Goal: Task Accomplishment & Management: Use online tool/utility

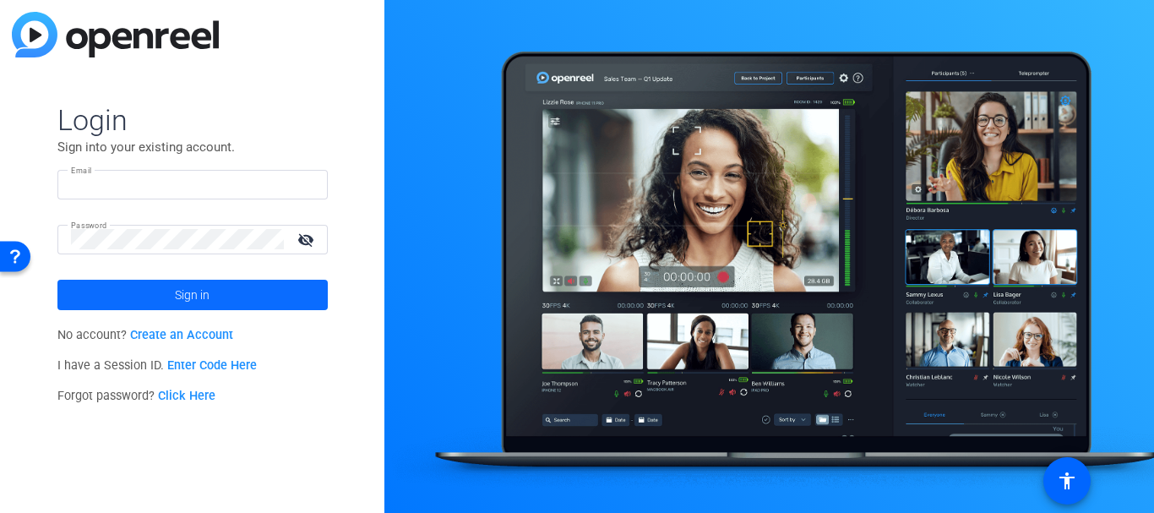
type input "[EMAIL_ADDRESS][DOMAIN_NAME]"
click at [232, 287] on span at bounding box center [192, 295] width 270 height 41
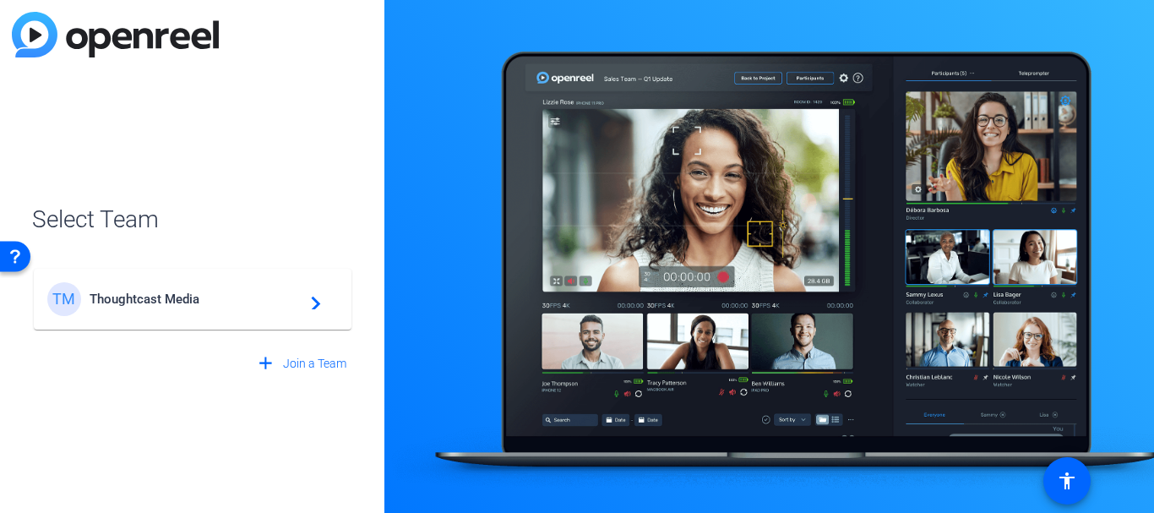
click at [232, 287] on div "TM Thoughtcast Media navigate_next" at bounding box center [192, 299] width 291 height 34
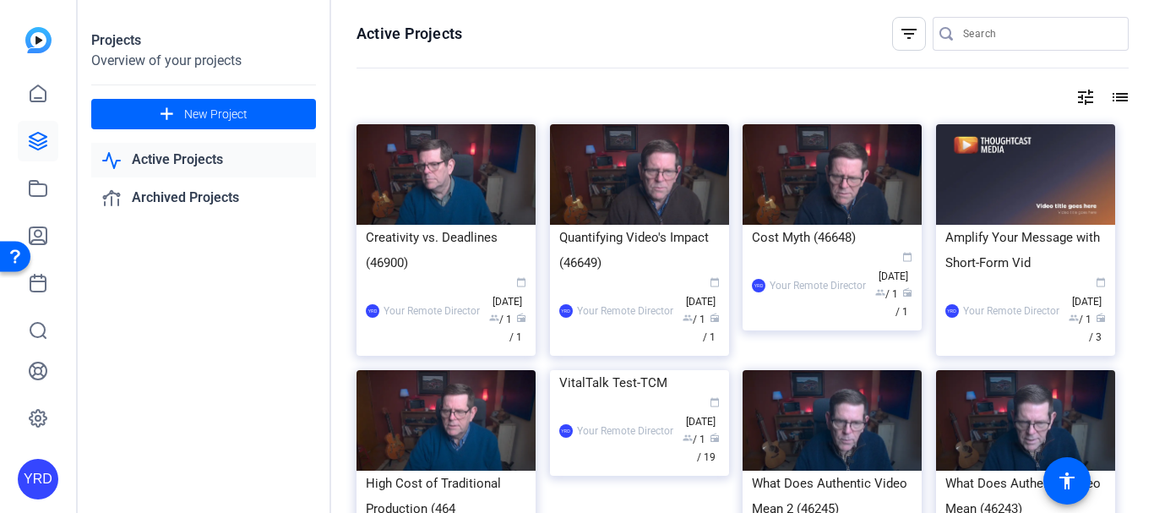
click at [996, 24] on input "Search" at bounding box center [1039, 34] width 152 height 20
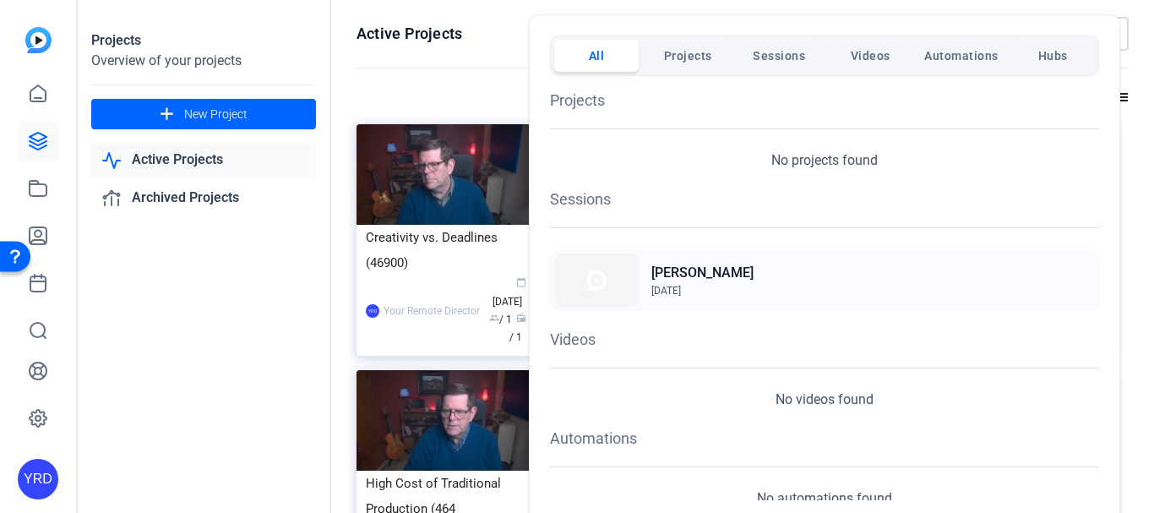
type input "rankin"
click at [644, 286] on div "Matthew Rankin Oct 9, 2025" at bounding box center [824, 280] width 549 height 62
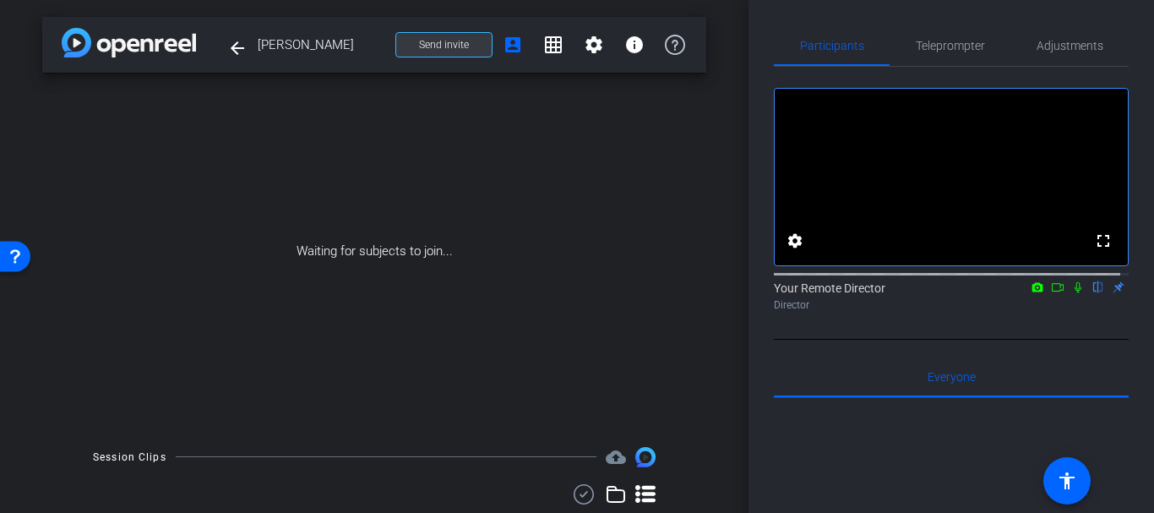
click at [467, 52] on span at bounding box center [443, 45] width 95 height 41
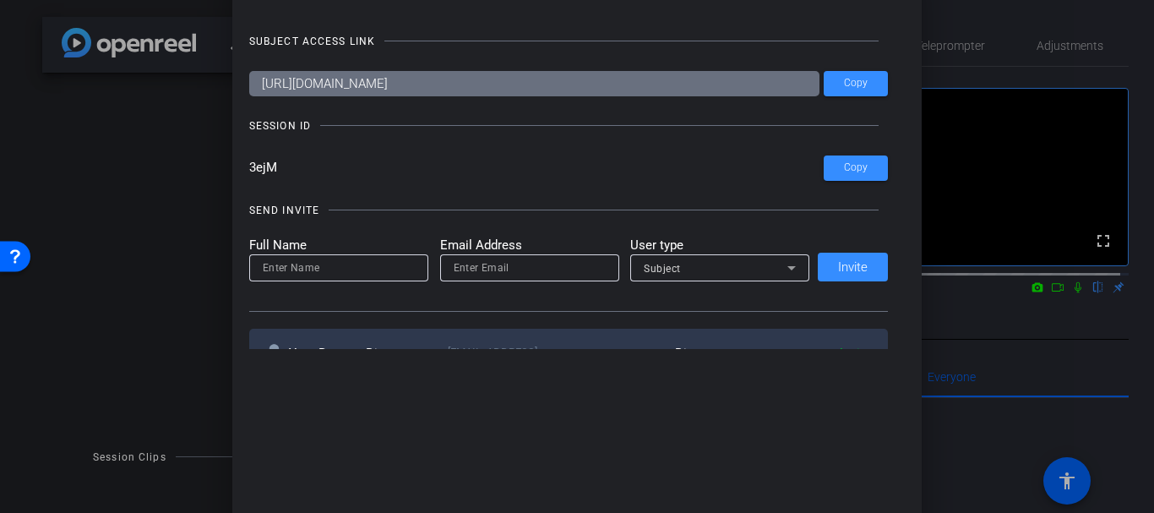
click at [381, 242] on mat-label "Full Name" at bounding box center [338, 245] width 179 height 19
click at [362, 276] on input at bounding box center [339, 268] width 152 height 20
type input "[PERSON_NAME]"
paste input "[PERSON_NAME][EMAIL_ADDRESS][PERSON_NAME][DOMAIN_NAME]"
type input "[PERSON_NAME][EMAIL_ADDRESS][PERSON_NAME][DOMAIN_NAME]"
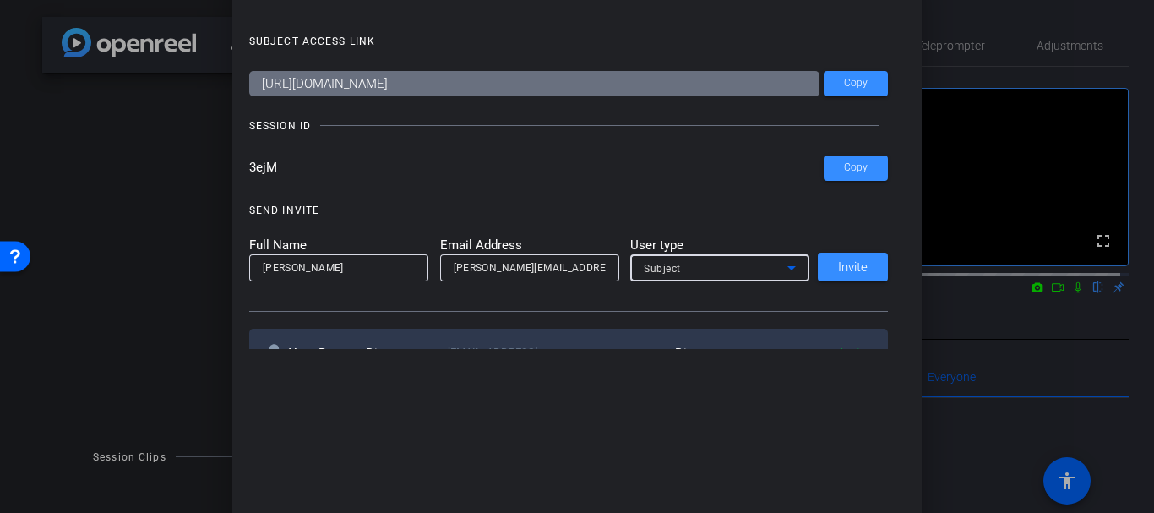
click at [693, 276] on div "Subject" at bounding box center [716, 268] width 144 height 21
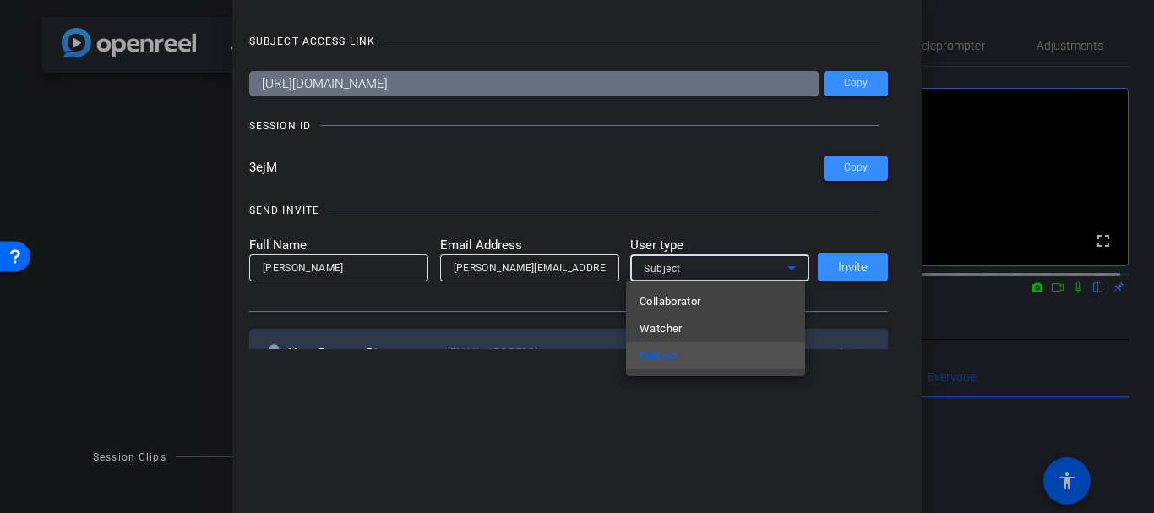
click at [703, 323] on mat-option "Watcher" at bounding box center [715, 328] width 179 height 27
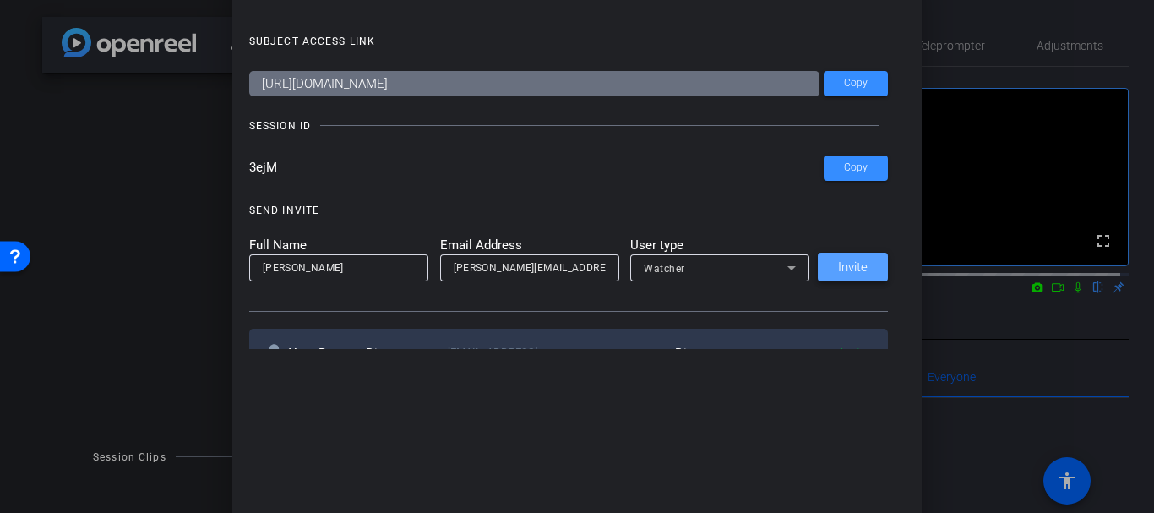
click at [848, 269] on span "Invite" at bounding box center [853, 267] width 30 height 13
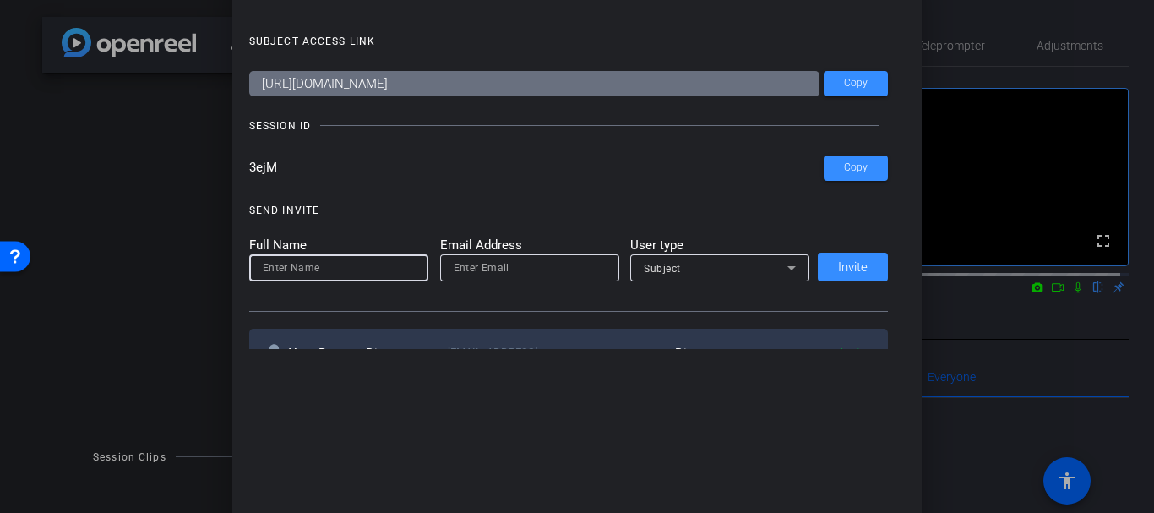
click at [270, 276] on input at bounding box center [339, 268] width 152 height 20
type input "[PERSON_NAME]"
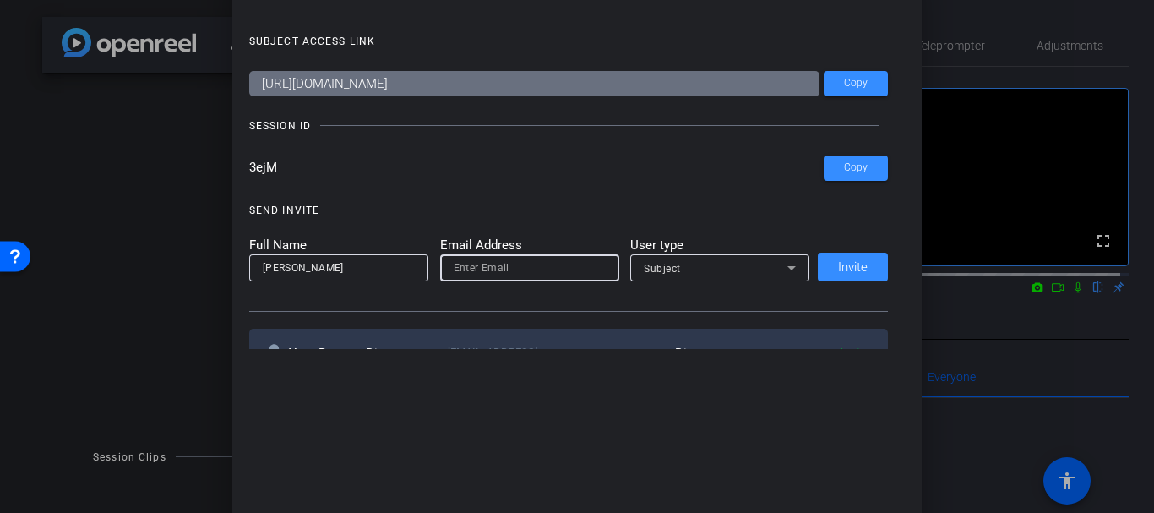
paste input "[EMAIL_ADDRESS][DOMAIN_NAME]"
type input "[EMAIL_ADDRESS][DOMAIN_NAME]"
click at [861, 276] on span at bounding box center [853, 267] width 70 height 41
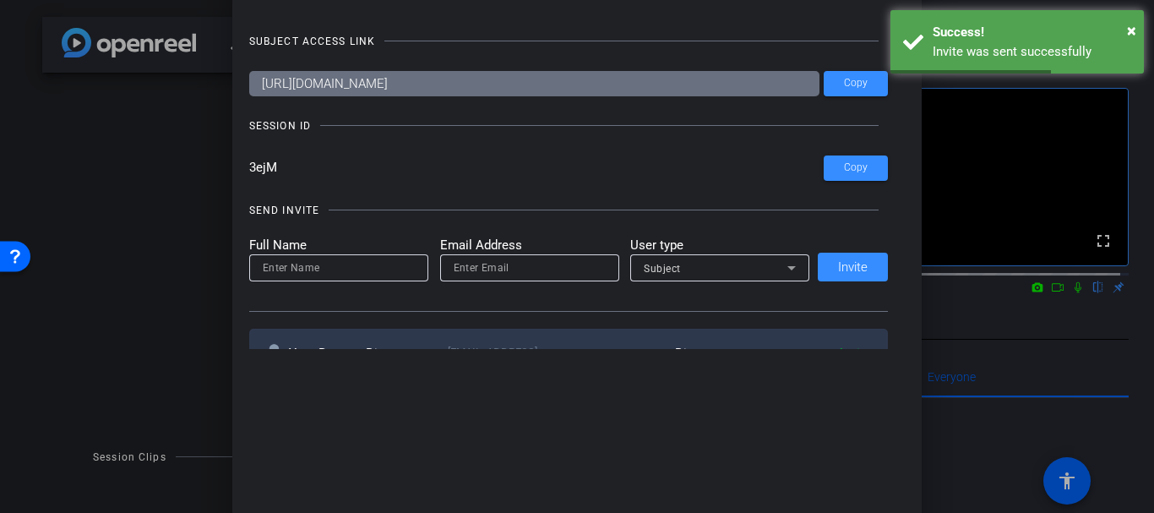
click at [90, 221] on div at bounding box center [577, 256] width 1154 height 513
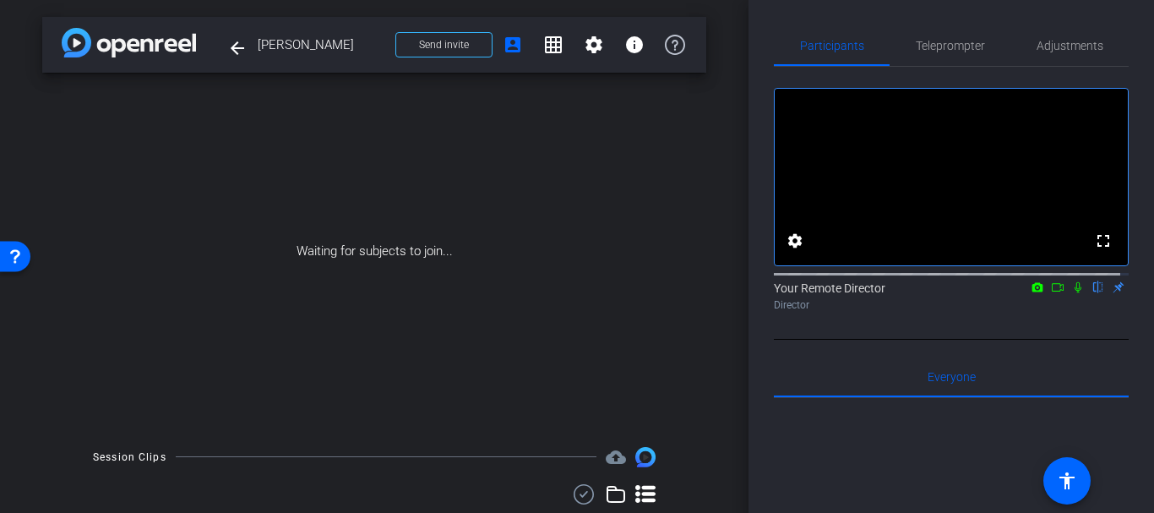
click at [499, 481] on div "Session Clips cloud_upload Items per page: 10 0 of 0" at bounding box center [374, 506] width 664 height 118
click at [492, 172] on div "Waiting for subjects to join..." at bounding box center [374, 251] width 664 height 357
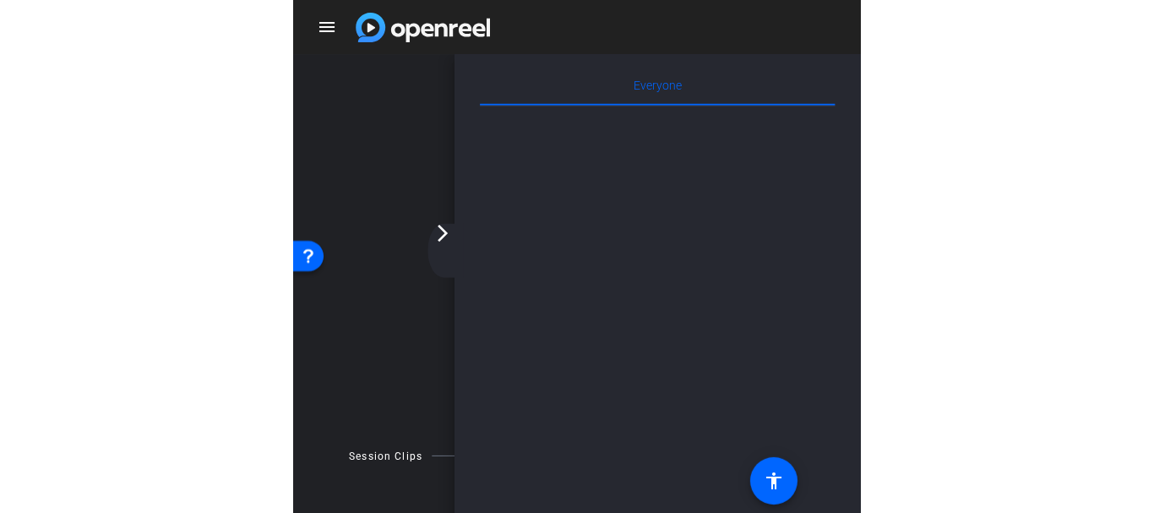
scroll to position [283, 0]
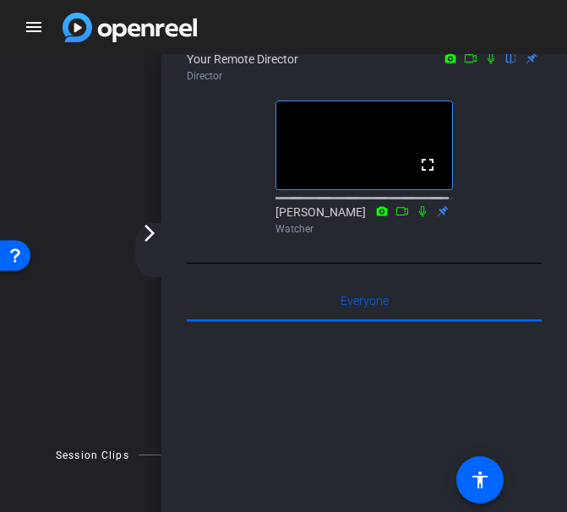
click at [529, 264] on div "fullscreen settings Your Remote Director flip Director fullscreen [PERSON_NAME]…" at bounding box center [364, 51] width 355 height 426
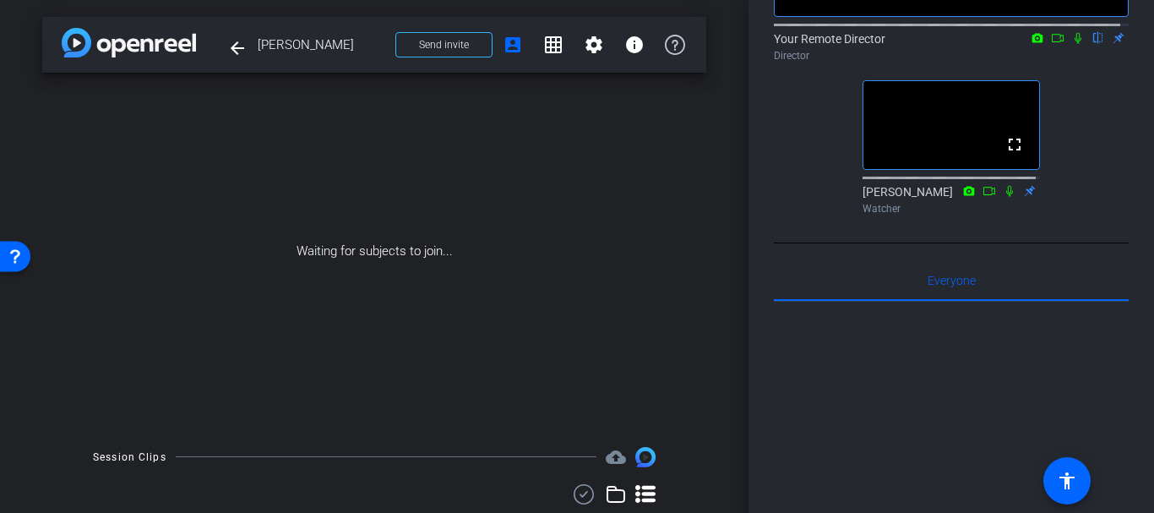
scroll to position [0, 0]
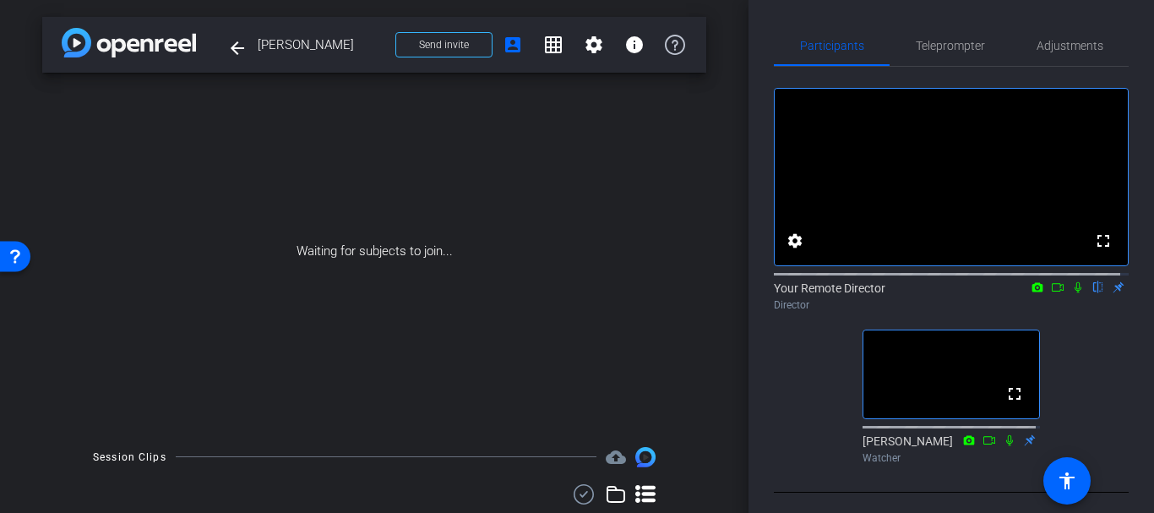
click at [1007, 445] on icon at bounding box center [1010, 439] width 7 height 11
click at [1003, 446] on icon at bounding box center [1010, 440] width 14 height 12
click at [979, 448] on mat-icon at bounding box center [989, 440] width 20 height 15
click at [1003, 446] on icon at bounding box center [1010, 440] width 14 height 12
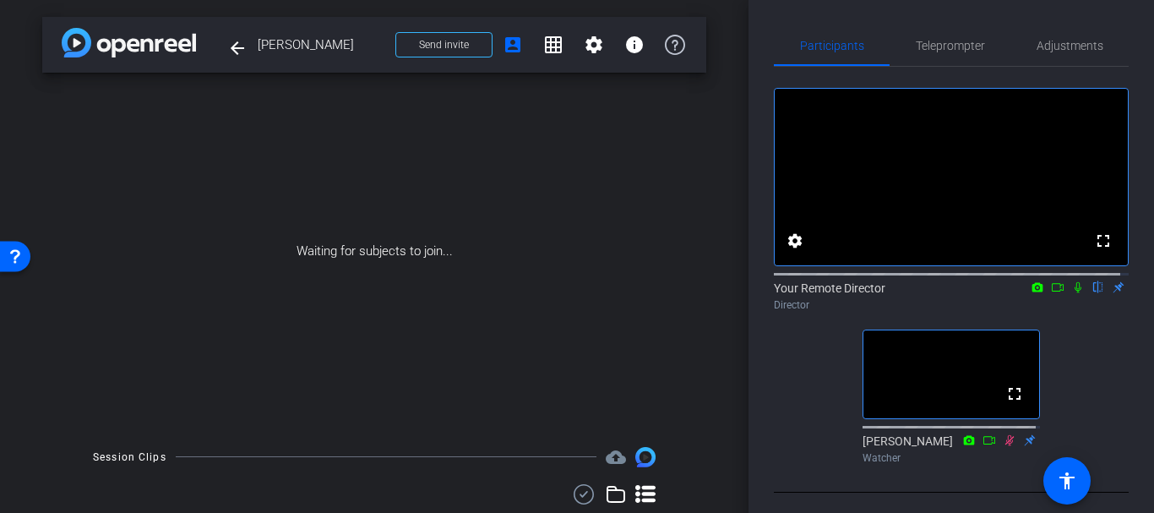
click at [1006, 445] on icon at bounding box center [1010, 439] width 9 height 11
click at [1072, 293] on icon at bounding box center [1079, 287] width 14 height 12
click at [1074, 293] on icon at bounding box center [1078, 287] width 9 height 11
click at [919, 63] on span "Teleprompter" at bounding box center [950, 45] width 69 height 41
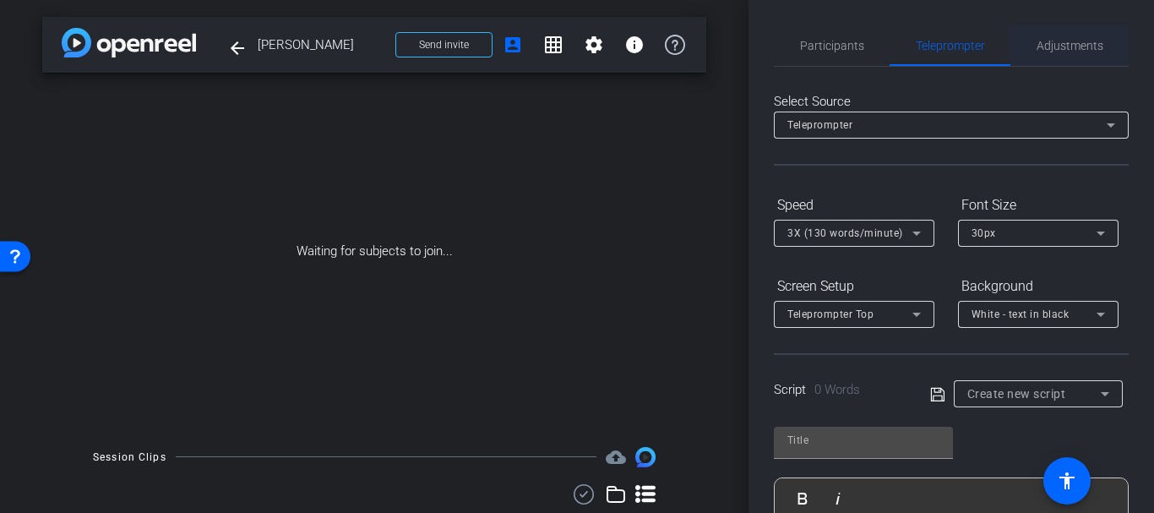
click at [1039, 53] on span "Adjustments" at bounding box center [1070, 45] width 67 height 41
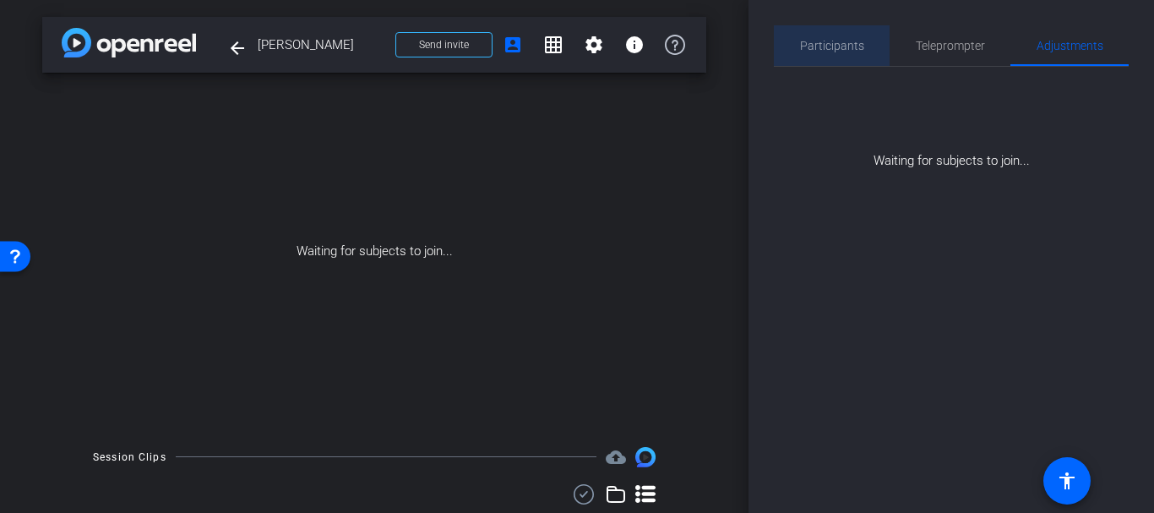
click at [876, 41] on div "Participants" at bounding box center [832, 45] width 116 height 41
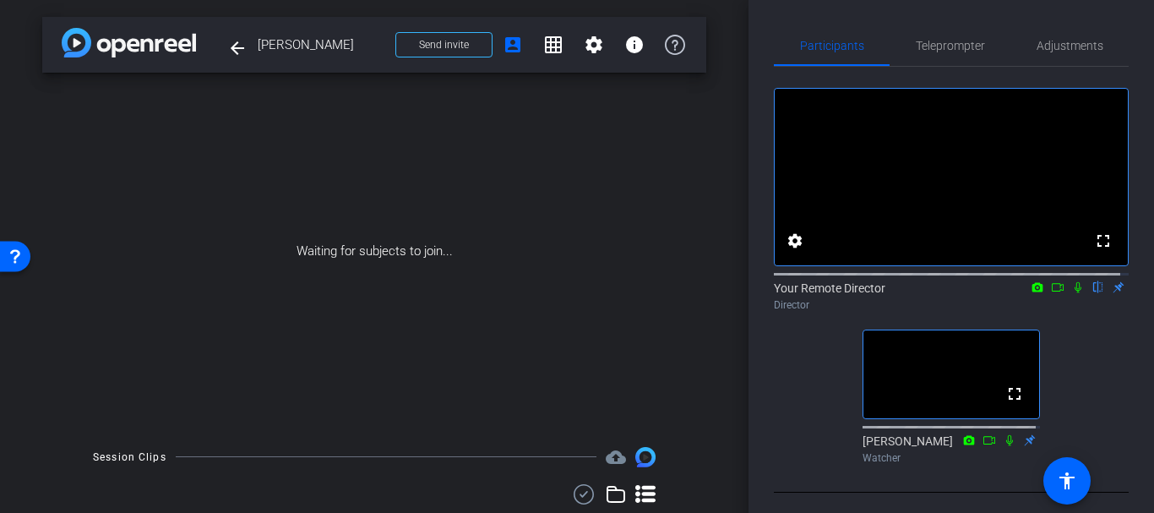
click at [839, 377] on div "fullscreen settings Your Remote Director flip Director fullscreen [PERSON_NAME]…" at bounding box center [951, 269] width 355 height 404
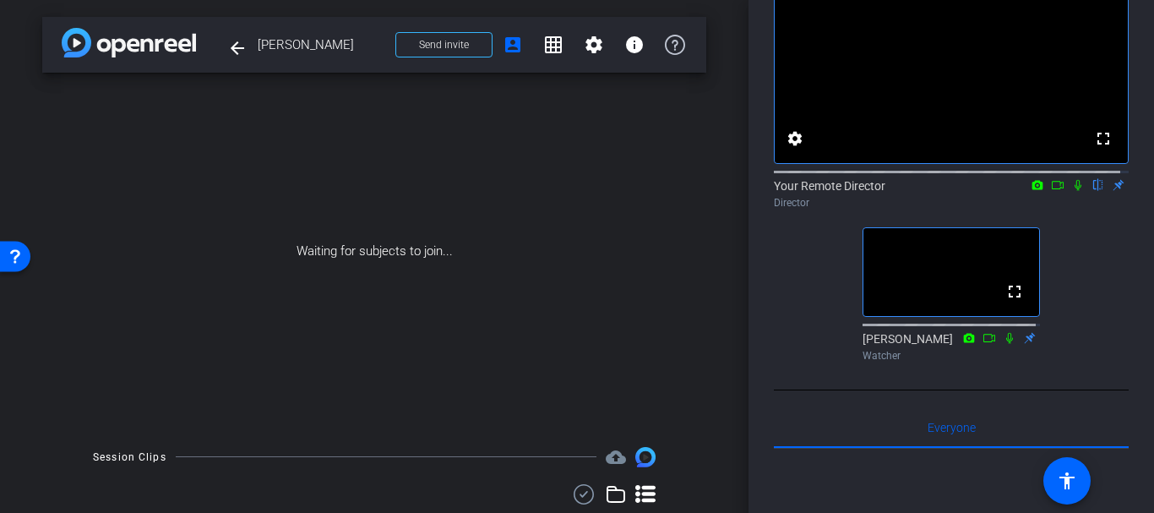
scroll to position [99, 0]
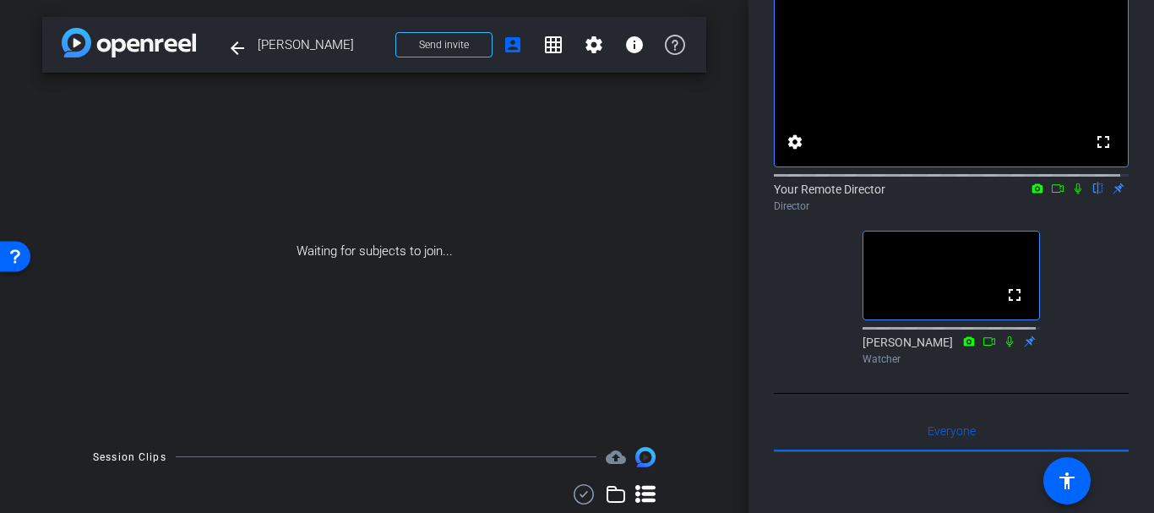
click at [979, 319] on video at bounding box center [952, 276] width 176 height 88
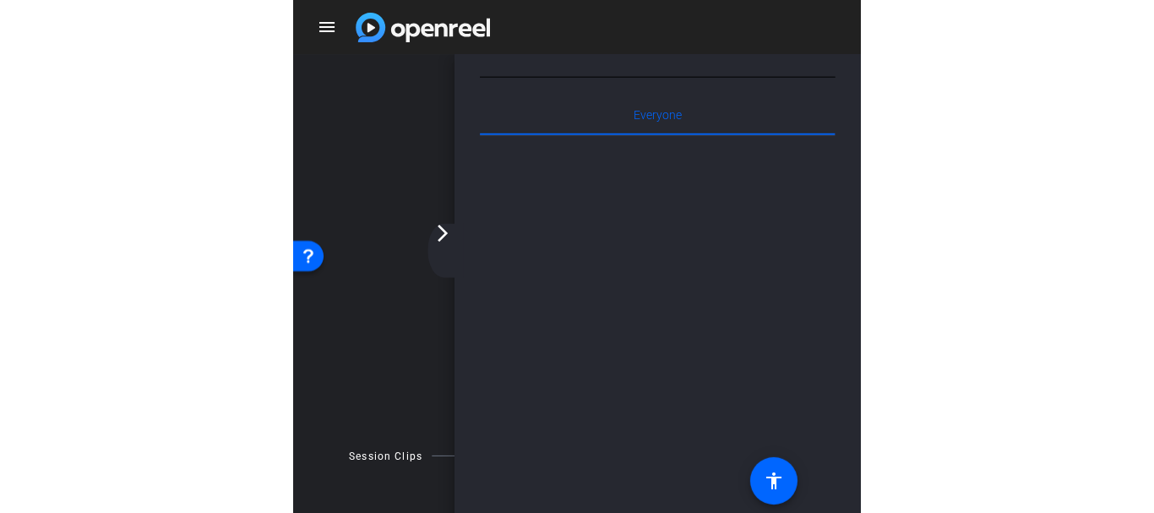
scroll to position [322, 0]
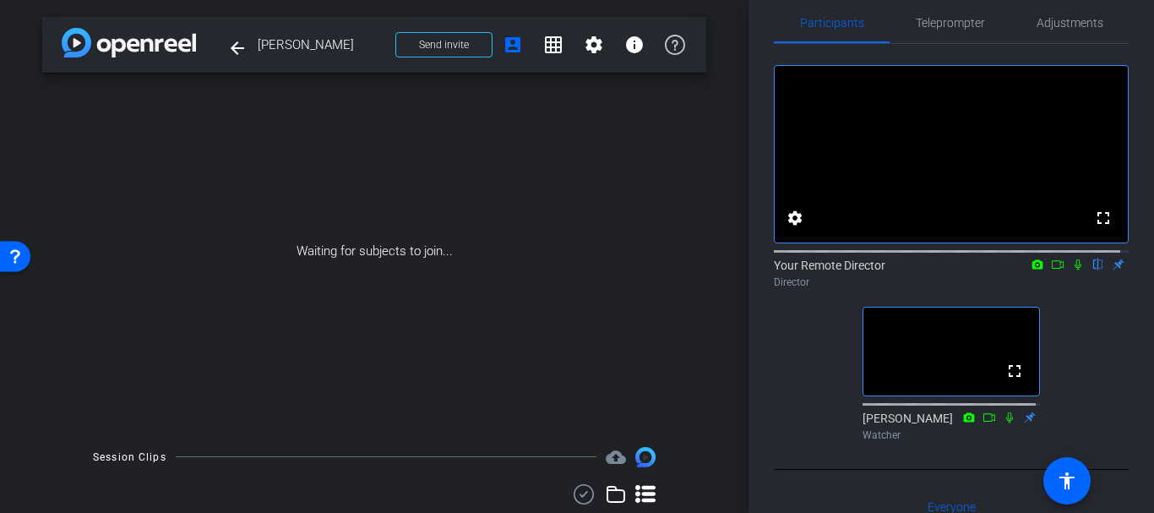
scroll to position [0, 0]
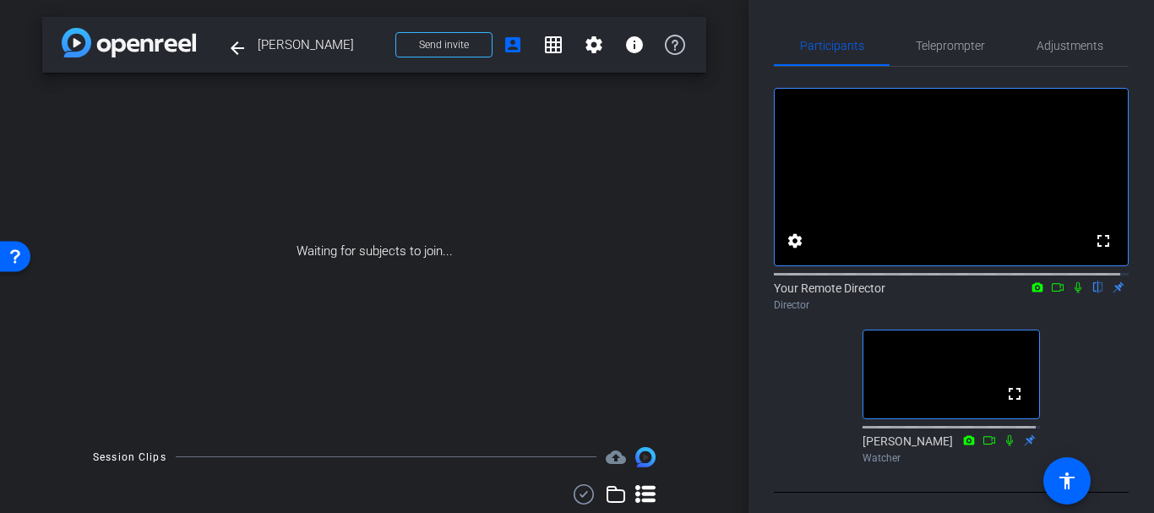
click at [385, 41] on span "Back to project Send invite account_box grid_on settings info" at bounding box center [540, 45] width 310 height 34
click at [396, 35] on span at bounding box center [443, 45] width 95 height 41
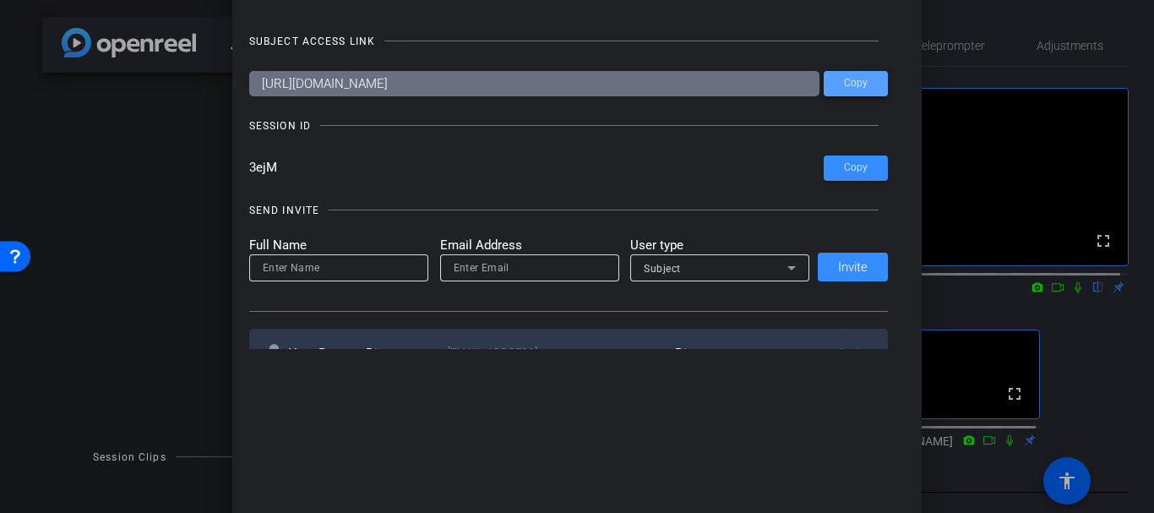
click at [865, 84] on span at bounding box center [856, 83] width 64 height 41
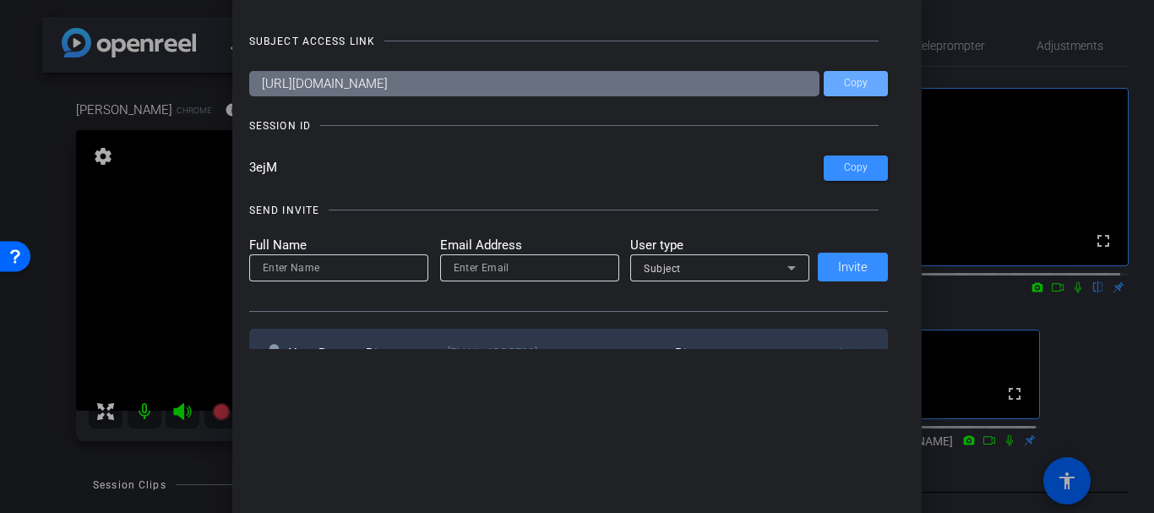
click at [0, 59] on div at bounding box center [577, 256] width 1154 height 513
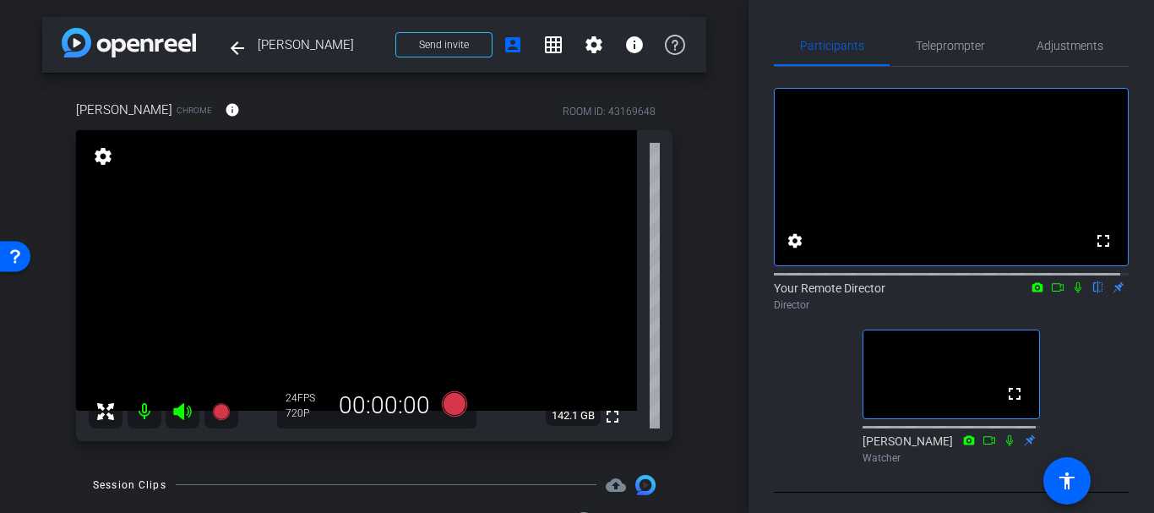
scroll to position [2, 0]
click at [1097, 40] on div "Adjustments" at bounding box center [1070, 44] width 118 height 41
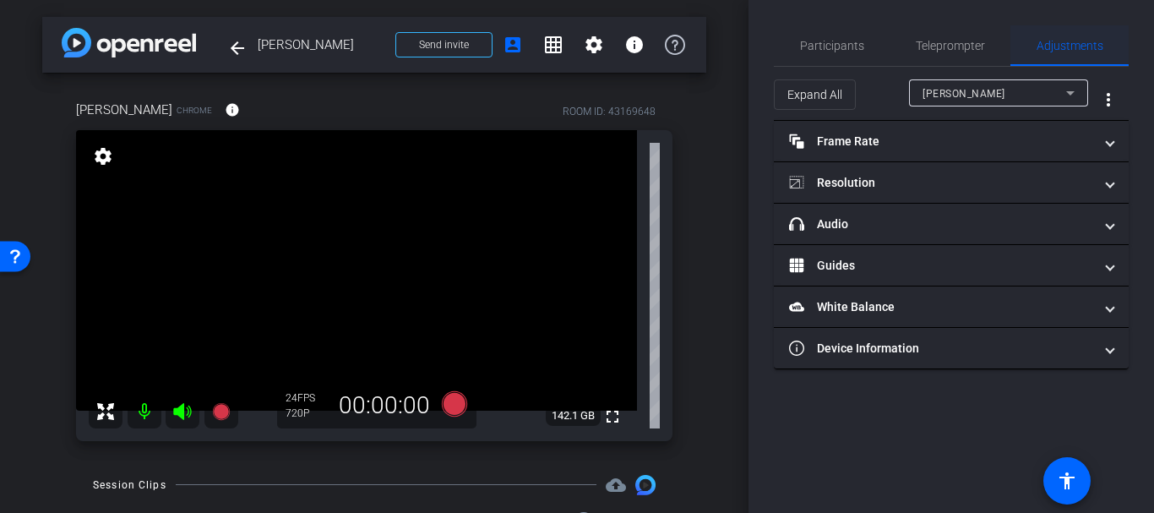
scroll to position [0, 0]
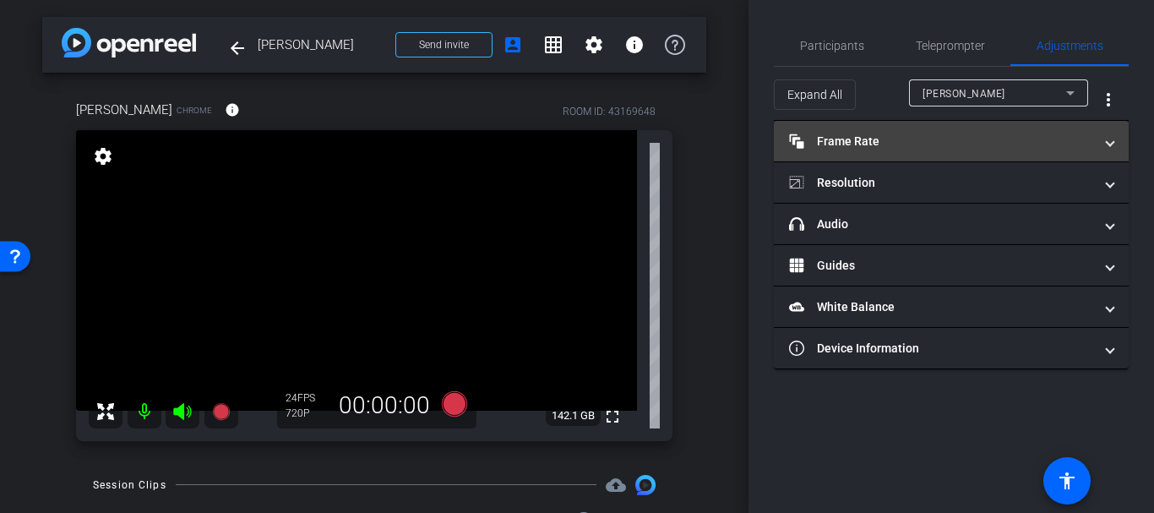
click at [825, 160] on mat-expansion-panel-header "Frame Rate Frame Rate" at bounding box center [951, 141] width 355 height 41
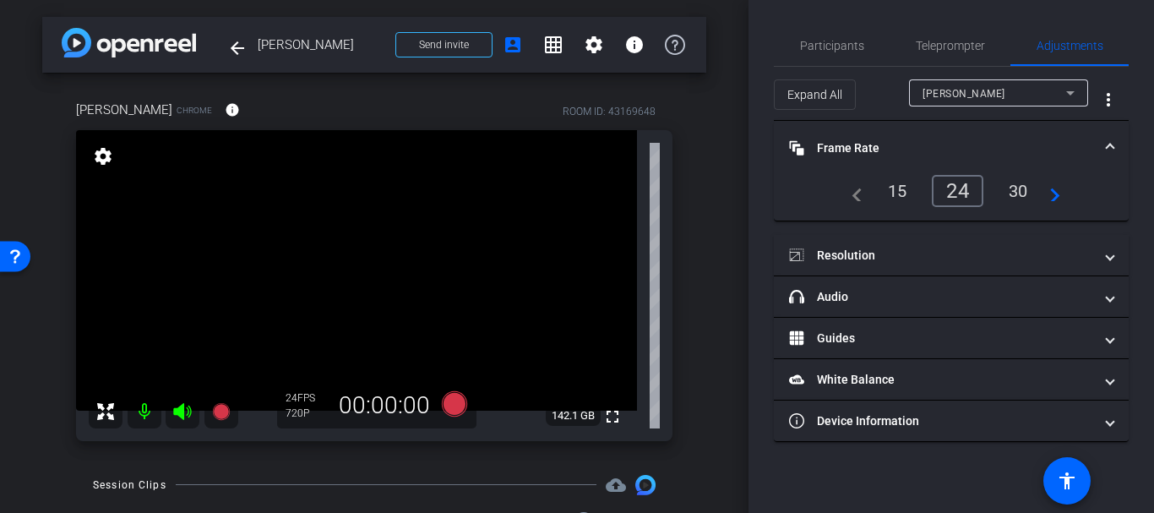
click at [1016, 197] on div "30" at bounding box center [1018, 191] width 45 height 29
click at [846, 151] on mat-panel-title "Frame Rate Frame Rate" at bounding box center [941, 148] width 304 height 18
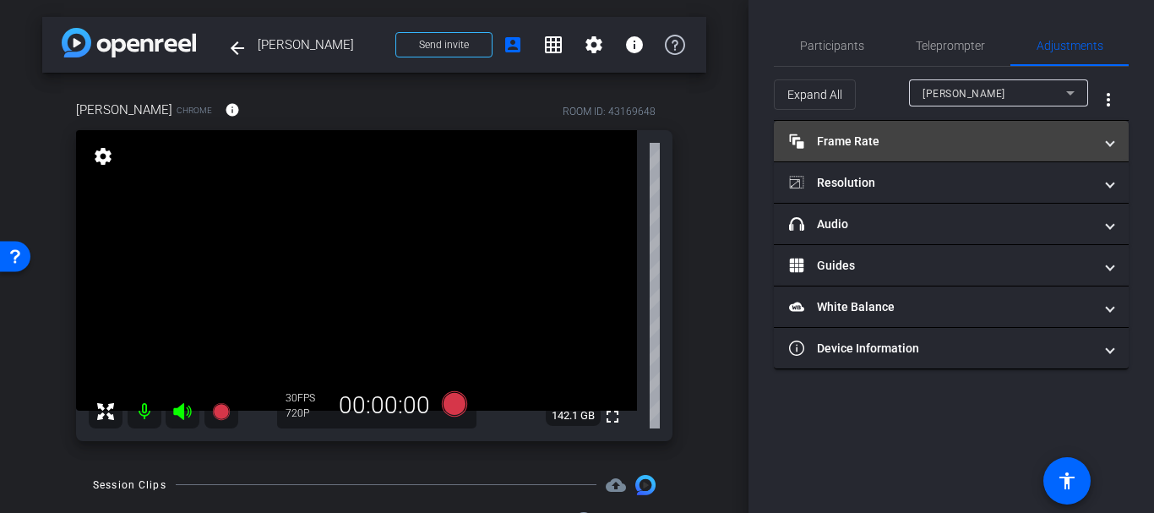
click at [845, 151] on mat-expansion-panel-header "Frame Rate Frame Rate" at bounding box center [951, 141] width 355 height 41
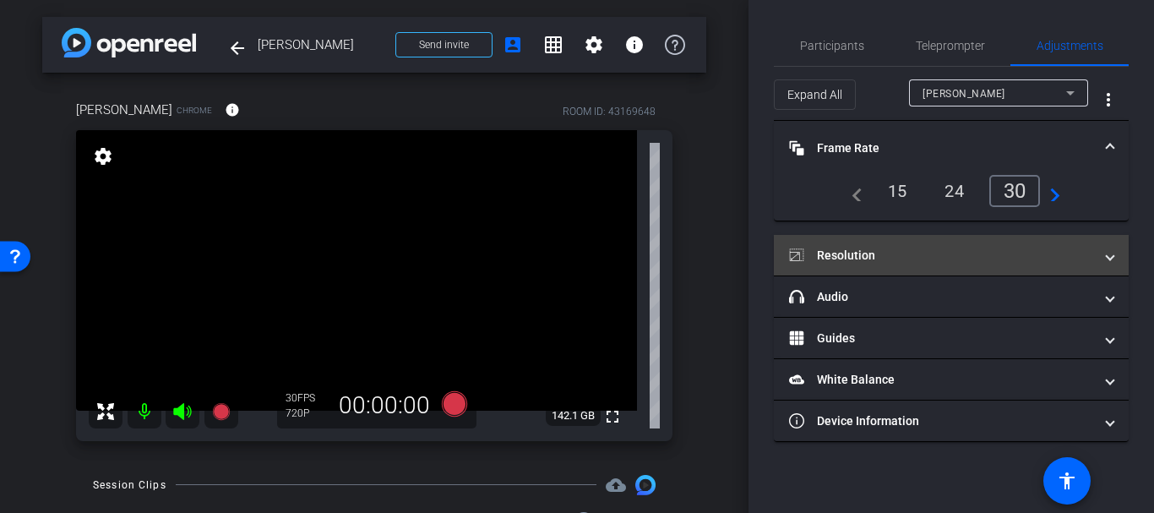
click at [853, 238] on mat-expansion-panel-header "Resolution" at bounding box center [951, 255] width 355 height 41
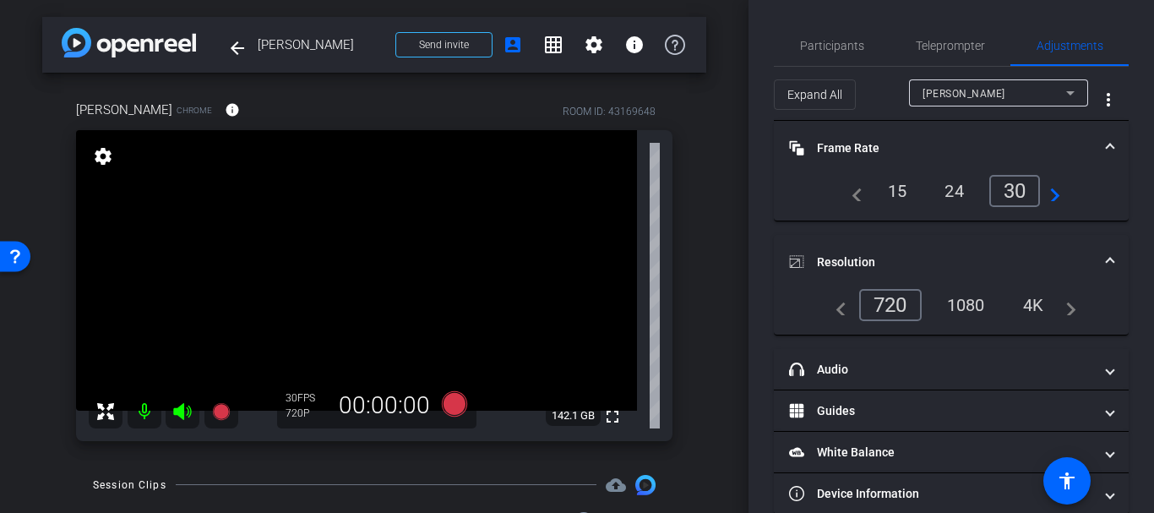
click at [962, 298] on div "1080" at bounding box center [966, 305] width 63 height 29
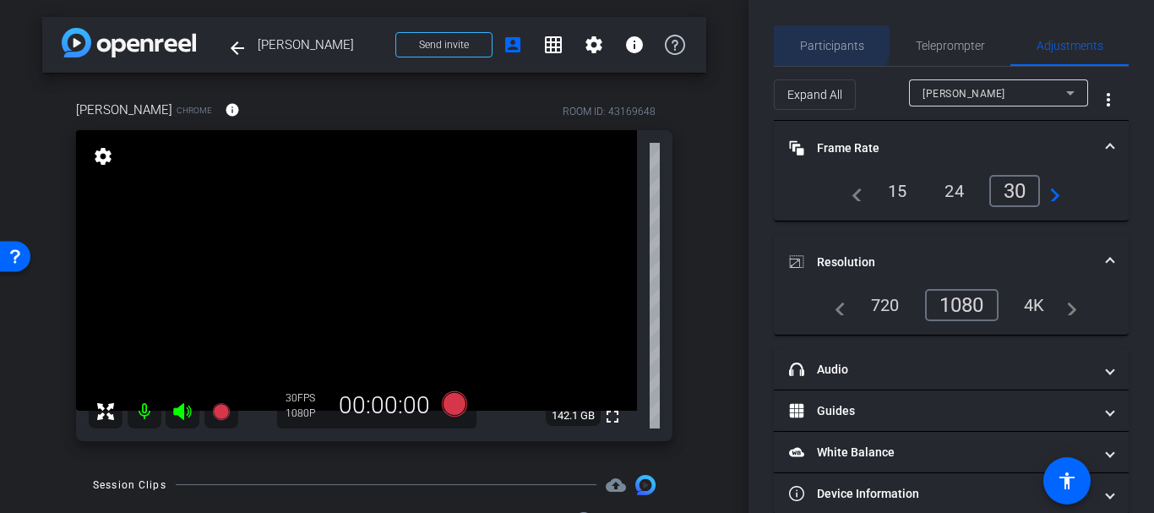
click at [827, 42] on span "Participants" at bounding box center [832, 46] width 64 height 12
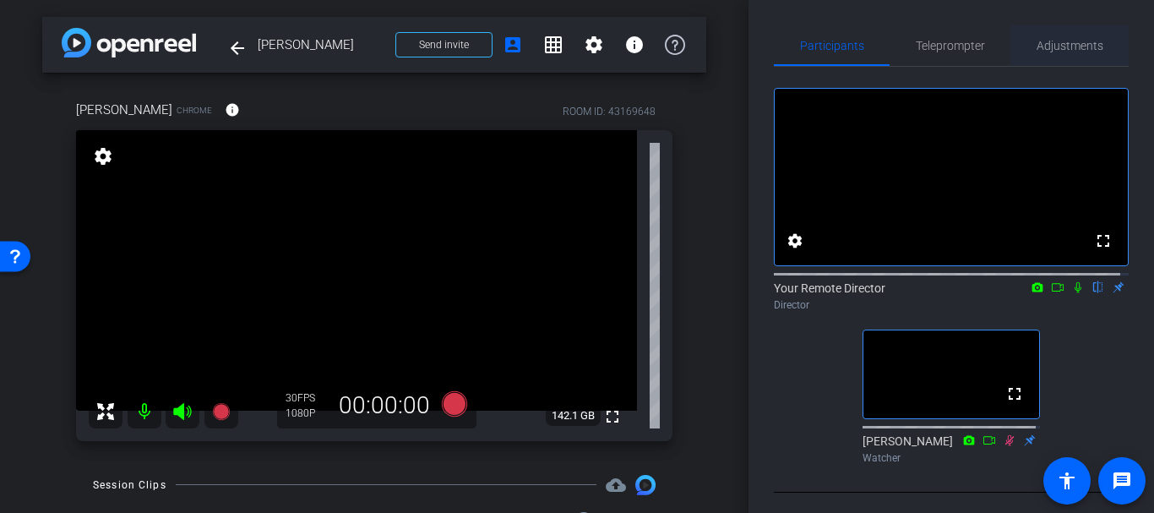
click at [1112, 37] on div "Adjustments" at bounding box center [1070, 45] width 118 height 41
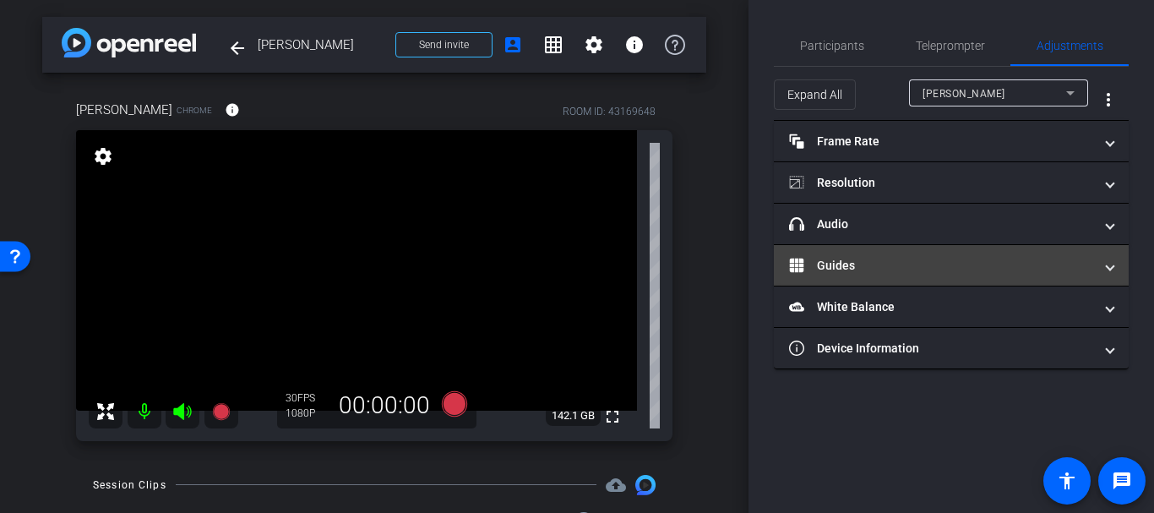
drag, startPoint x: 872, startPoint y: 263, endPoint x: 885, endPoint y: 276, distance: 18.5
click at [872, 262] on mat-panel-title "Guides" at bounding box center [941, 266] width 304 height 18
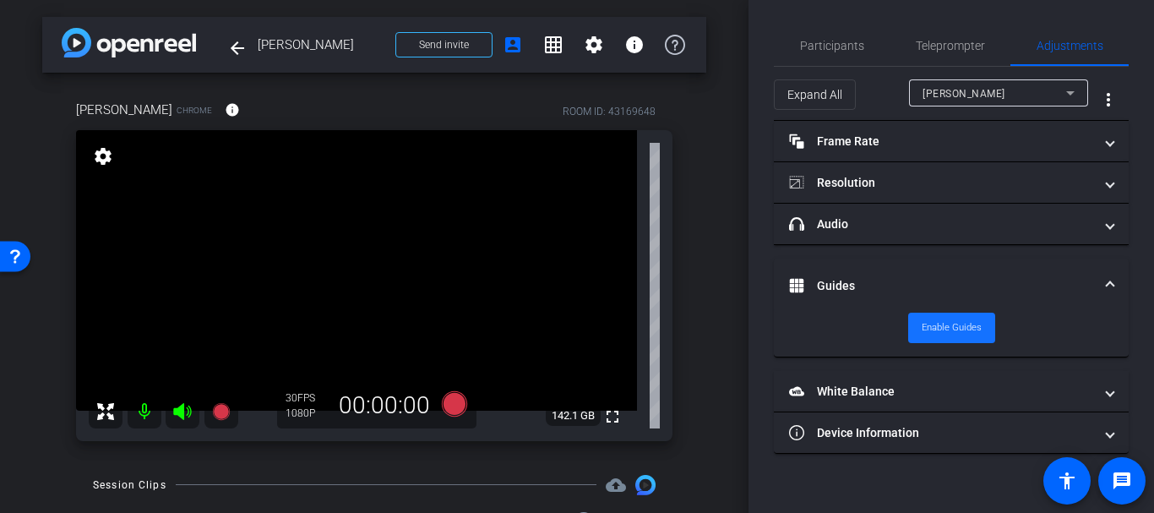
click at [970, 325] on span "Enable Guides" at bounding box center [952, 327] width 60 height 25
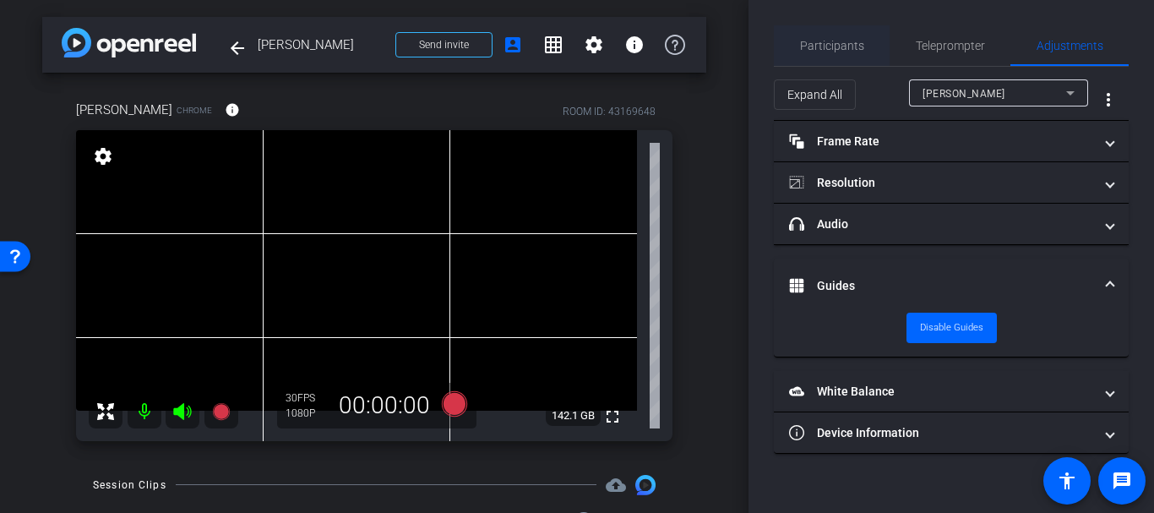
click at [797, 56] on div "Participants" at bounding box center [832, 45] width 116 height 41
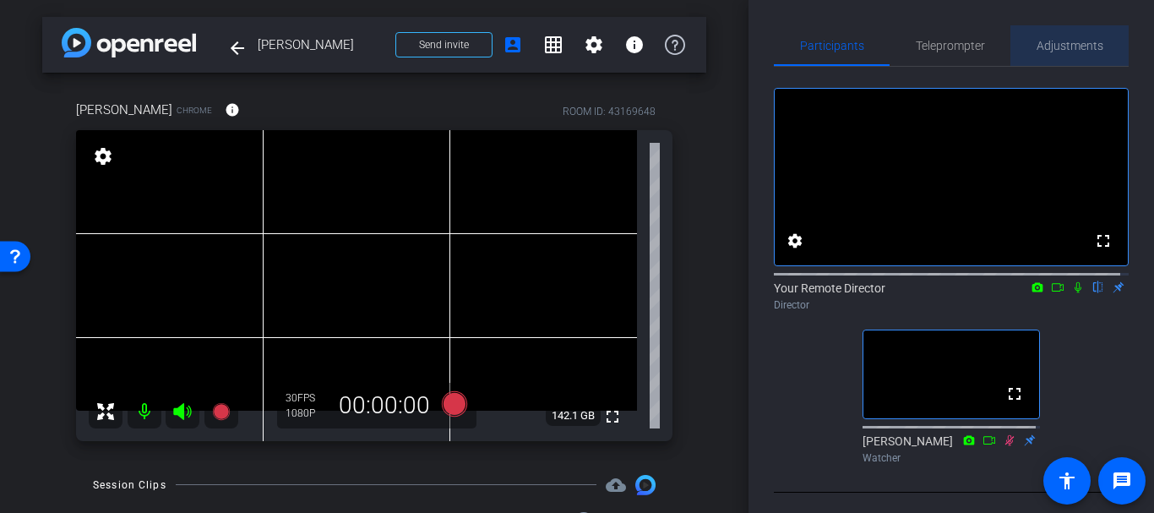
click at [1075, 52] on span "Adjustments" at bounding box center [1070, 45] width 67 height 41
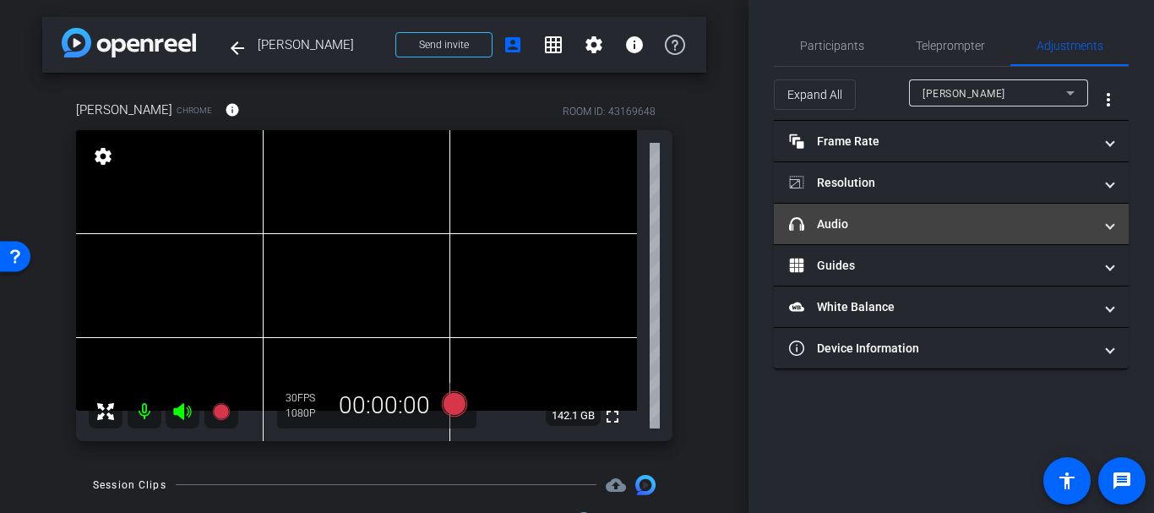
click at [866, 232] on mat-panel-title "headphone icon Audio" at bounding box center [941, 225] width 304 height 18
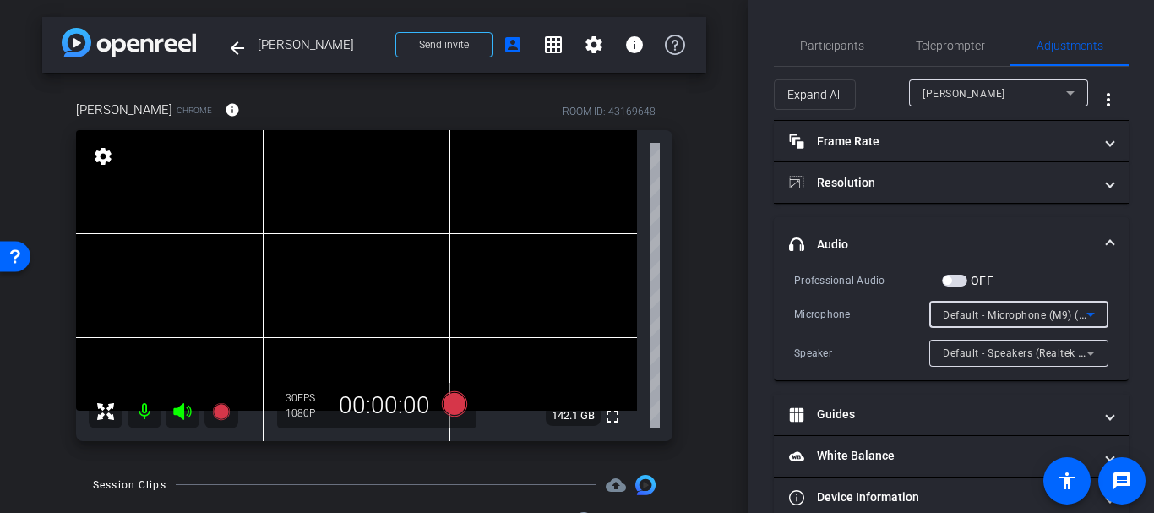
click at [963, 319] on span "Default - Microphone (M9) (5843:1005)" at bounding box center [1040, 315] width 194 height 14
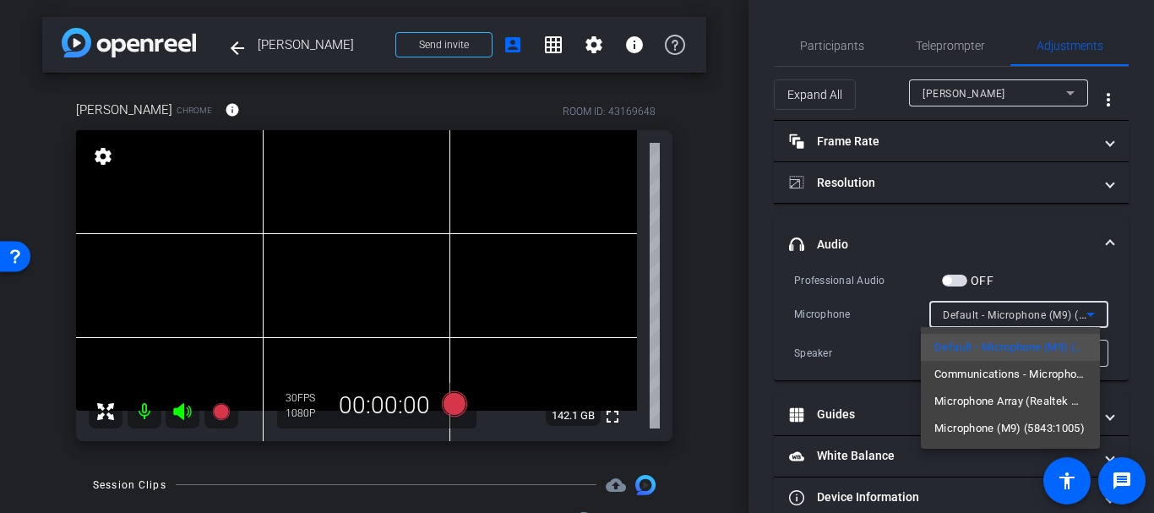
click at [956, 304] on div at bounding box center [577, 256] width 1154 height 513
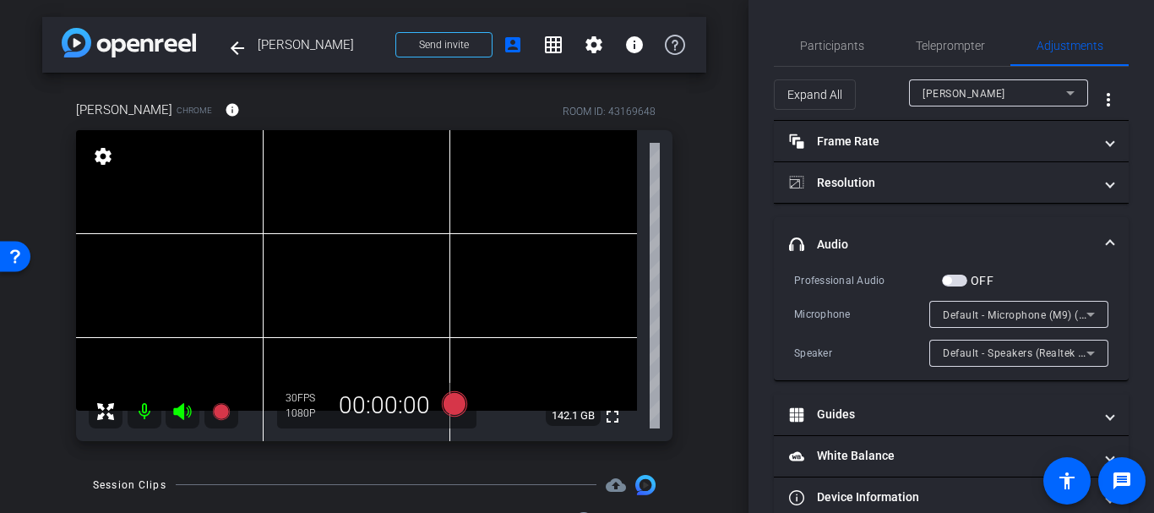
click at [958, 281] on span "button" at bounding box center [954, 281] width 25 height 12
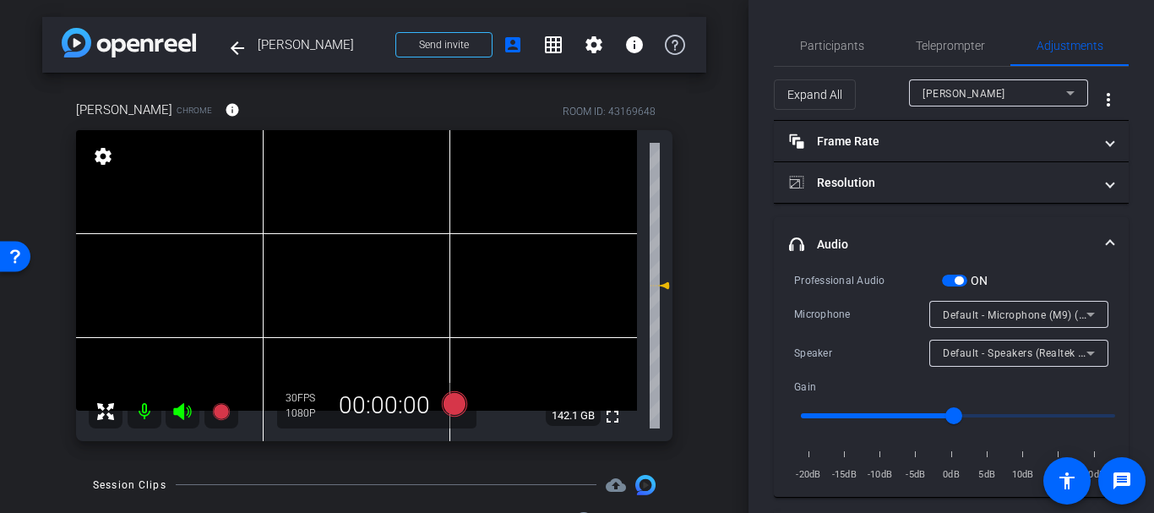
click at [952, 310] on span "Default - Microphone (M9) (5843:1005)" at bounding box center [1040, 315] width 194 height 14
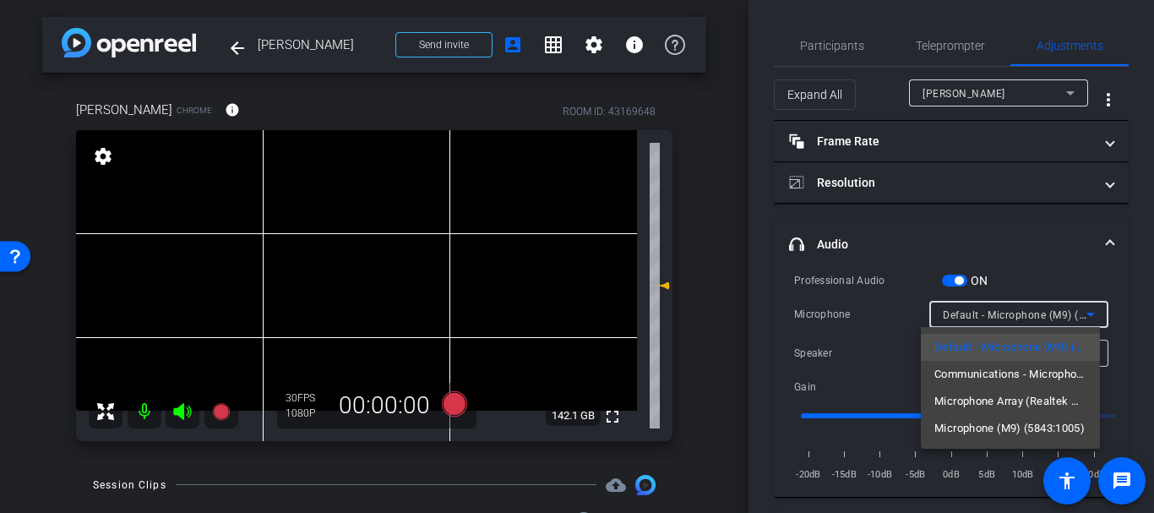
click at [856, 309] on div at bounding box center [577, 256] width 1154 height 513
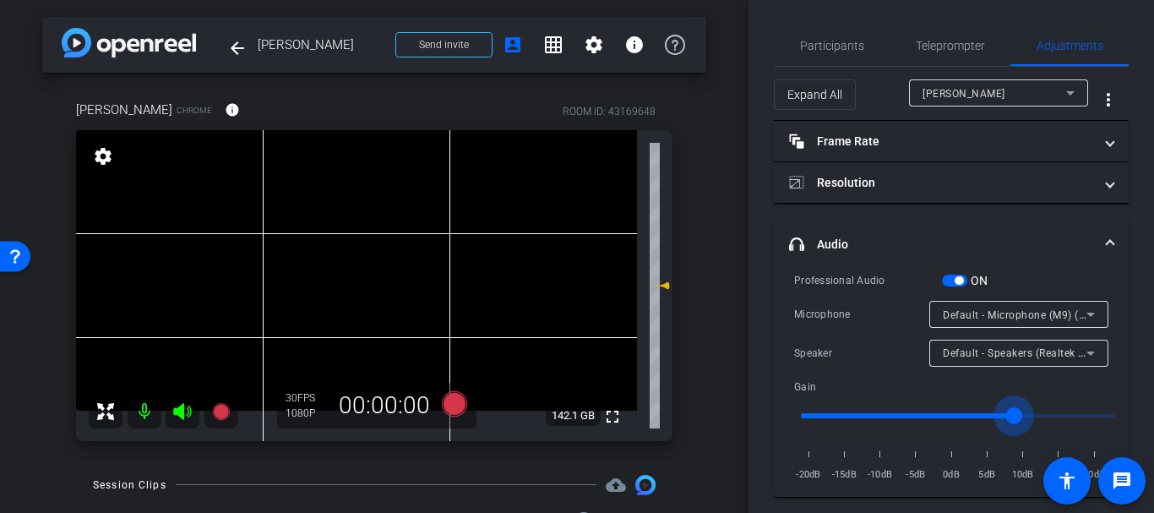
drag, startPoint x: 967, startPoint y: 409, endPoint x: 1022, endPoint y: 412, distance: 55.0
type input "1.4"
click at [1022, 412] on input "range" at bounding box center [958, 415] width 350 height 37
click at [985, 317] on span "Default - Microphone (M9) (5843:1005)" at bounding box center [1040, 315] width 194 height 14
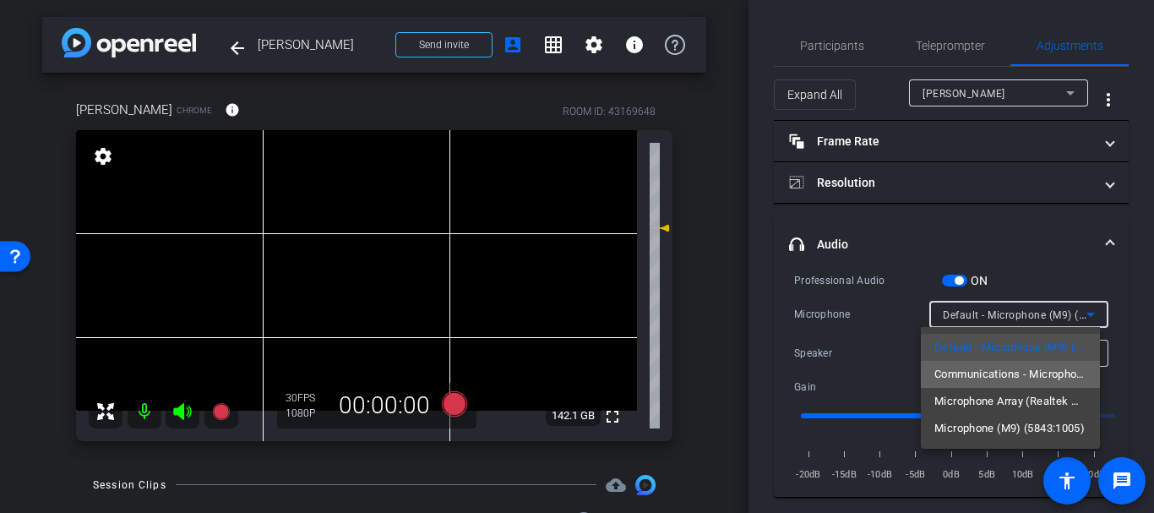
click at [996, 375] on span "Communications - Microphone (M9) (5843:1005)" at bounding box center [1011, 374] width 152 height 20
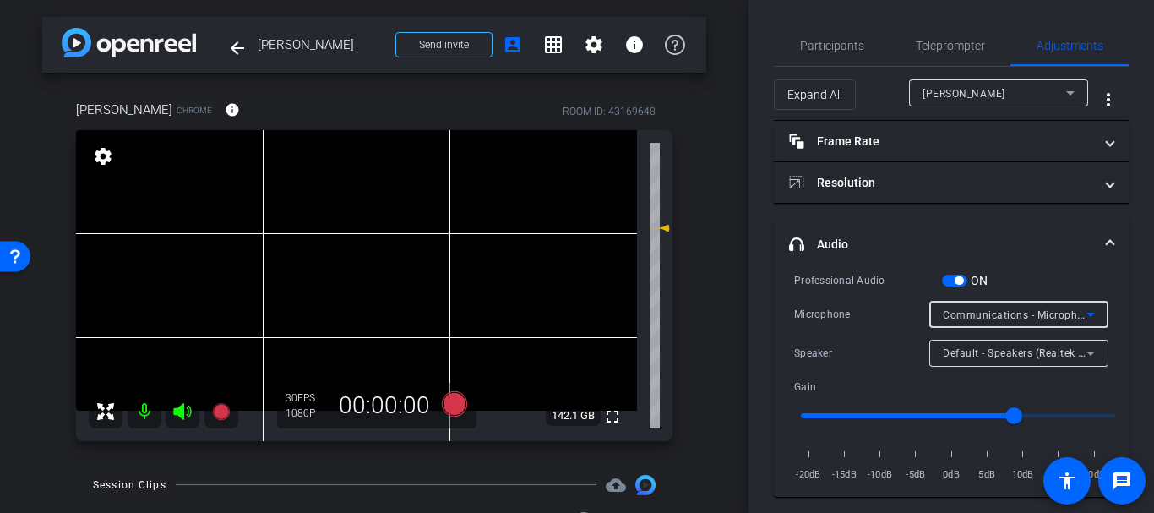
click at [1007, 310] on span "Communications - Microphone (M9) (5843:1005)" at bounding box center [1064, 315] width 243 height 14
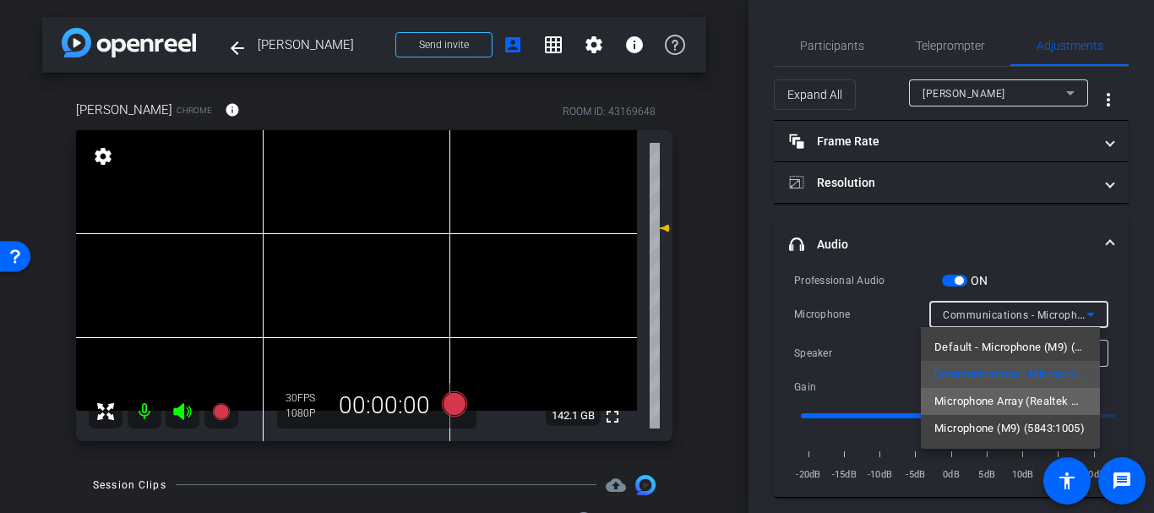
click at [1005, 399] on span "Microphone Array (Realtek High Definition Audio(SST))" at bounding box center [1011, 401] width 152 height 20
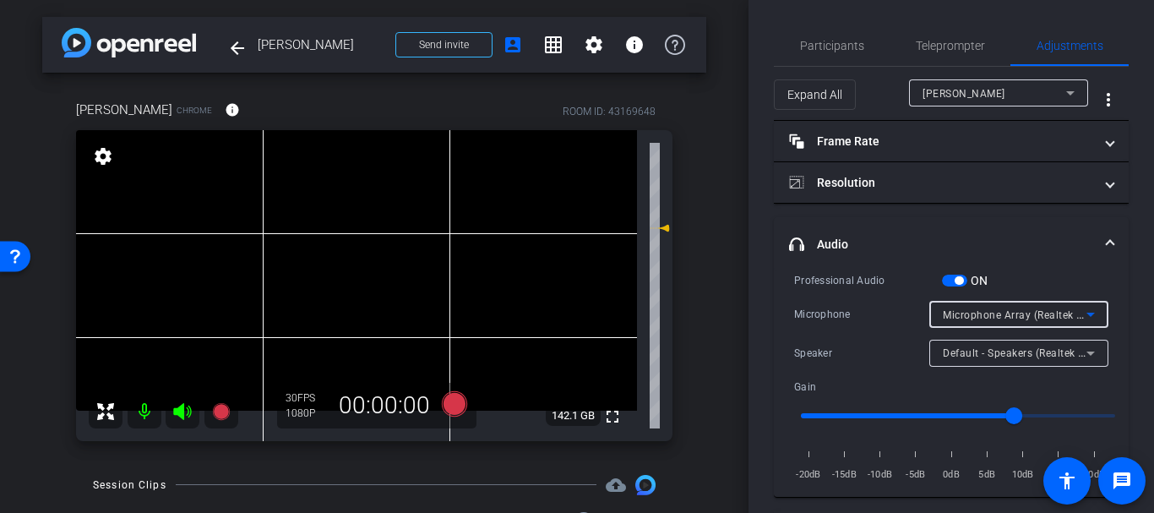
click at [1006, 320] on div "Microphone Array (Realtek High Definition Audio(SST))" at bounding box center [1015, 314] width 144 height 21
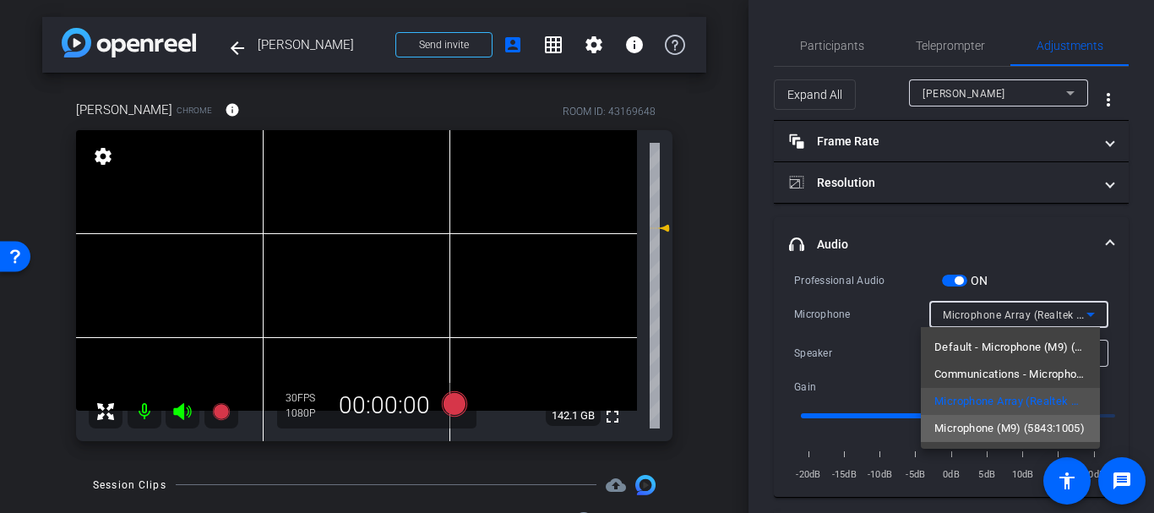
click at [1003, 421] on span "Microphone (M9) (5843:1005)" at bounding box center [1010, 428] width 150 height 20
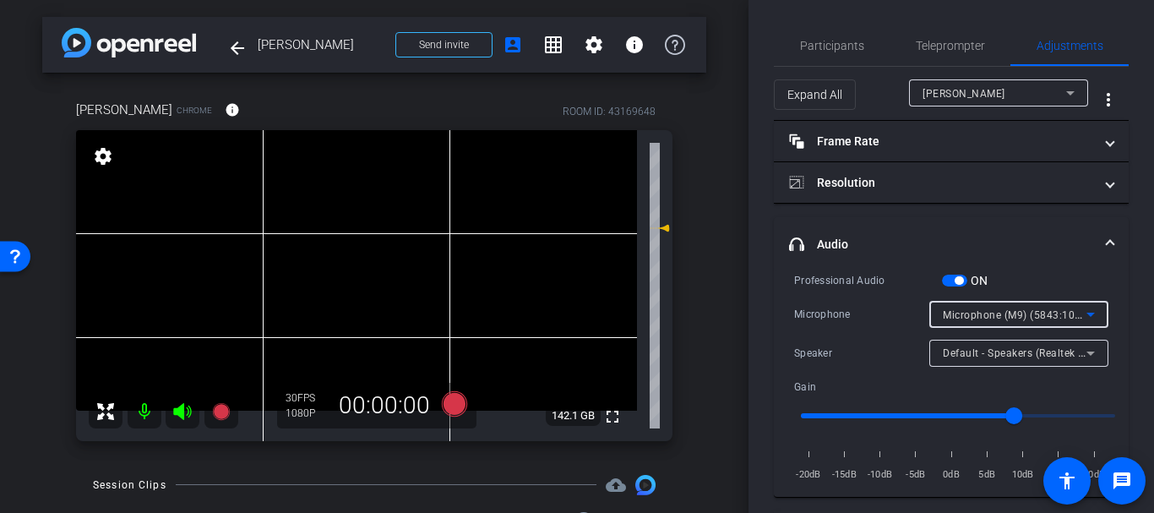
click at [995, 322] on div "Microphone (M9) (5843:1005)" at bounding box center [1015, 314] width 144 height 21
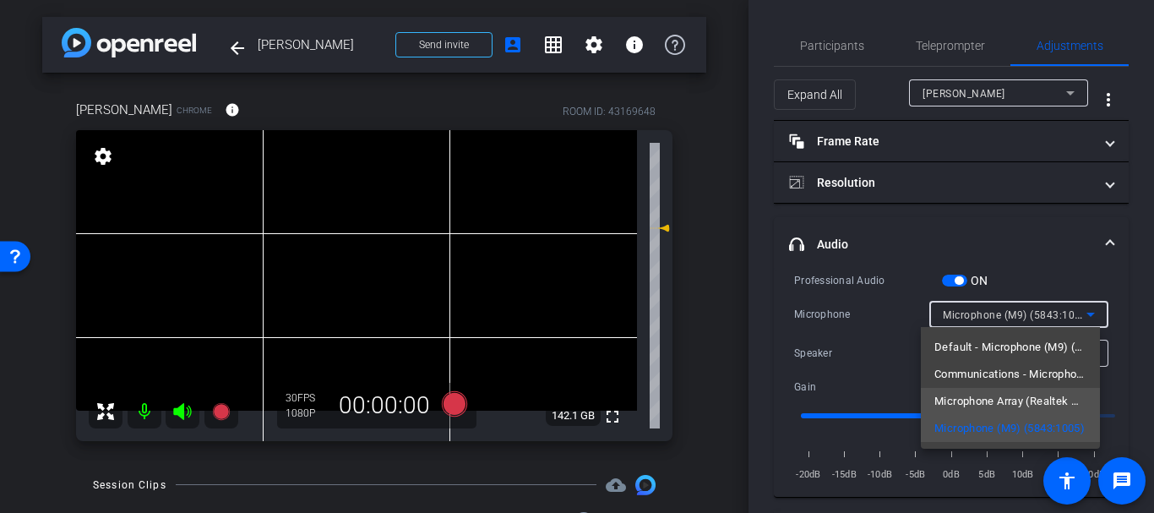
click at [994, 396] on span "Microphone Array (Realtek High Definition Audio(SST))" at bounding box center [1011, 401] width 152 height 20
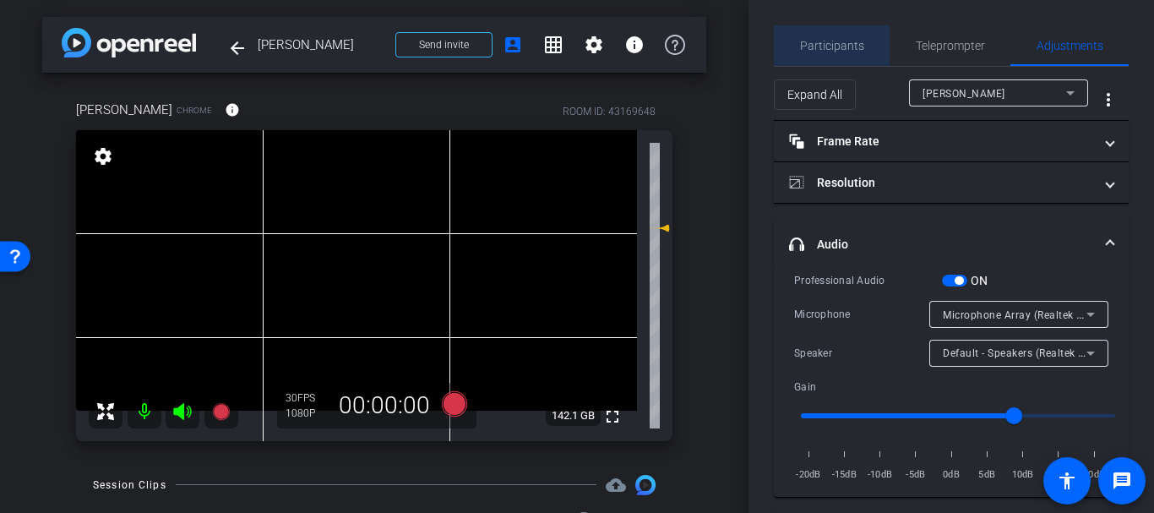
click at [836, 53] on span "Participants" at bounding box center [832, 45] width 64 height 41
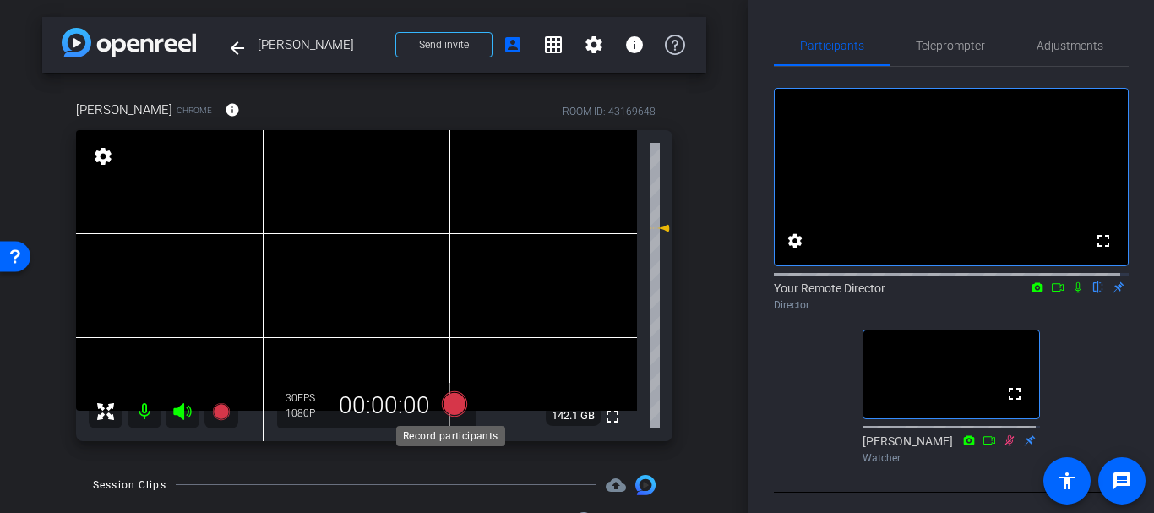
click at [455, 390] on icon at bounding box center [454, 404] width 41 height 30
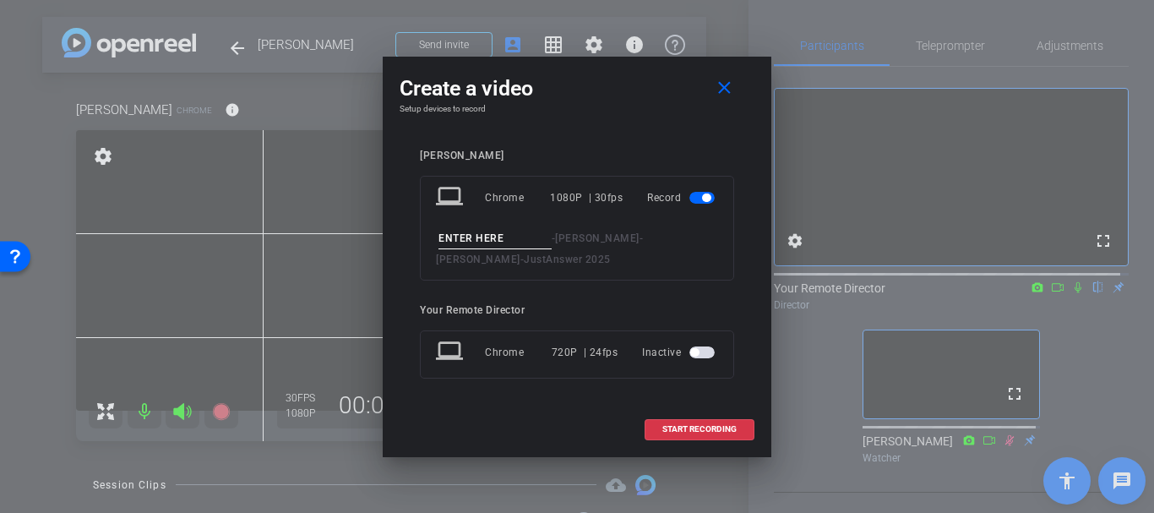
click at [494, 237] on input at bounding box center [495, 238] width 113 height 21
type input "Test"
click at [677, 425] on span "START RECORDING" at bounding box center [700, 429] width 74 height 8
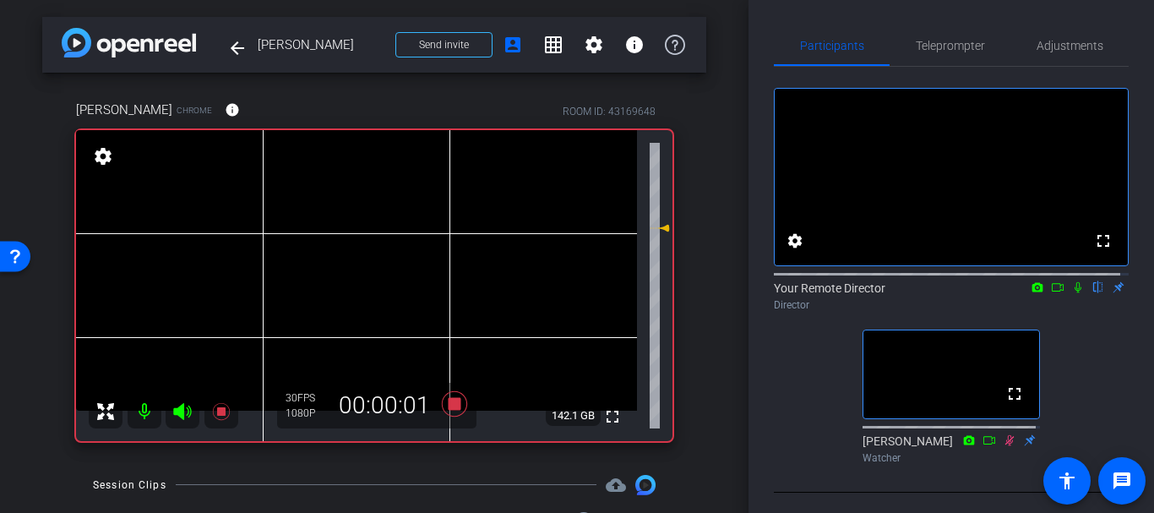
click at [1072, 293] on icon at bounding box center [1079, 287] width 14 height 12
click at [1074, 293] on icon at bounding box center [1078, 287] width 9 height 11
click at [1072, 293] on icon at bounding box center [1079, 287] width 14 height 12
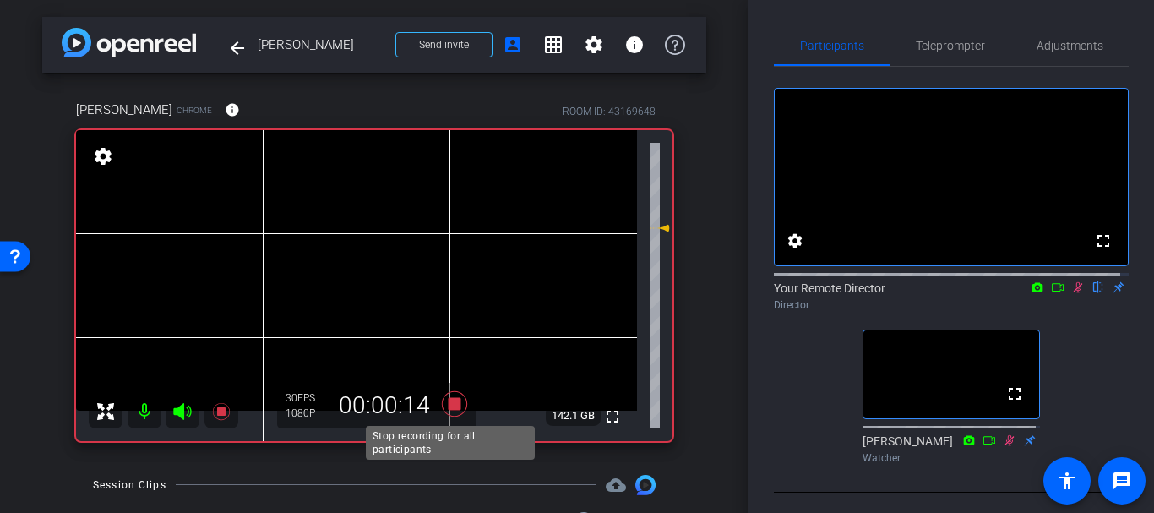
click at [451, 403] on icon at bounding box center [454, 403] width 25 height 25
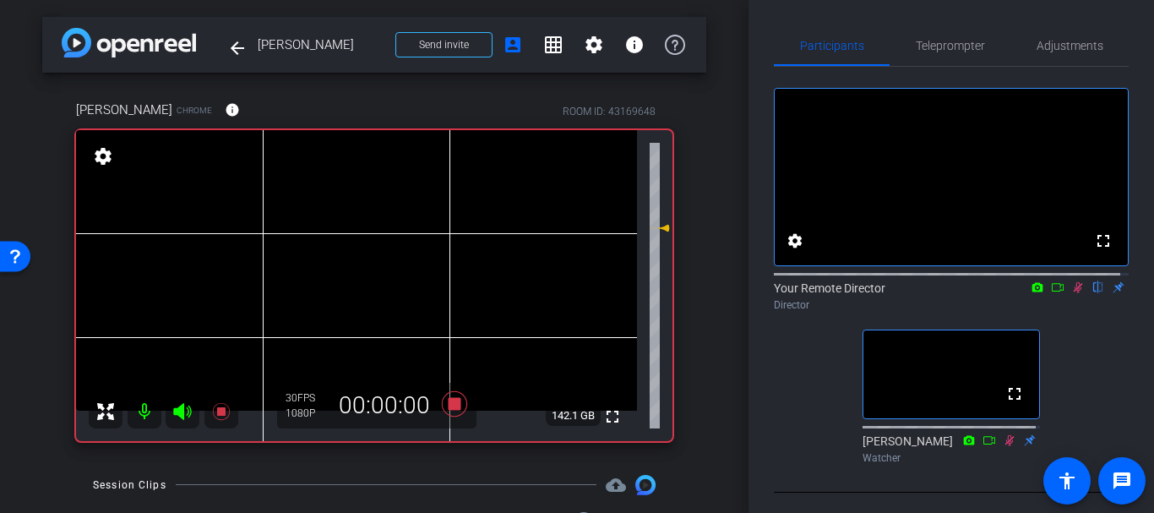
click at [1072, 293] on icon at bounding box center [1079, 287] width 14 height 12
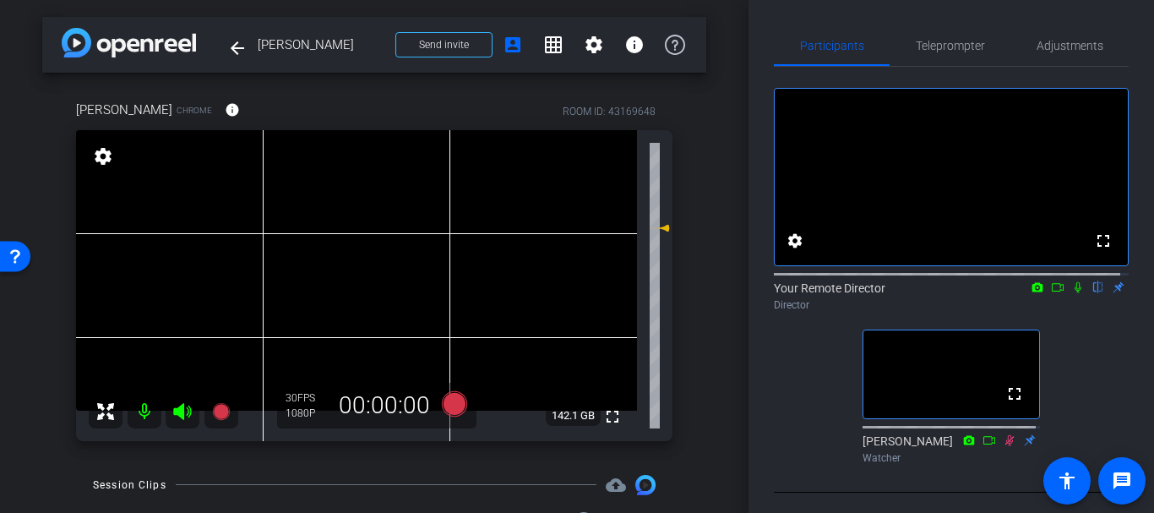
click at [723, 289] on div "arrow_back [PERSON_NAME] Back to project Send invite account_box grid_on settin…" at bounding box center [374, 256] width 749 height 513
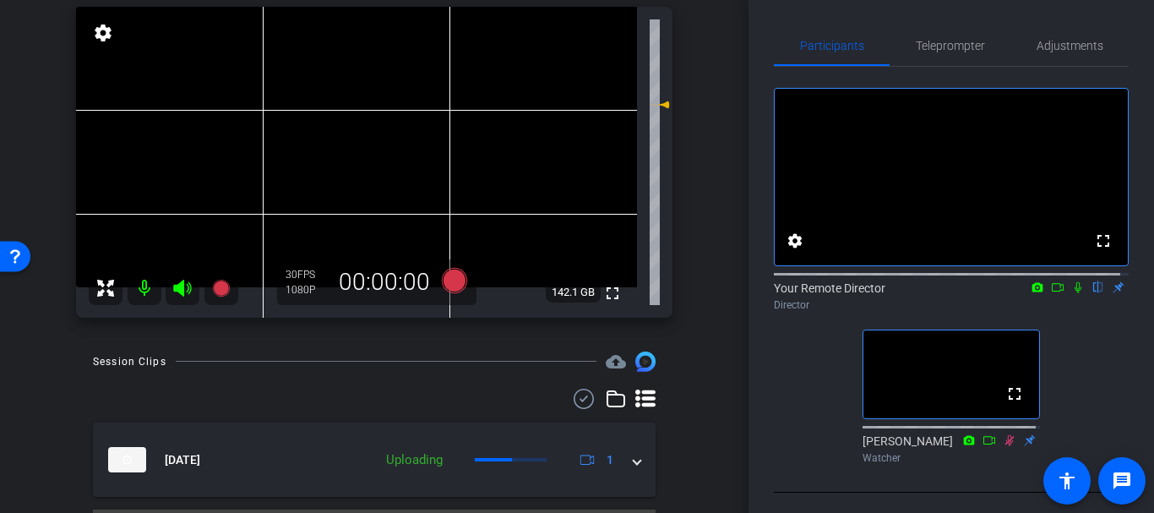
scroll to position [167, 0]
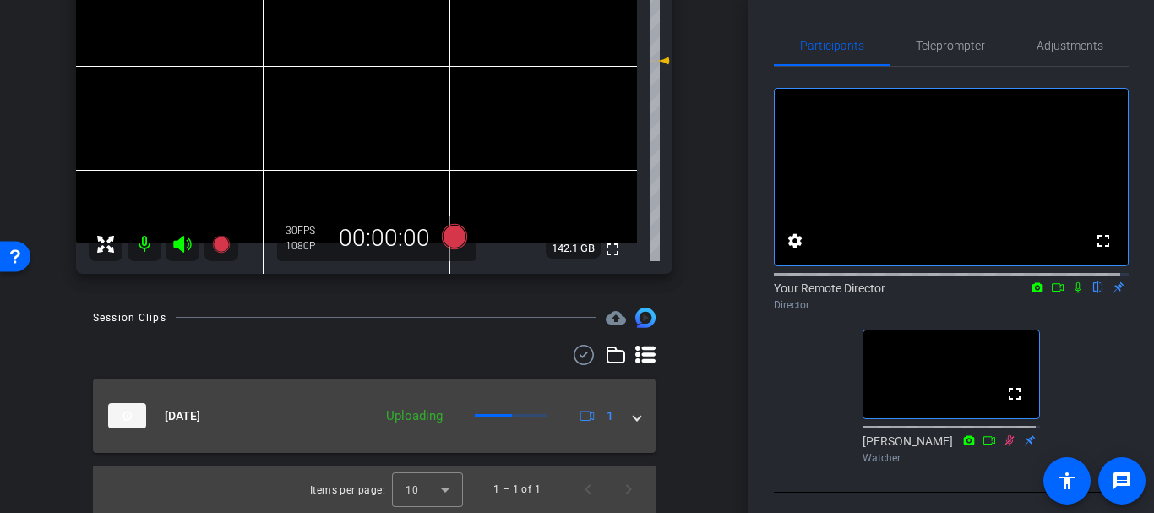
click at [282, 406] on mat-panel-title "[DATE]" at bounding box center [236, 415] width 256 height 25
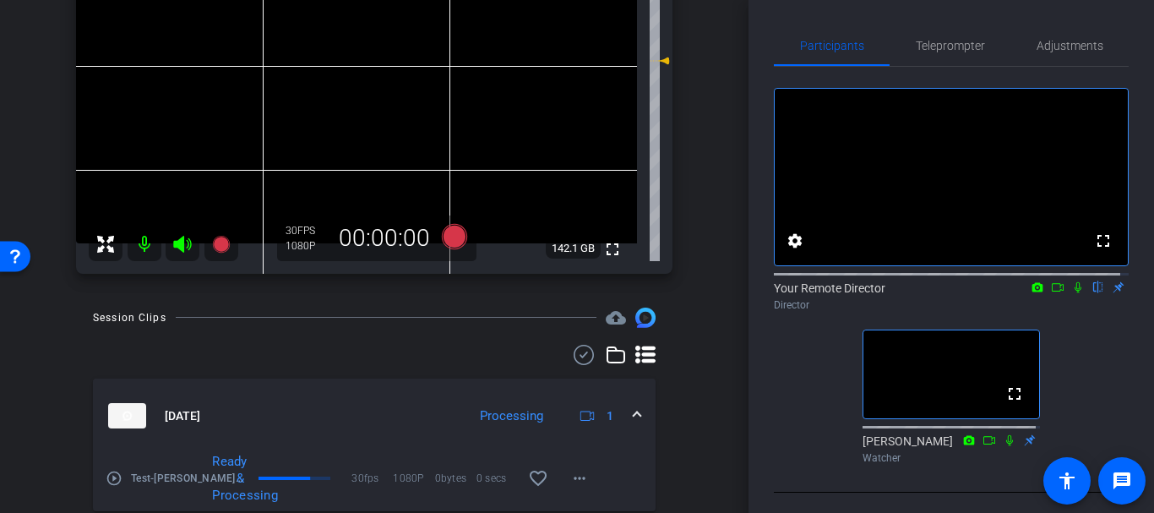
scroll to position [226, 0]
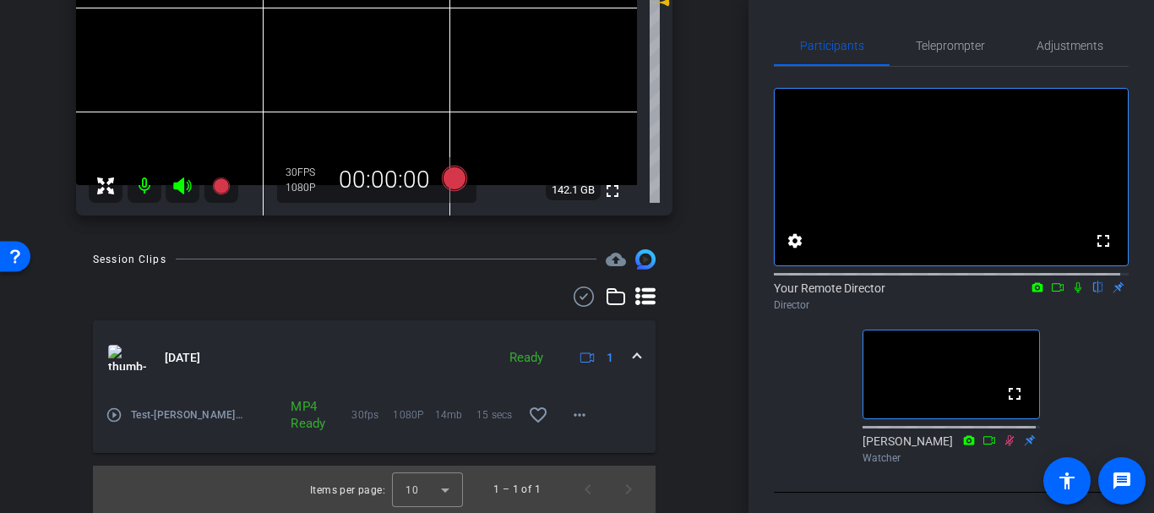
click at [113, 415] on mat-icon "play_circle_outline" at bounding box center [114, 414] width 17 height 17
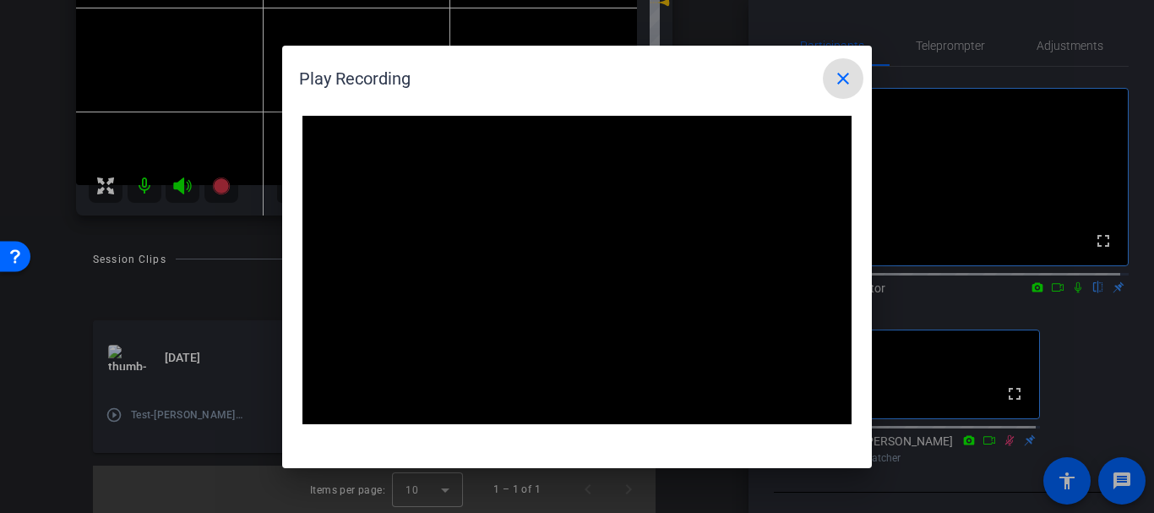
click at [839, 72] on mat-icon "close" at bounding box center [843, 78] width 20 height 20
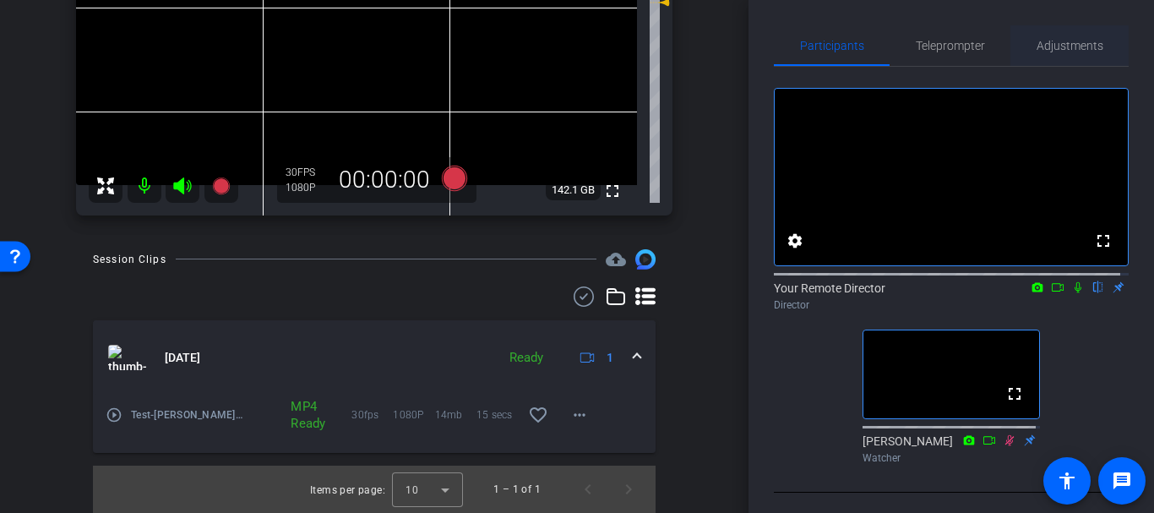
click at [1062, 51] on span "Adjustments" at bounding box center [1070, 46] width 67 height 12
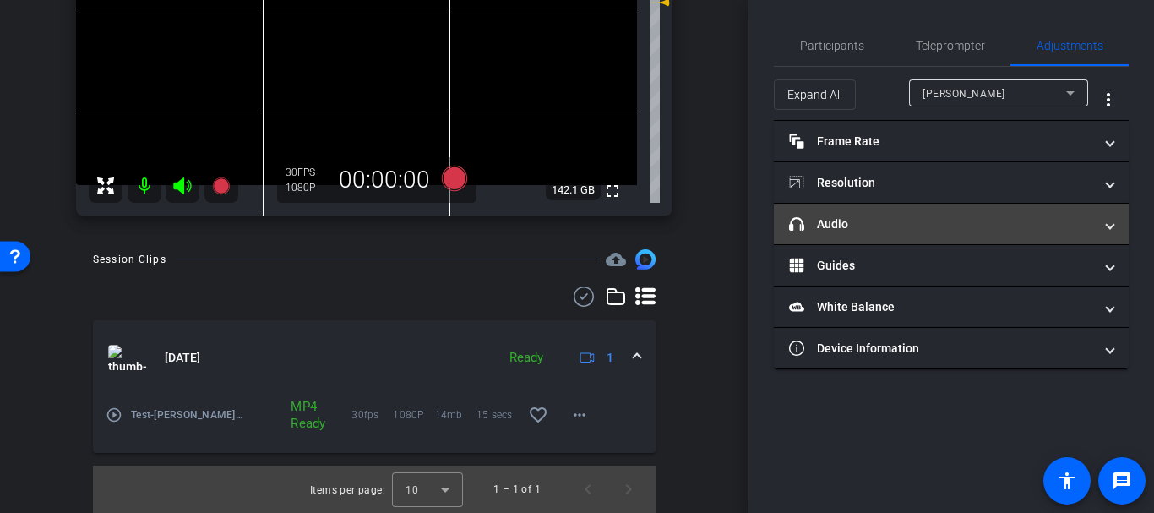
click at [952, 221] on mat-panel-title "headphone icon Audio" at bounding box center [941, 225] width 304 height 18
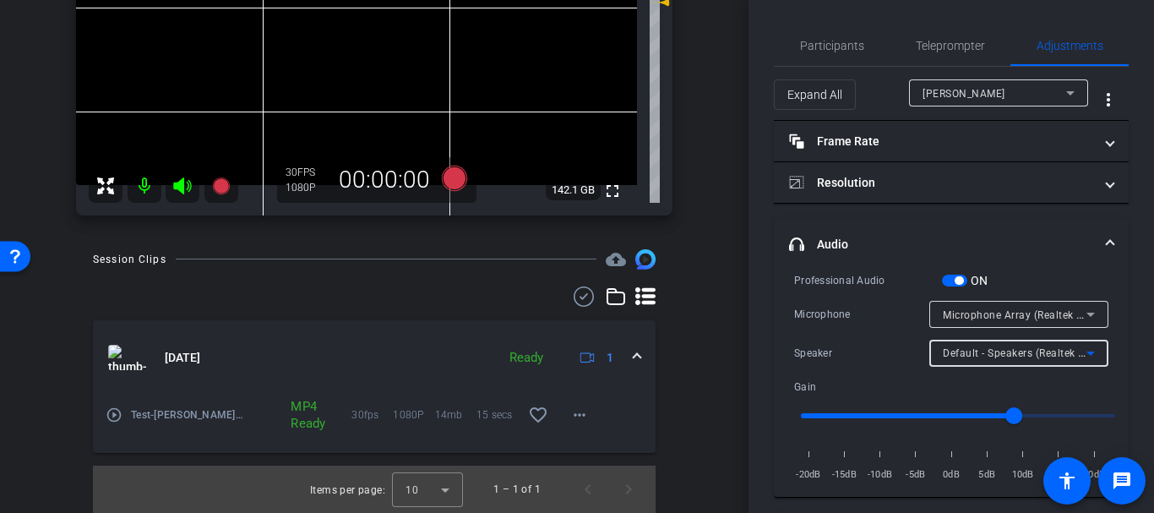
click at [967, 351] on span "Default - Speakers (Realtek High Definition Audio(SST))" at bounding box center [1079, 353] width 273 height 14
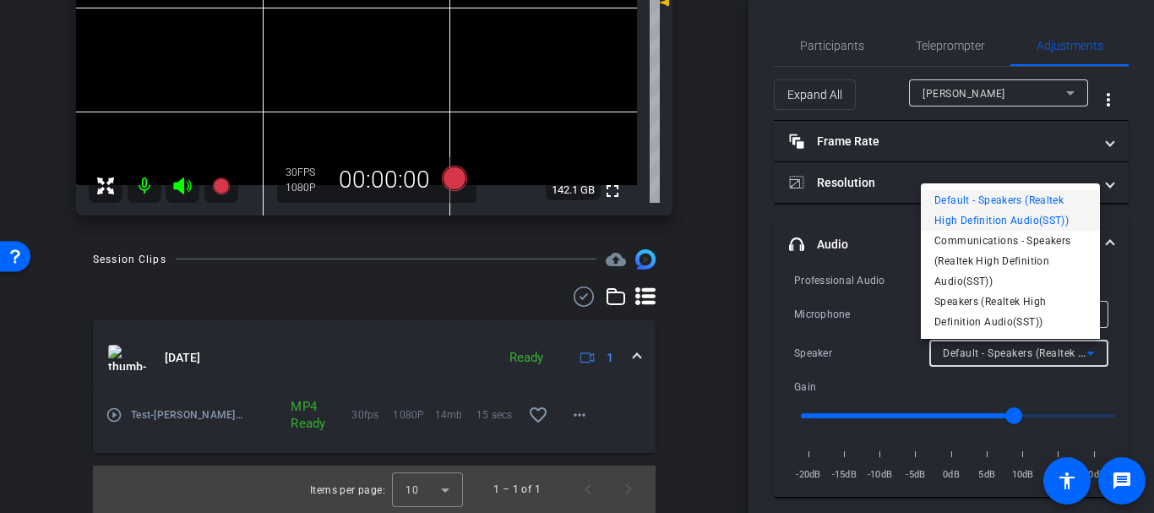
click at [967, 351] on div at bounding box center [577, 256] width 1154 height 513
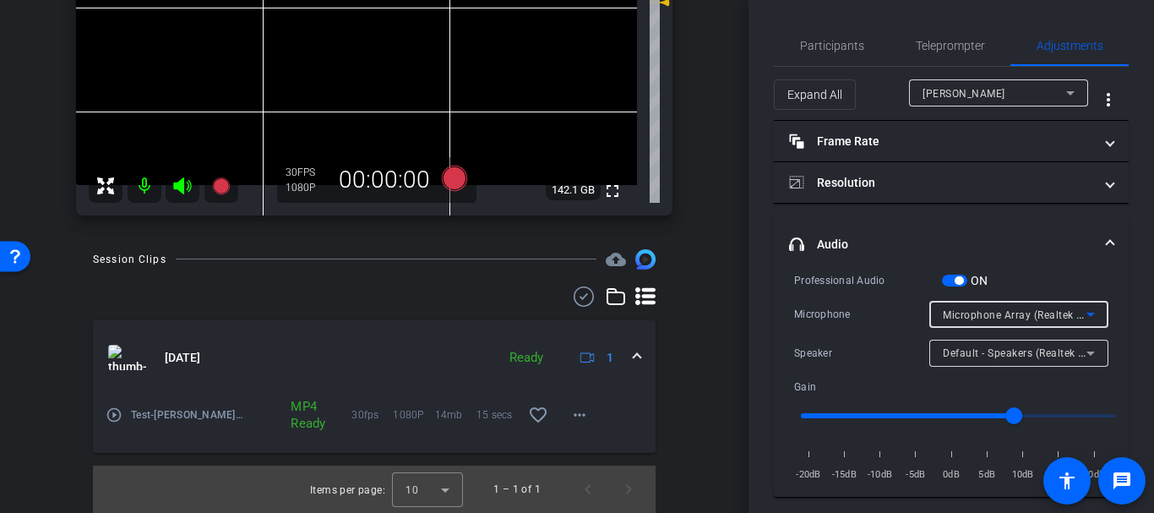
click at [973, 308] on span "Microphone Array (Realtek High Definition Audio(SST))" at bounding box center [1078, 315] width 271 height 14
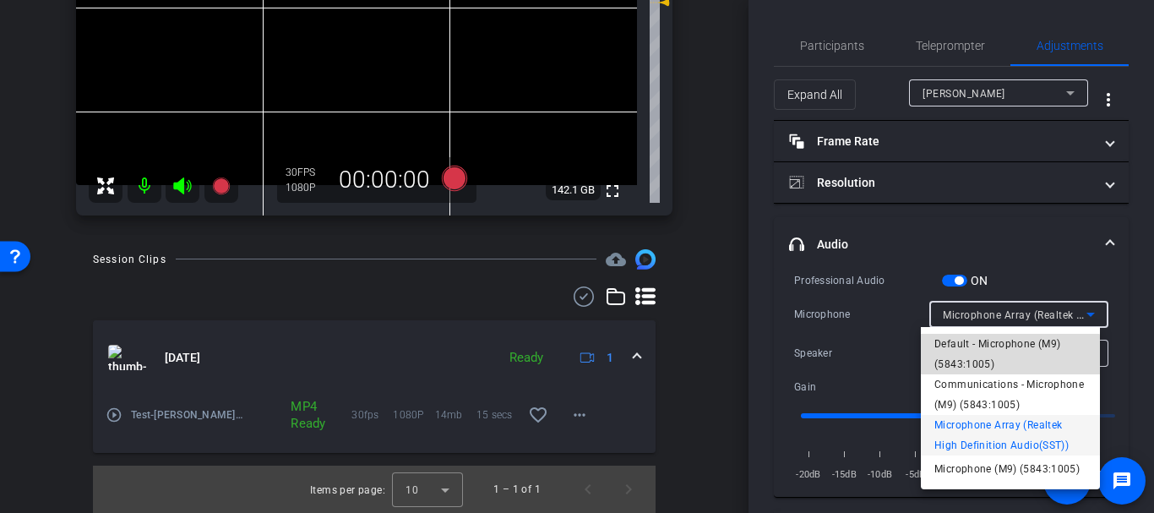
click at [974, 361] on span "Default - Microphone (M9) (5843:1005)" at bounding box center [1011, 354] width 152 height 41
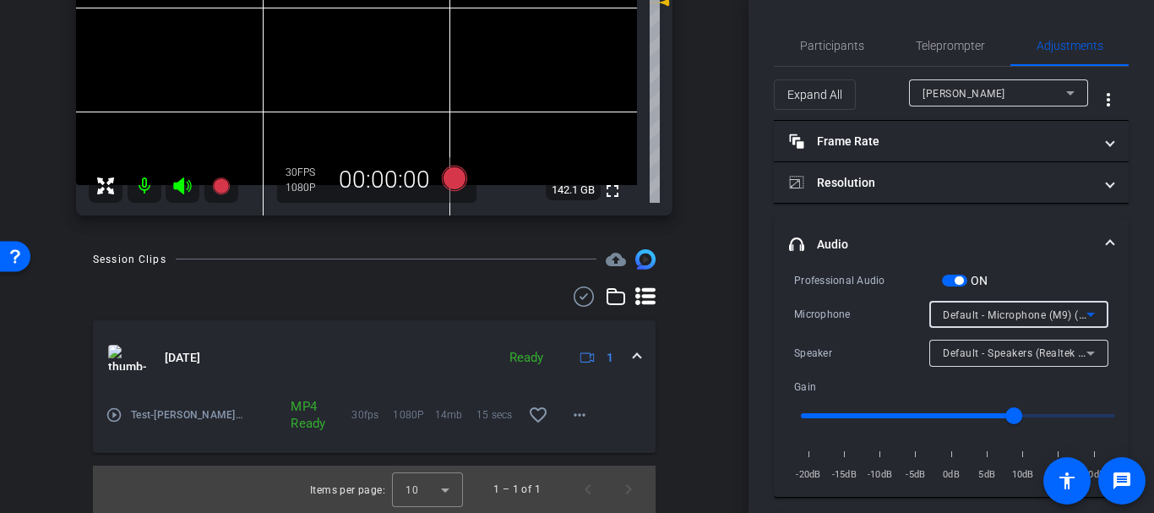
click at [957, 312] on span "Default - Microphone (M9) (5843:1005)" at bounding box center [1040, 315] width 194 height 14
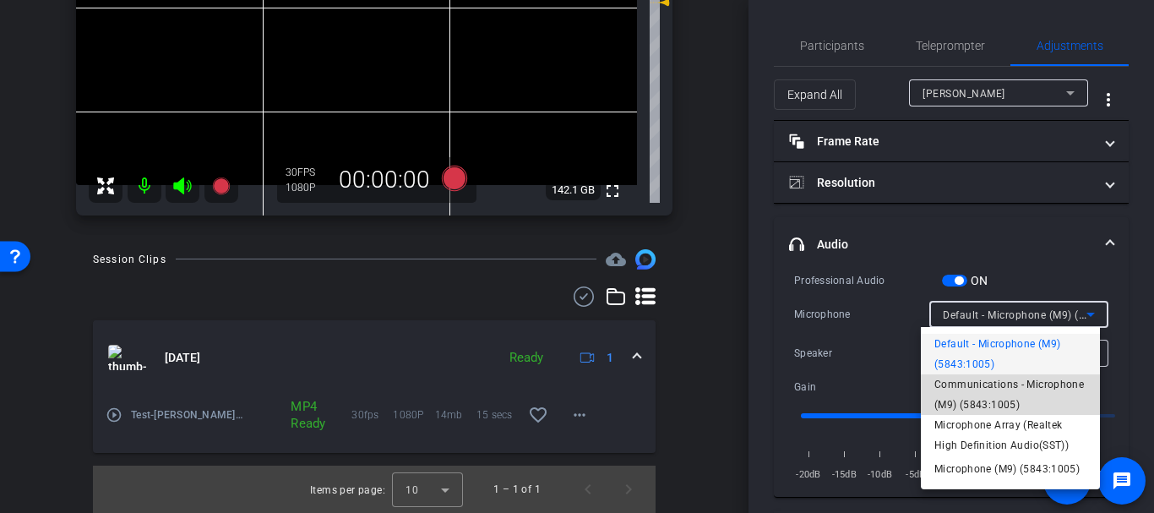
click at [978, 400] on span "Communications - Microphone (M9) (5843:1005)" at bounding box center [1011, 394] width 152 height 41
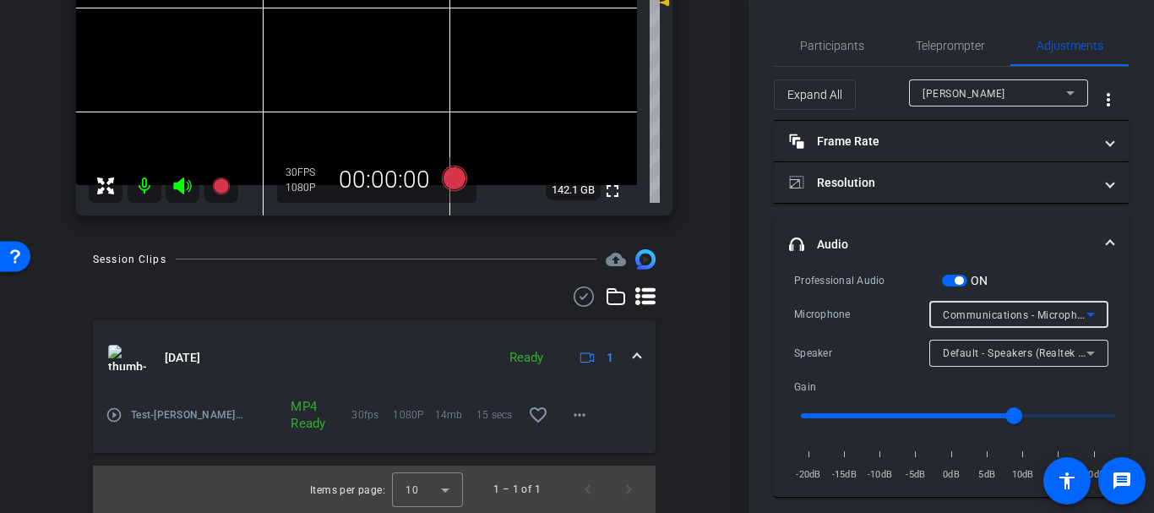
click at [969, 323] on div "Communications - Microphone (M9) (5843:1005)" at bounding box center [1015, 314] width 144 height 21
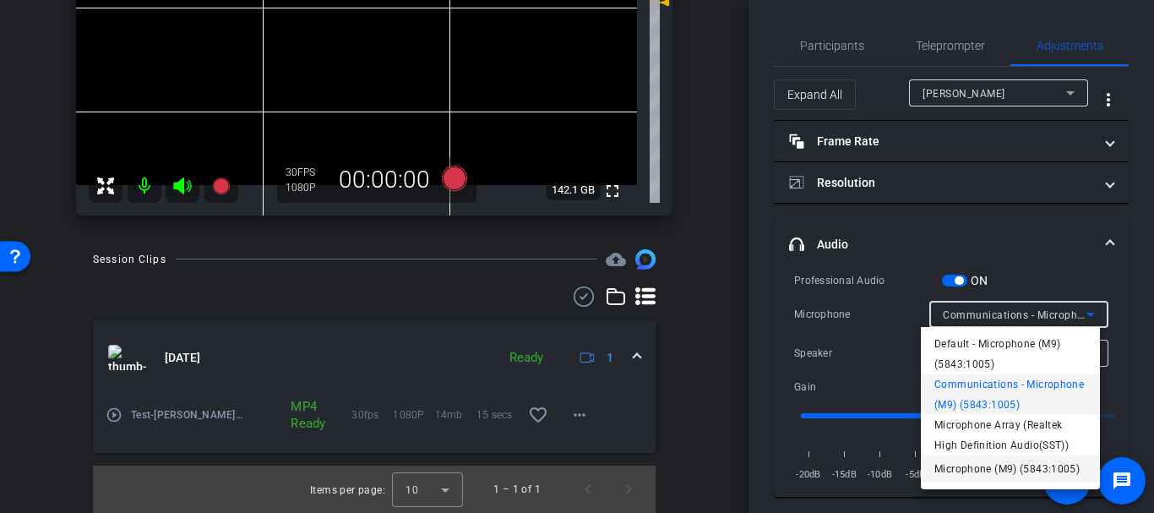
click at [950, 472] on span "Microphone (M9) (5843:1005)" at bounding box center [1007, 469] width 145 height 20
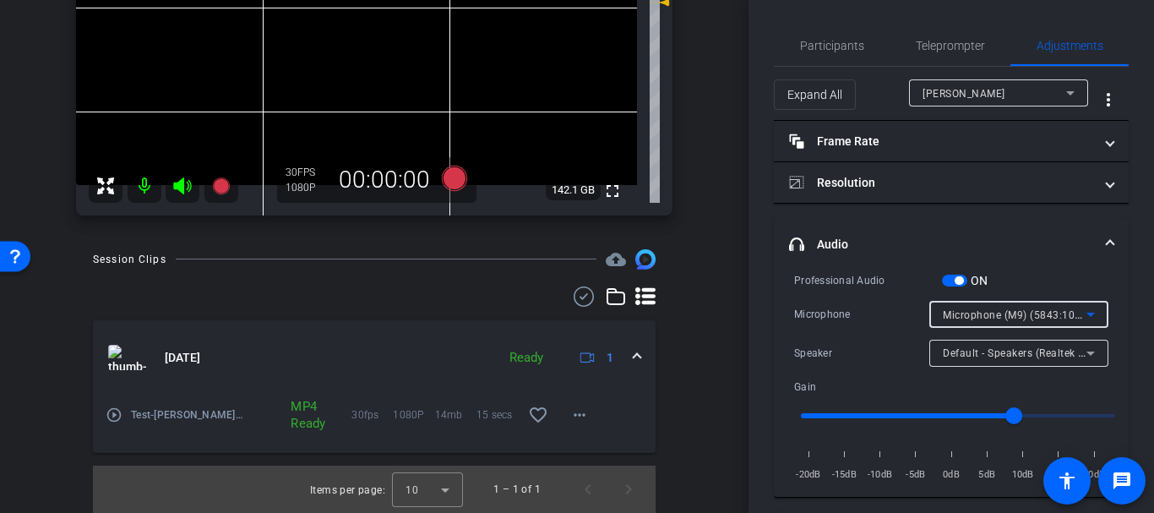
click at [968, 320] on div "Microphone (M9) (5843:1005)" at bounding box center [1015, 314] width 144 height 21
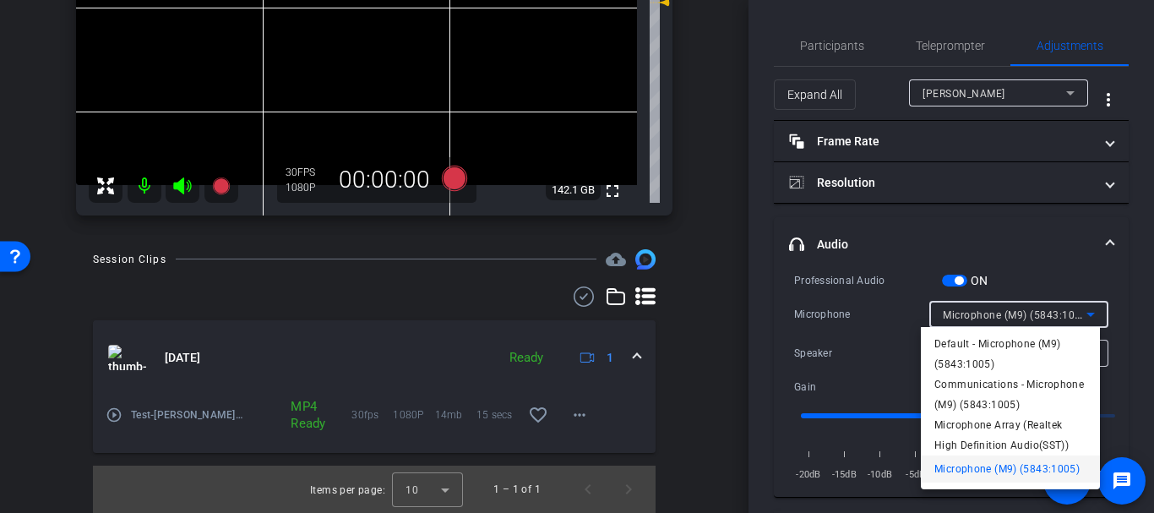
click at [968, 320] on div at bounding box center [577, 256] width 1154 height 513
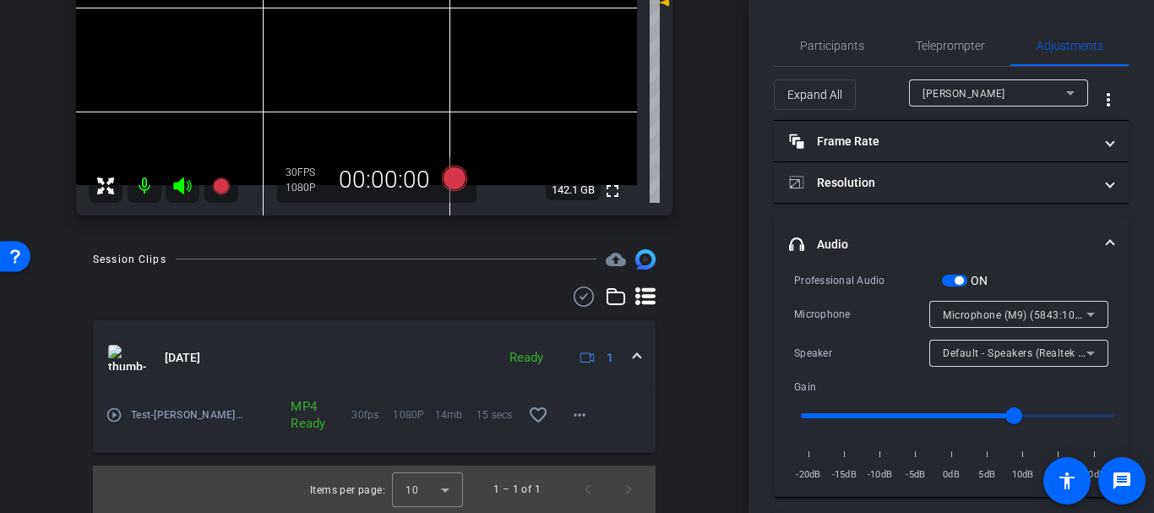
click at [968, 320] on div "Microphone (M9) (5843:1005)" at bounding box center [1015, 314] width 144 height 21
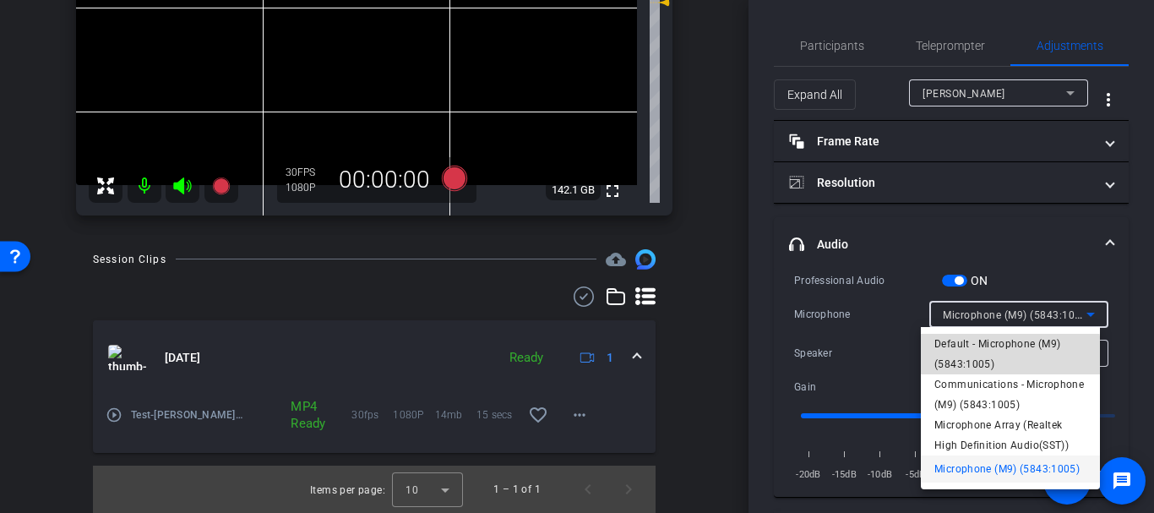
click at [986, 356] on span "Default - Microphone (M9) (5843:1005)" at bounding box center [1011, 354] width 152 height 41
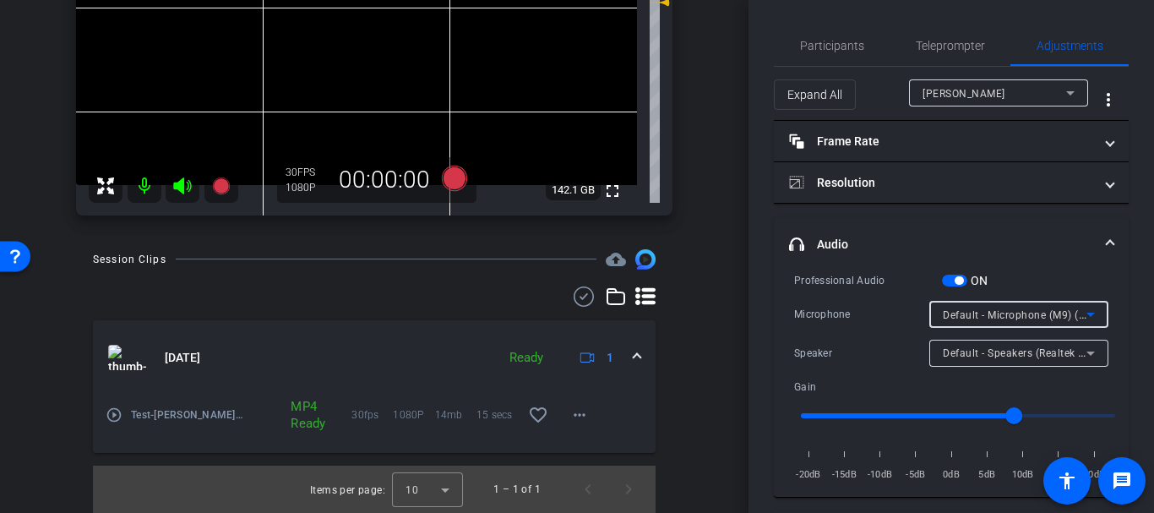
click at [988, 322] on div "Default - Microphone (M9) (5843:1005)" at bounding box center [1015, 314] width 144 height 21
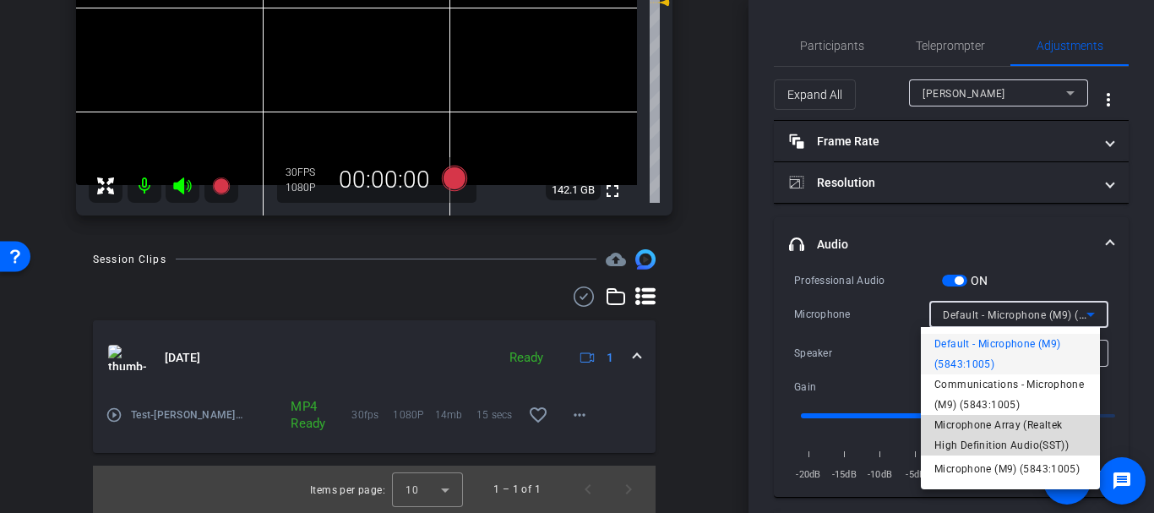
click at [970, 427] on span "Microphone Array (Realtek High Definition Audio(SST))" at bounding box center [1011, 435] width 152 height 41
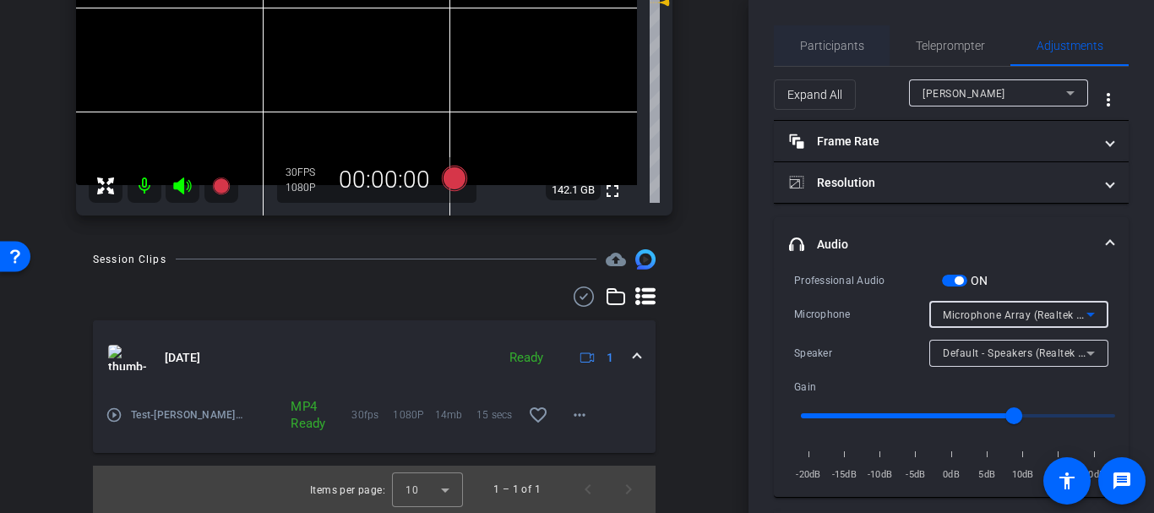
click at [815, 42] on span "Participants" at bounding box center [832, 46] width 64 height 12
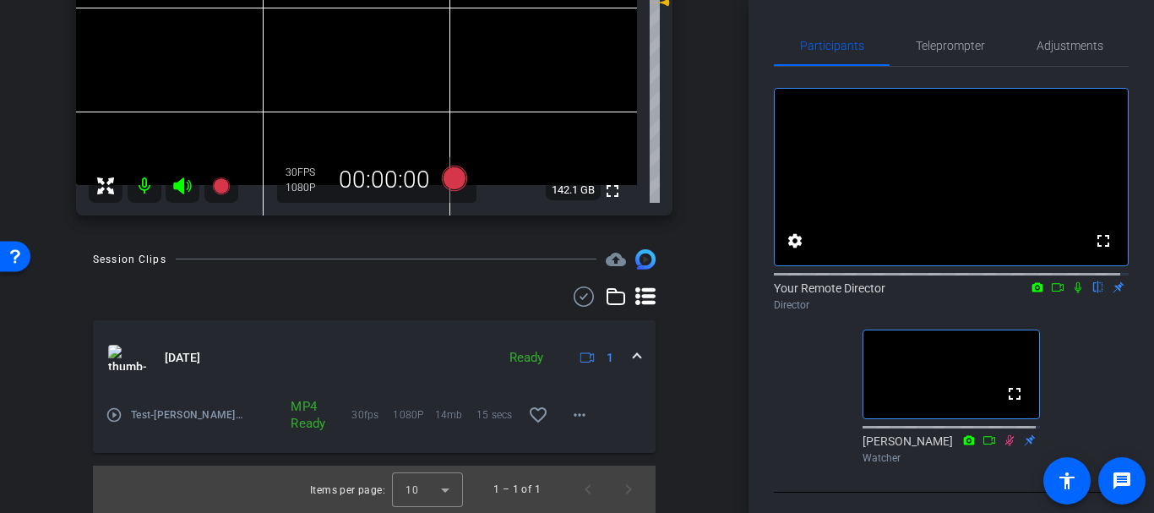
click at [697, 327] on div "Session Clips cloud_upload [DATE] Ready 1 play_circle_outline Test-[PERSON_NAME…" at bounding box center [374, 381] width 664 height 264
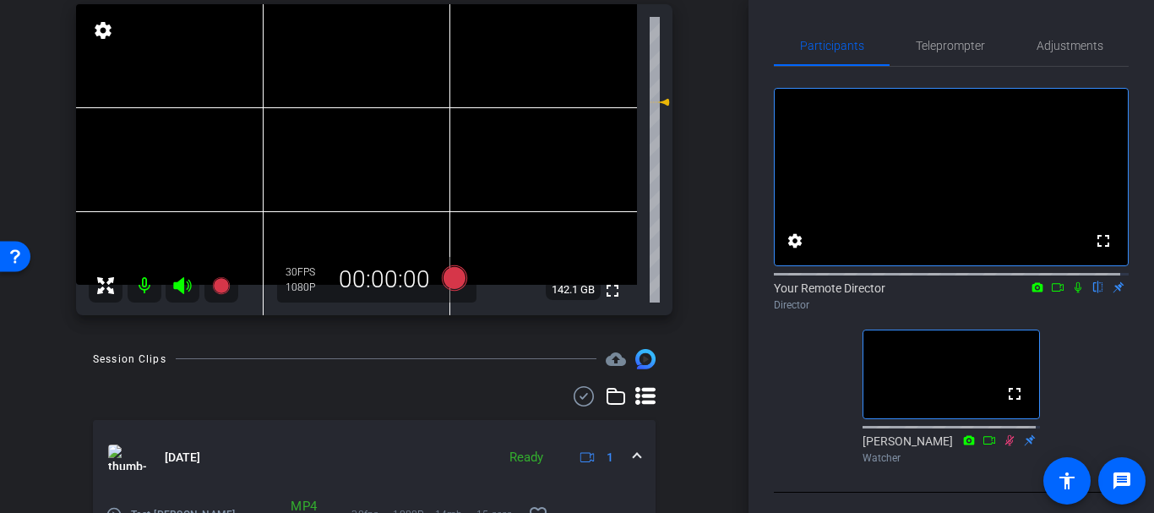
scroll to position [101, 0]
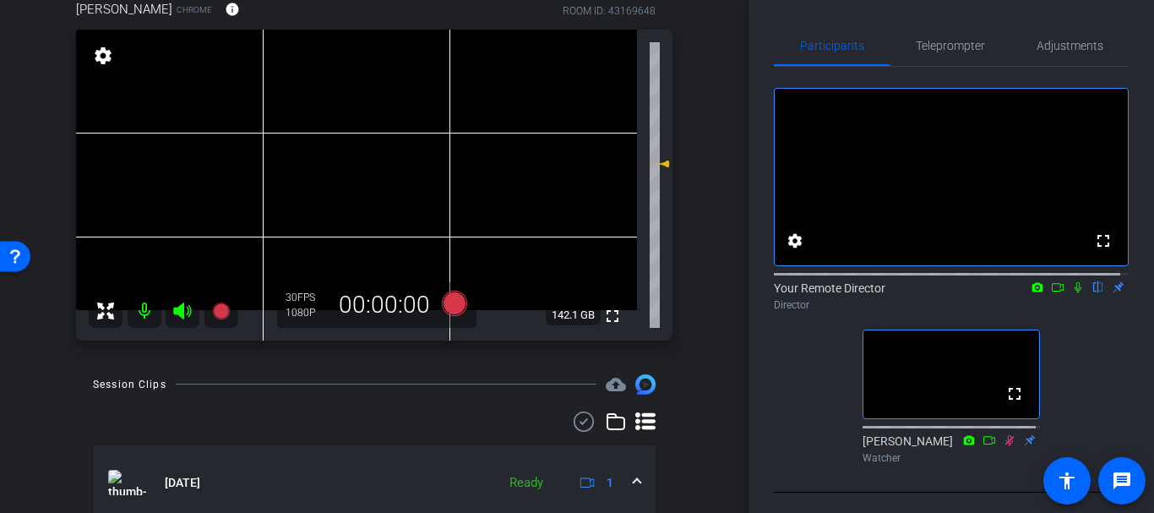
drag, startPoint x: 652, startPoint y: 122, endPoint x: 652, endPoint y: 159, distance: 37.2
click at [652, 159] on icon at bounding box center [660, 164] width 20 height 20
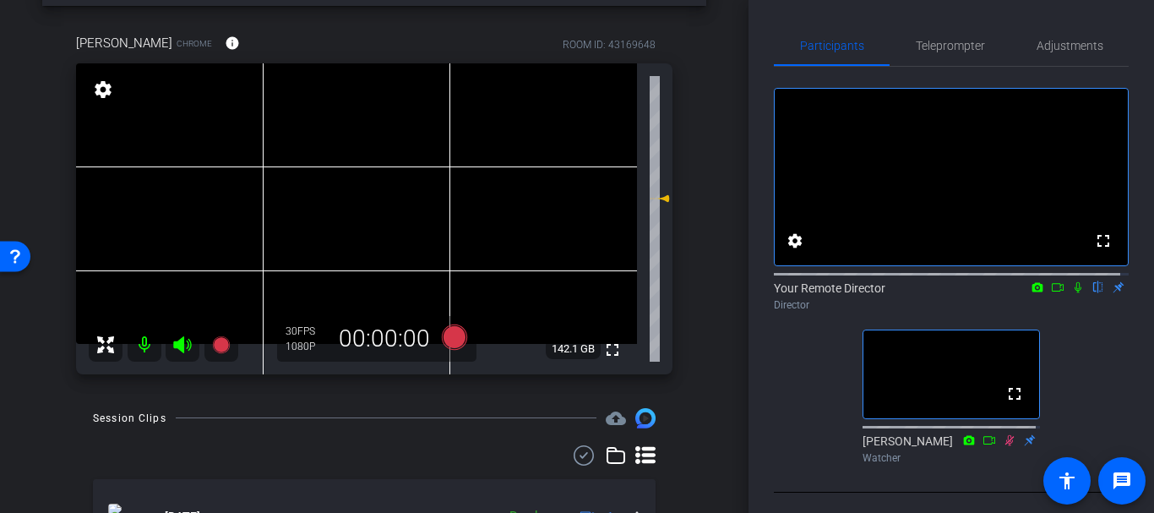
scroll to position [62, 0]
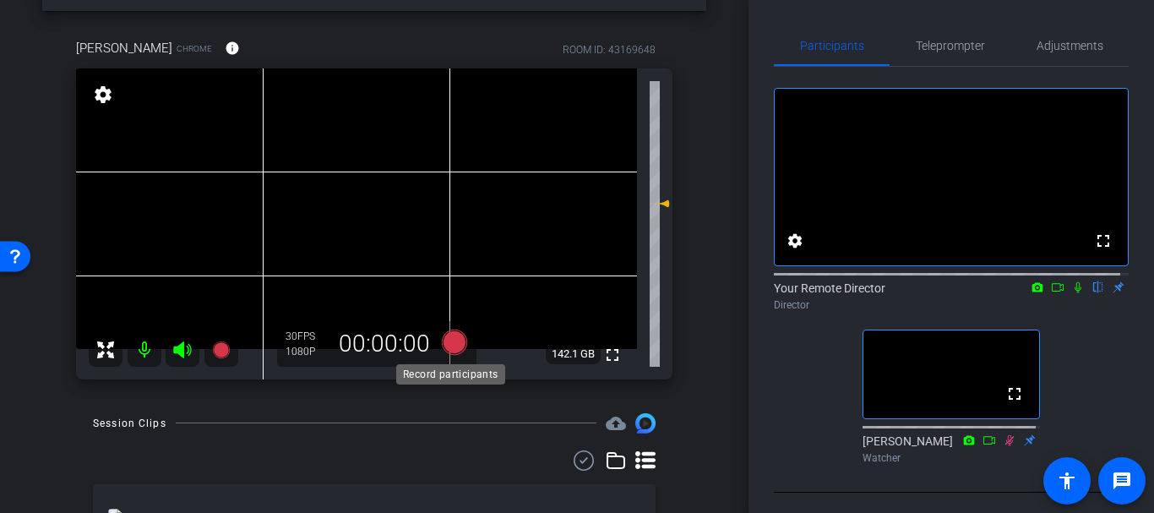
click at [465, 336] on icon at bounding box center [454, 342] width 41 height 30
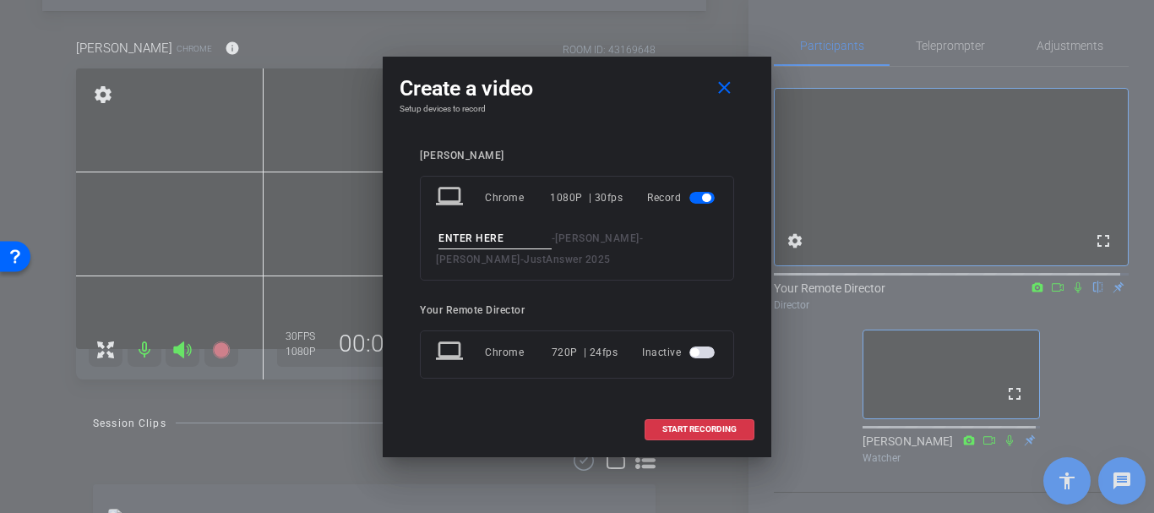
click at [466, 245] on input at bounding box center [495, 238] width 113 height 21
click at [724, 100] on span at bounding box center [728, 88] width 54 height 41
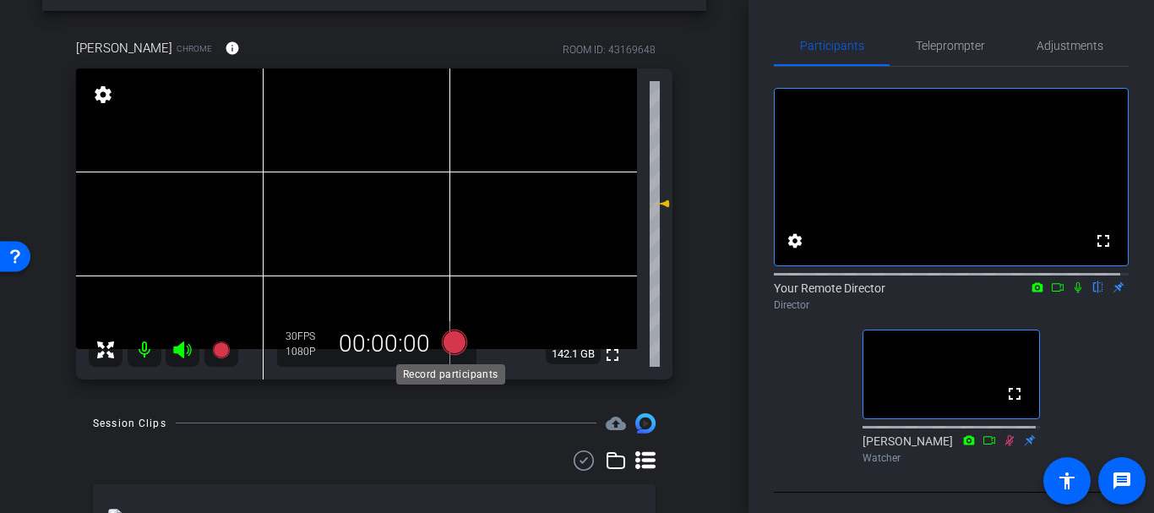
click at [450, 338] on icon at bounding box center [454, 342] width 25 height 25
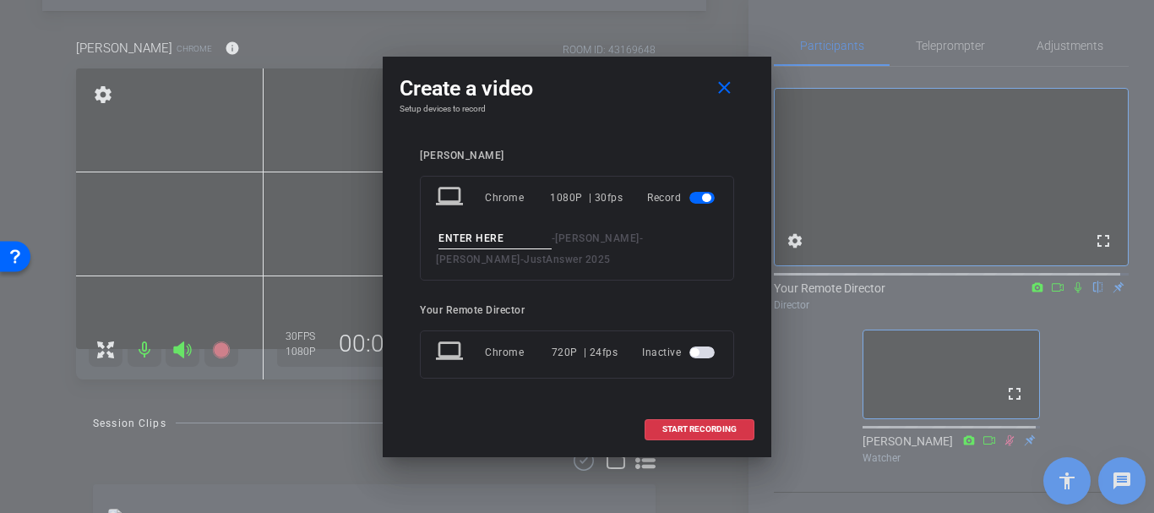
click at [487, 226] on div "laptop Chrome 1080P | 30fps Record - [PERSON_NAME] - [PERSON_NAME] - JustAnswer…" at bounding box center [577, 228] width 314 height 105
click at [476, 238] on input at bounding box center [495, 238] width 113 height 21
click at [715, 83] on mat-icon "close" at bounding box center [724, 88] width 21 height 21
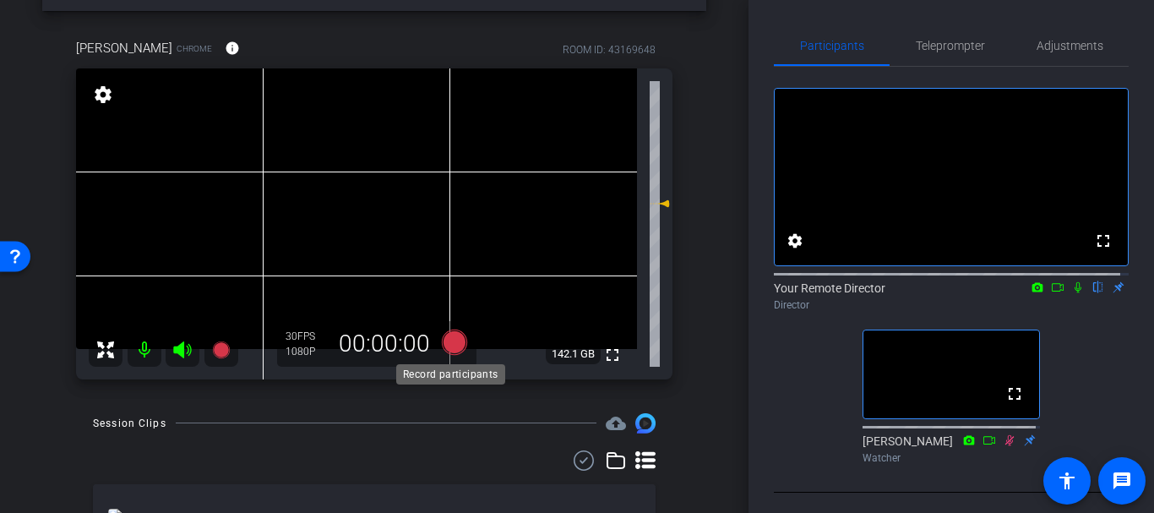
click at [455, 339] on icon at bounding box center [454, 342] width 25 height 25
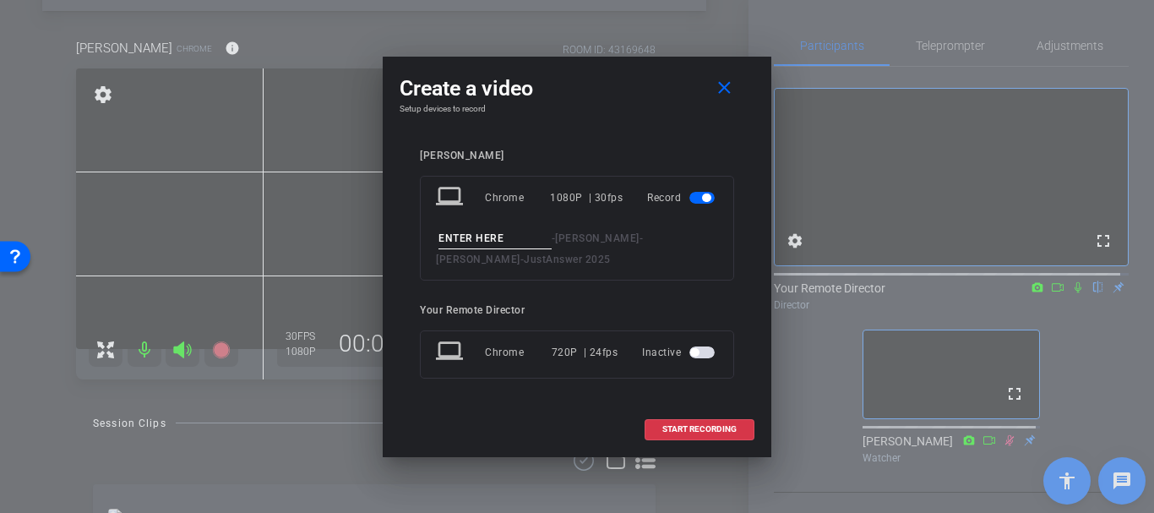
click at [468, 242] on input at bounding box center [495, 238] width 113 height 21
type input "Whole interview take 1"
click at [721, 428] on span "START RECORDING" at bounding box center [700, 429] width 74 height 8
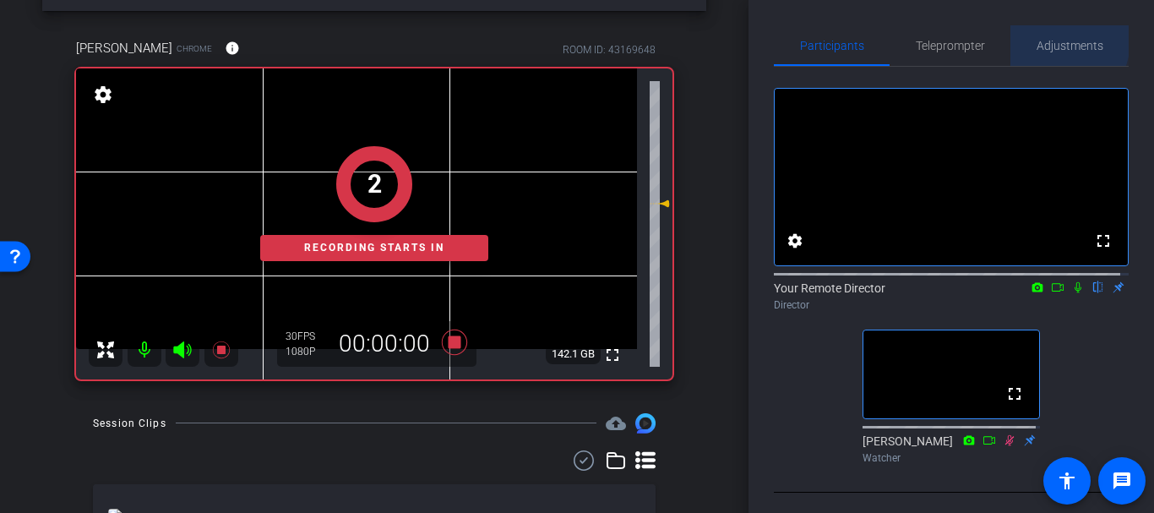
click at [1043, 40] on span "Adjustments" at bounding box center [1070, 46] width 67 height 12
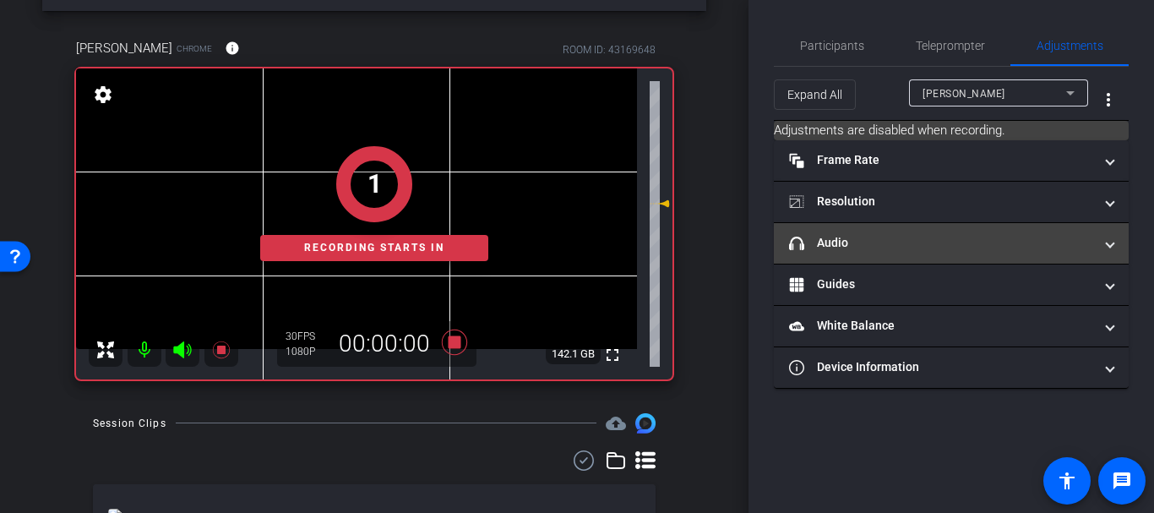
click at [837, 254] on mat-expansion-panel-header "headphone icon Audio" at bounding box center [951, 243] width 355 height 41
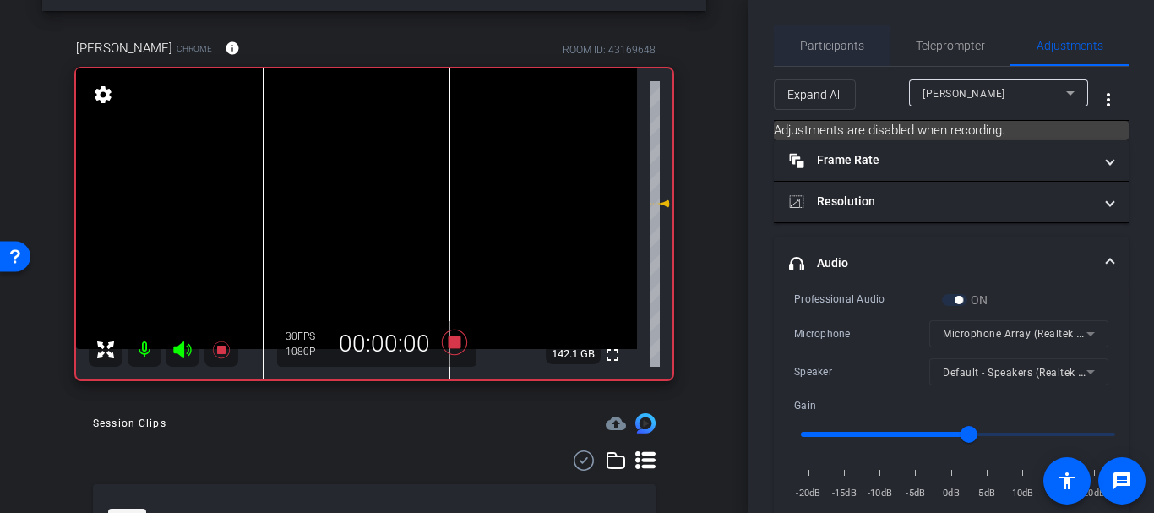
click at [810, 42] on span "Participants" at bounding box center [832, 46] width 64 height 12
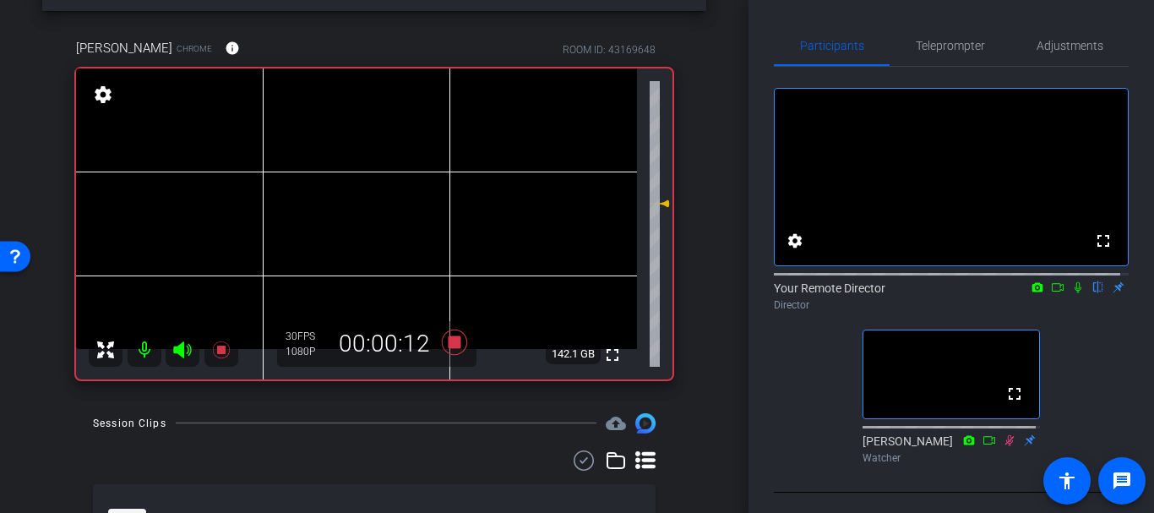
click at [1072, 293] on icon at bounding box center [1079, 287] width 14 height 12
click at [652, 196] on icon at bounding box center [660, 198] width 20 height 20
click at [1072, 293] on icon at bounding box center [1079, 287] width 14 height 12
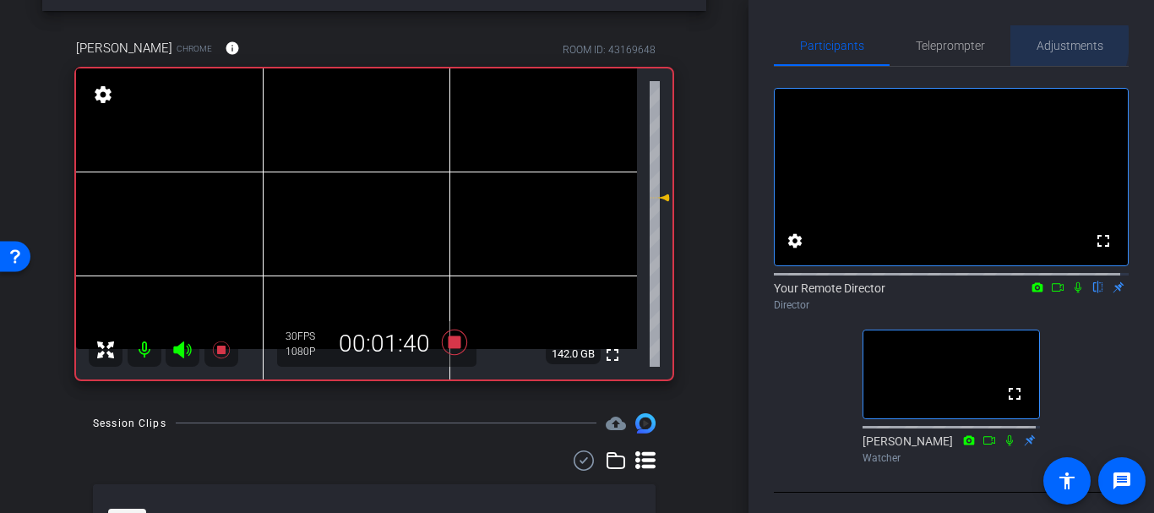
click at [1026, 41] on div "Adjustments" at bounding box center [1070, 45] width 118 height 41
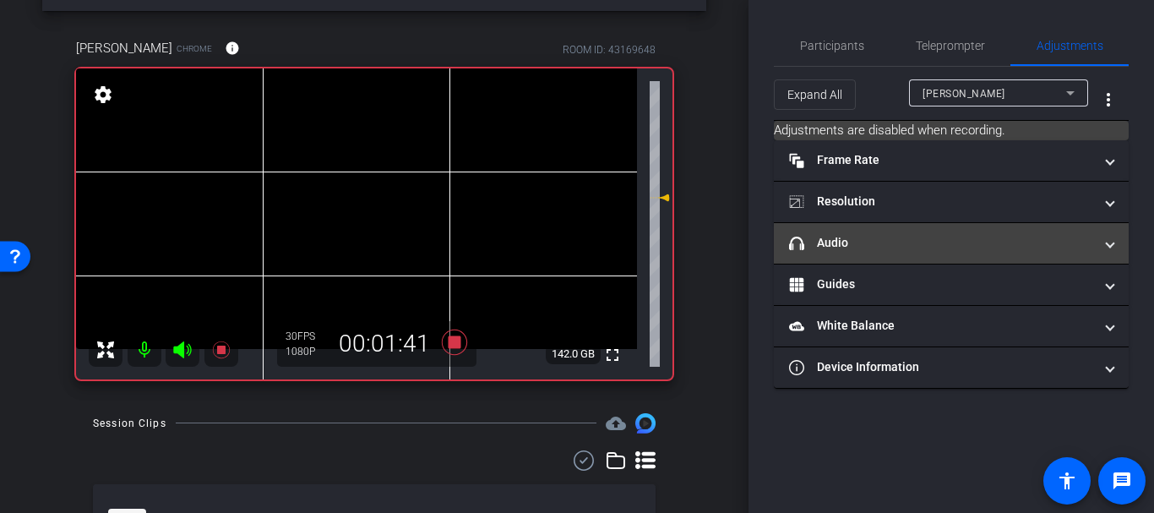
click at [843, 243] on mat-panel-title "headphone icon Audio" at bounding box center [941, 243] width 304 height 18
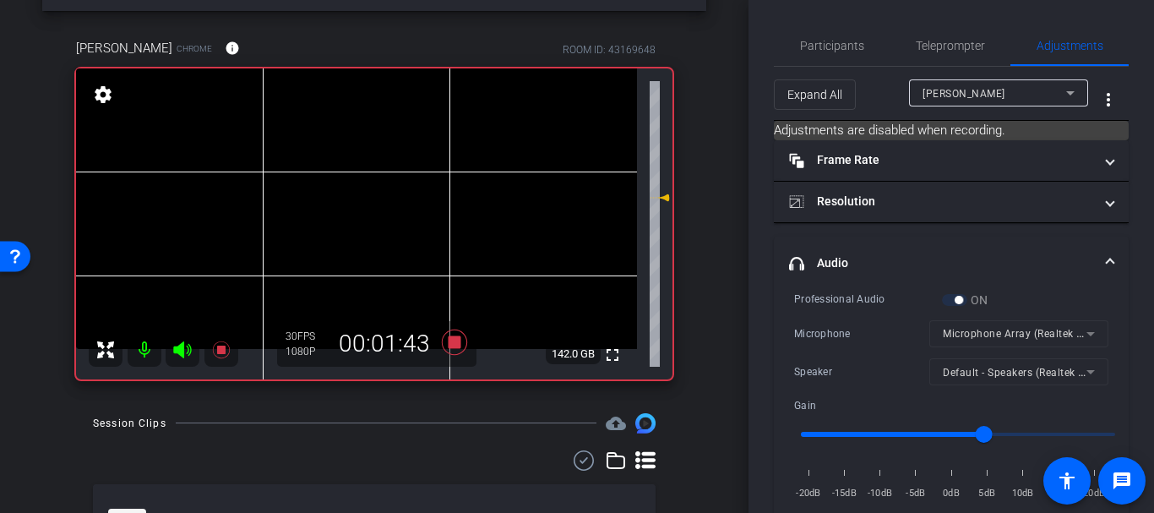
click at [963, 388] on div at bounding box center [1019, 394] width 179 height 19
click at [838, 45] on span "Participants" at bounding box center [832, 46] width 64 height 12
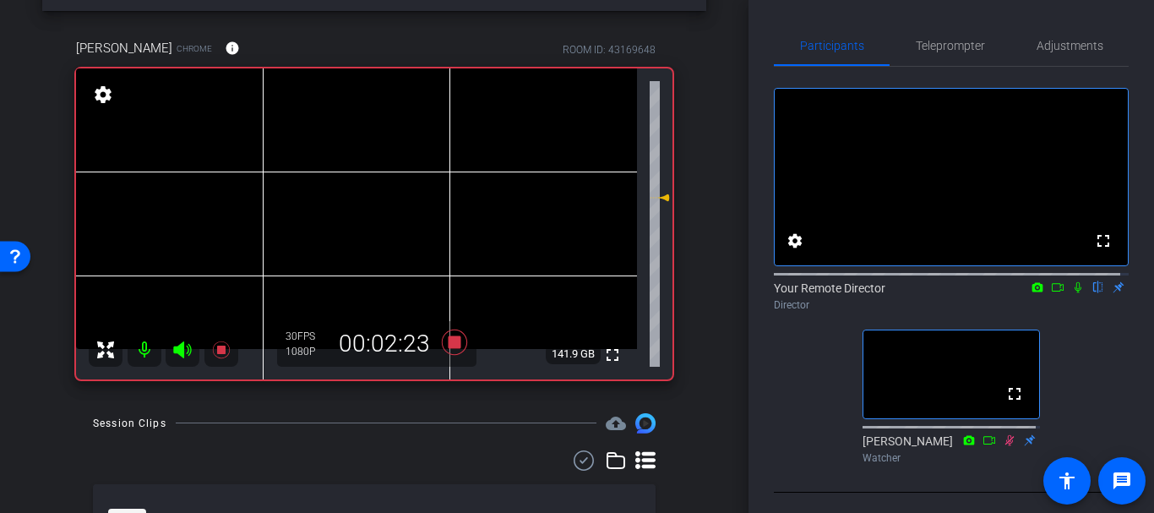
click at [1072, 293] on icon at bounding box center [1079, 287] width 14 height 12
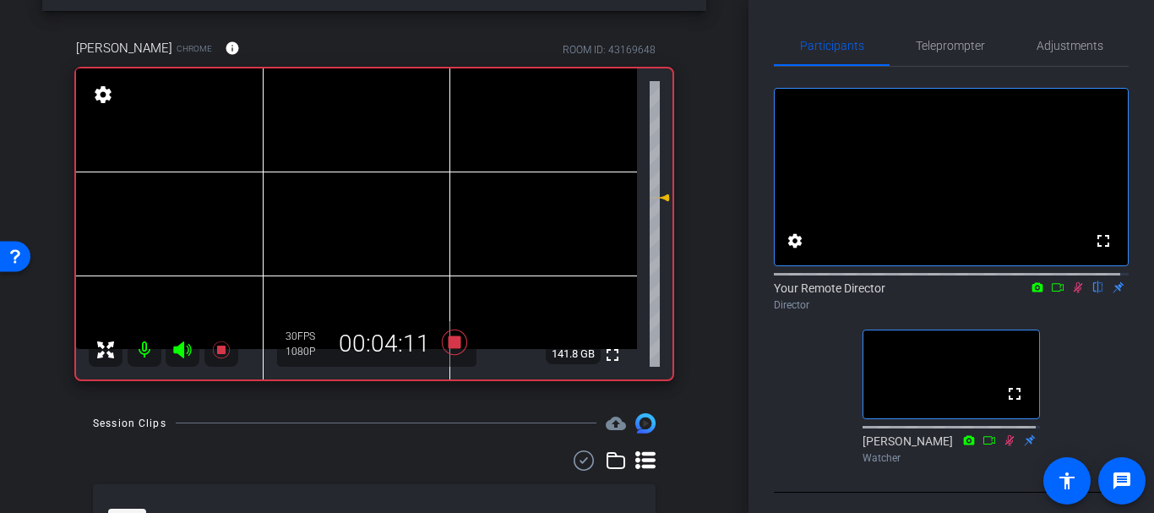
click at [1072, 293] on icon at bounding box center [1079, 287] width 14 height 12
click at [1075, 293] on icon at bounding box center [1078, 287] width 7 height 11
click at [1072, 293] on icon at bounding box center [1079, 287] width 14 height 12
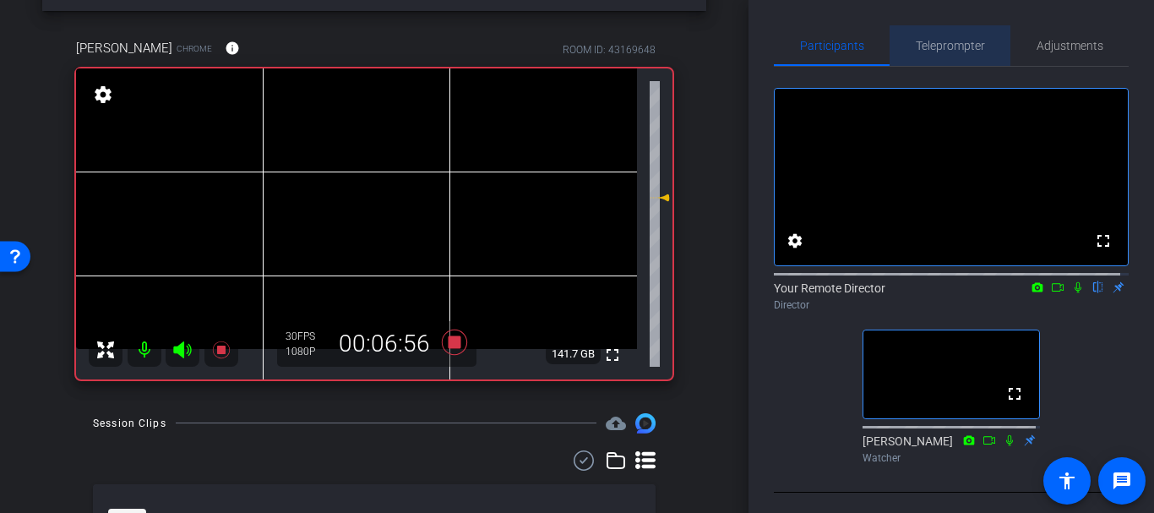
click at [948, 54] on span "Teleprompter" at bounding box center [950, 45] width 69 height 41
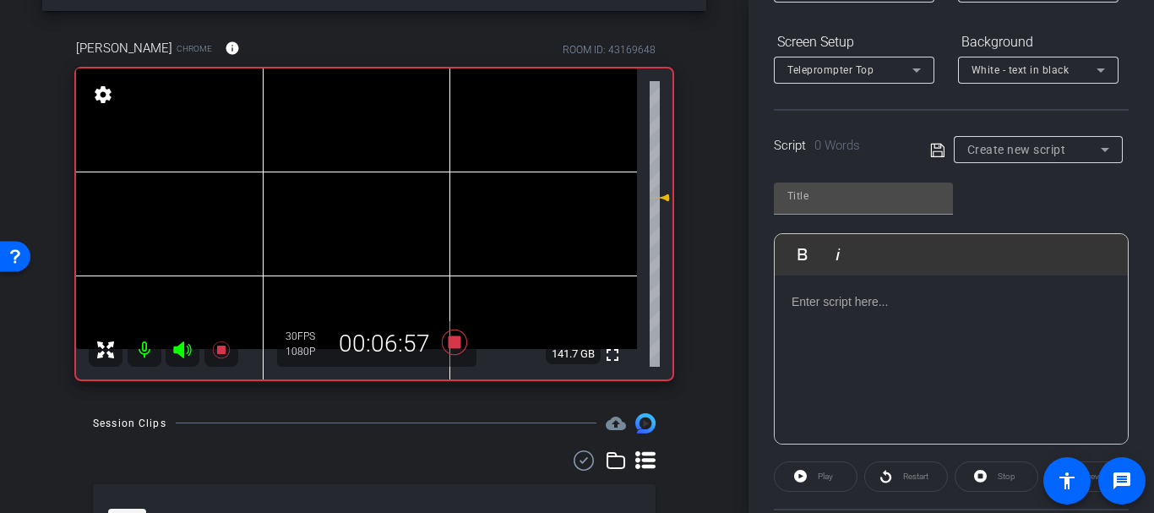
scroll to position [355, 0]
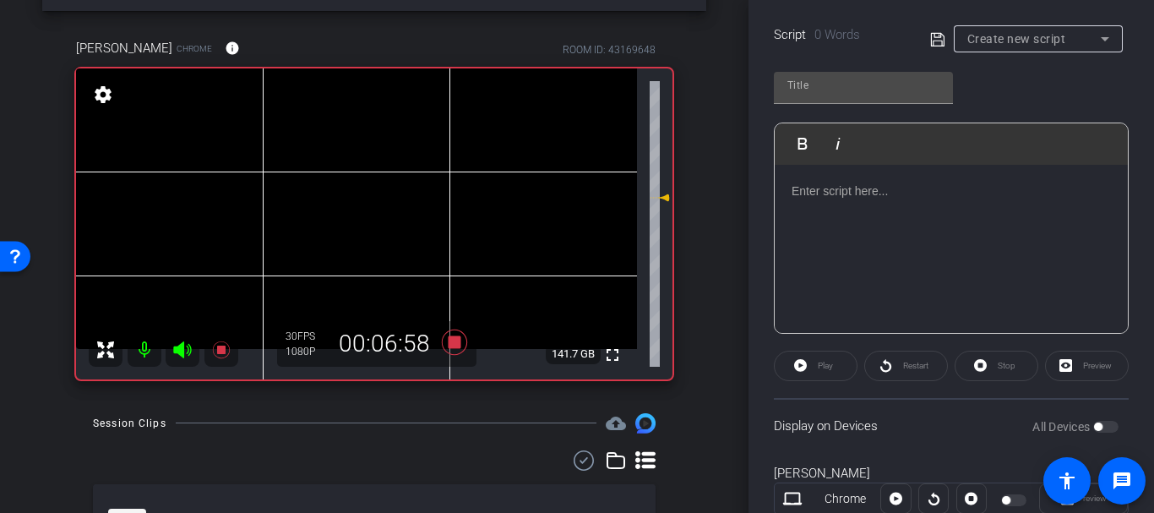
click at [870, 241] on div at bounding box center [951, 249] width 353 height 169
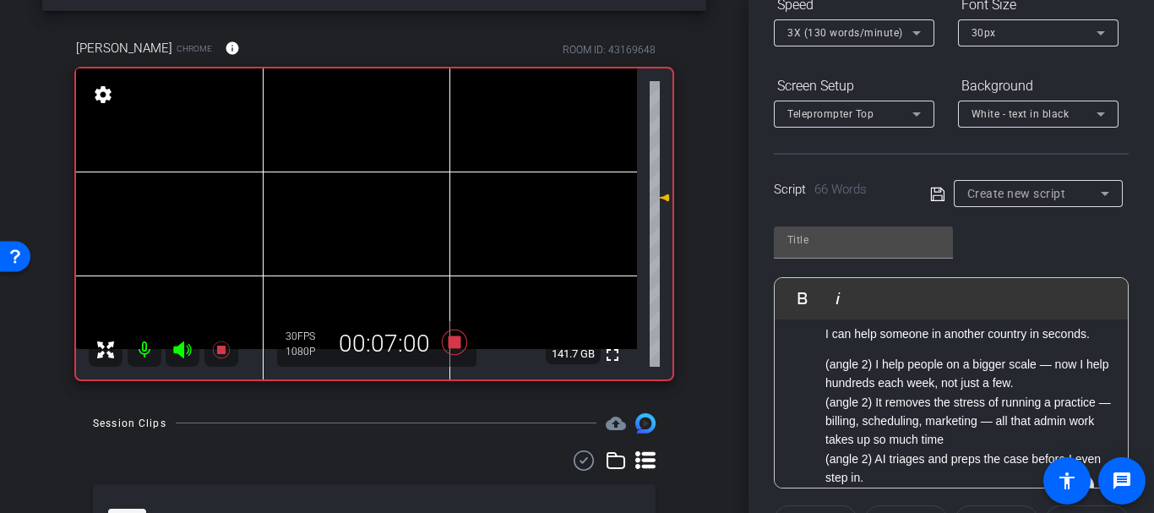
scroll to position [197, 0]
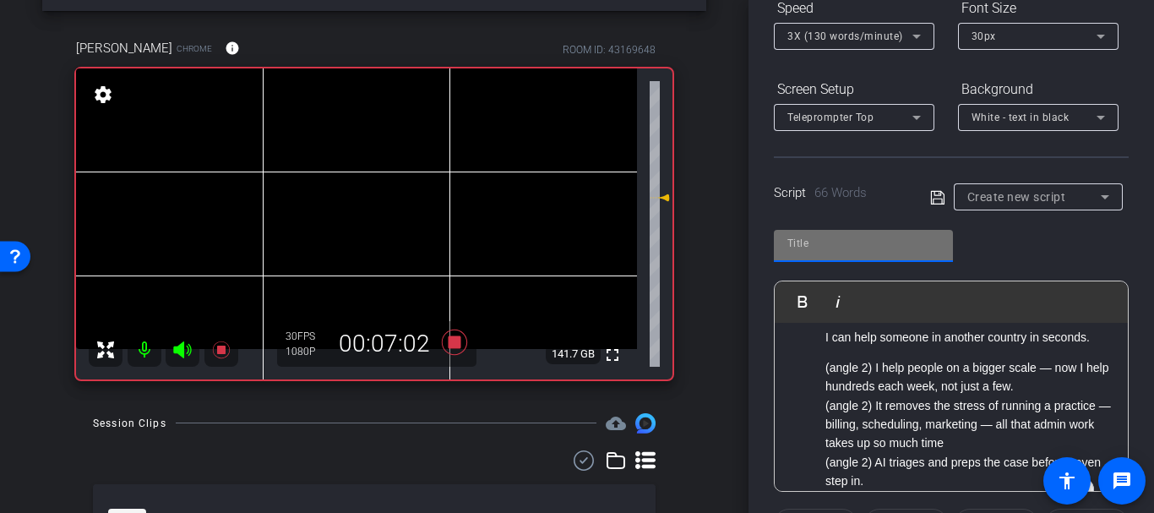
drag, startPoint x: 865, startPoint y: 244, endPoint x: 789, endPoint y: 273, distance: 80.5
click at [861, 246] on input "text" at bounding box center [864, 243] width 152 height 20
click at [929, 237] on input "[PERSON_NAME]" at bounding box center [864, 243] width 152 height 20
type input "[PERSON_NAME]"
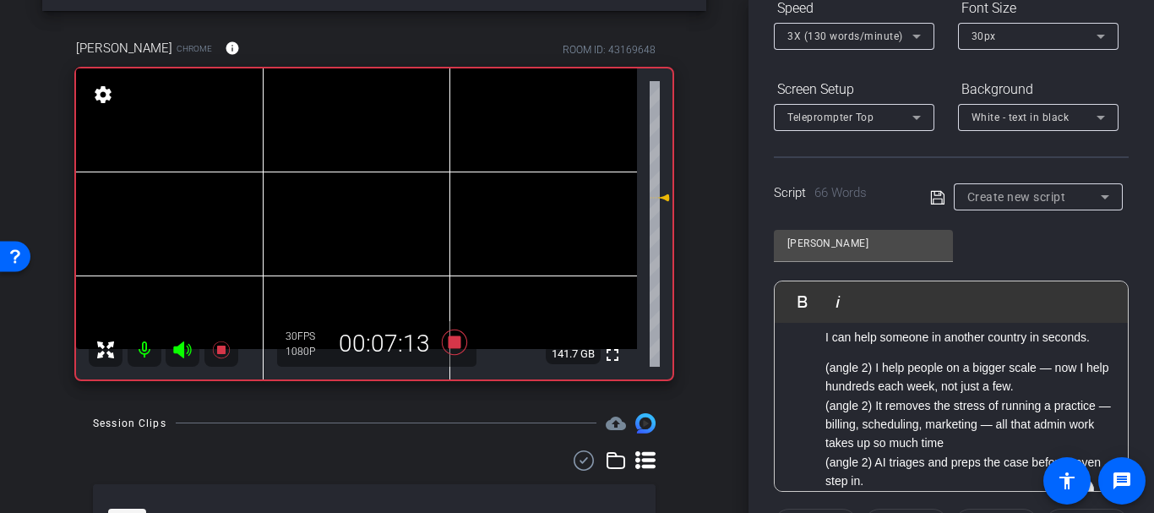
click at [931, 200] on icon at bounding box center [937, 198] width 15 height 20
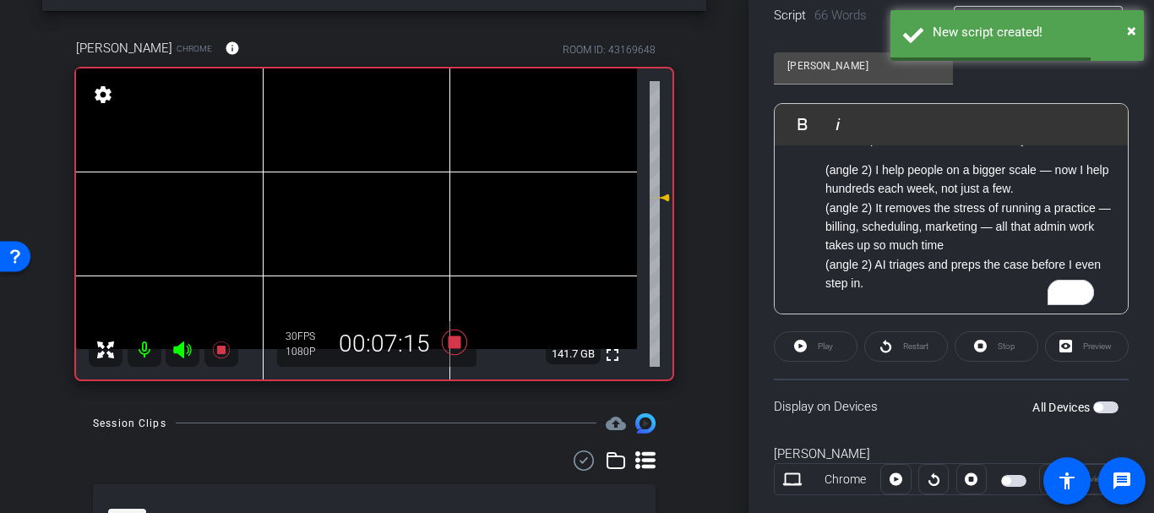
scroll to position [0, 0]
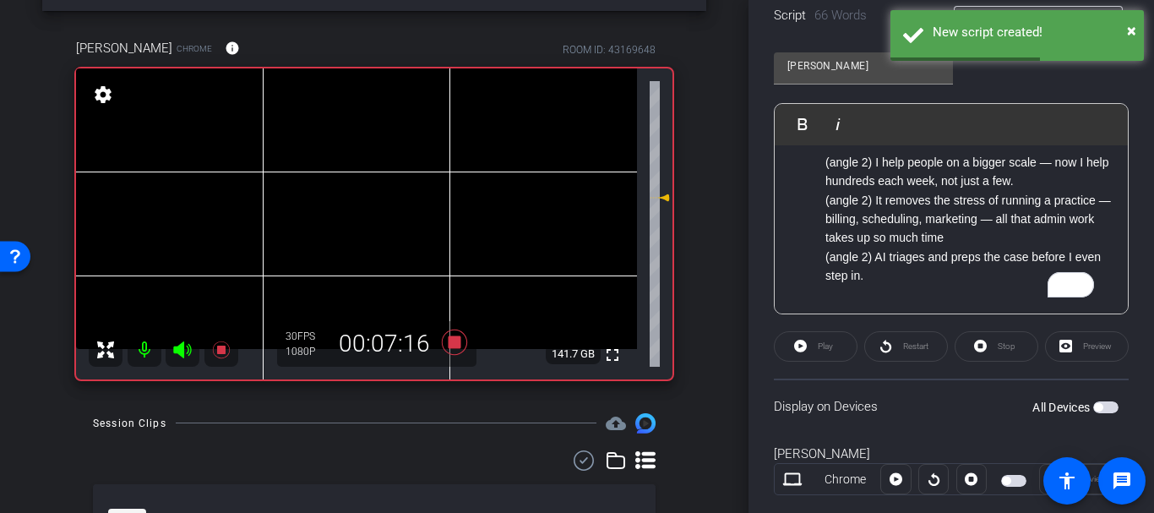
click at [1105, 412] on span "button" at bounding box center [1106, 407] width 25 height 12
click at [816, 352] on span "Play" at bounding box center [823, 347] width 19 height 24
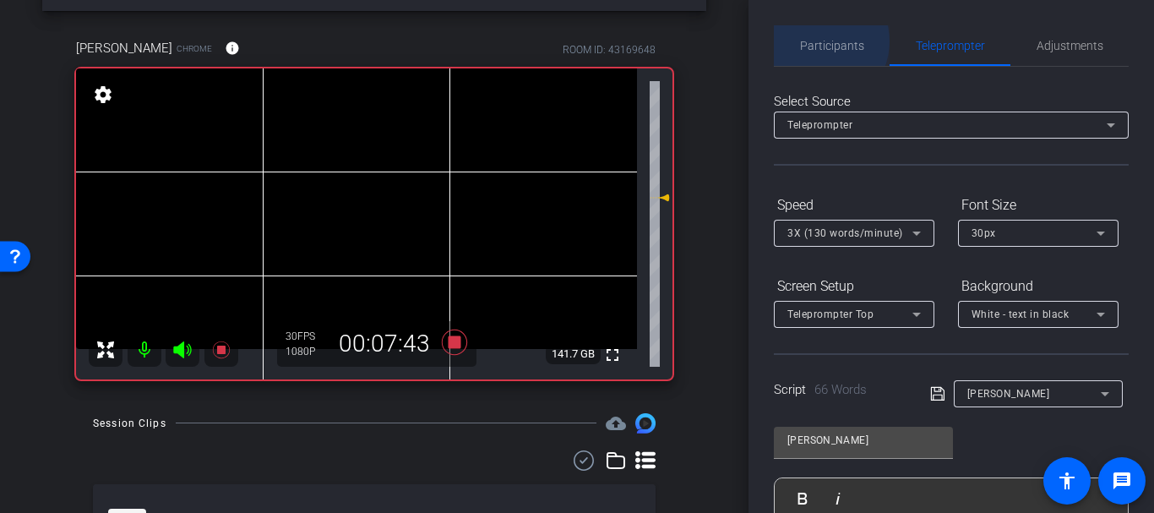
click at [817, 41] on span "Participants" at bounding box center [832, 46] width 64 height 12
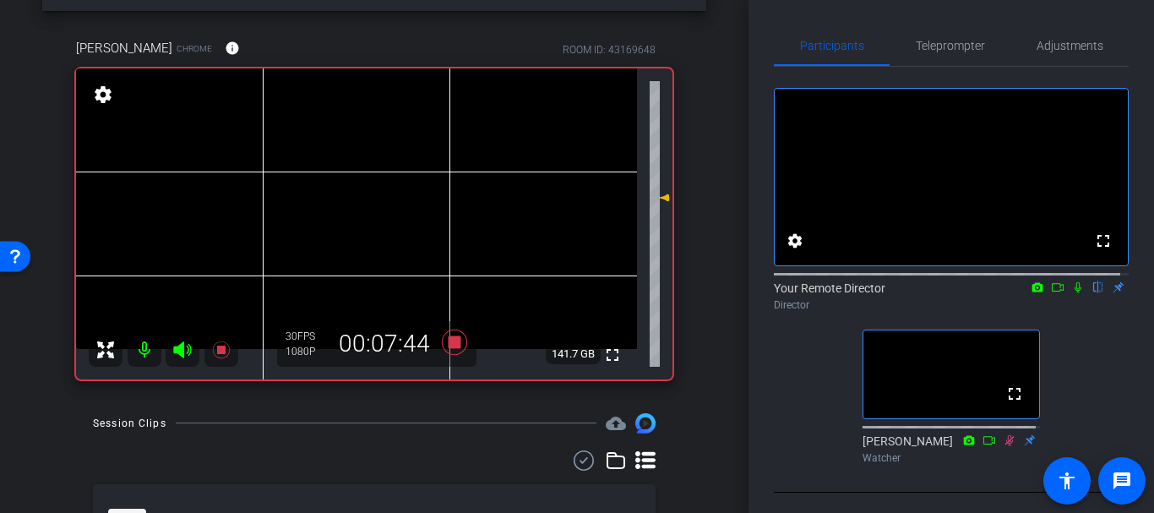
click at [1075, 293] on icon at bounding box center [1078, 287] width 7 height 11
click at [916, 43] on span "Teleprompter" at bounding box center [950, 46] width 69 height 12
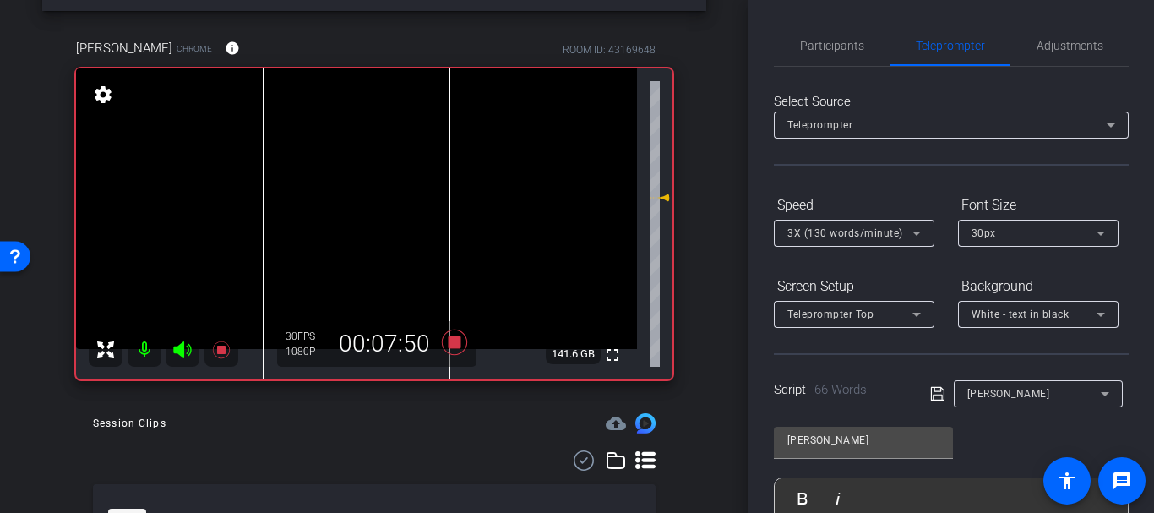
scroll to position [411, 0]
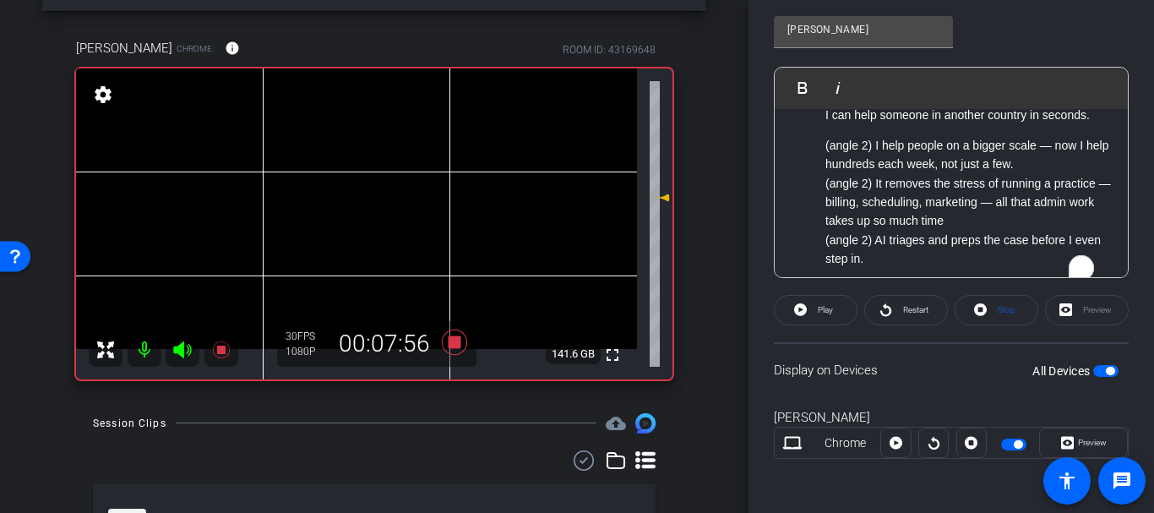
click at [893, 232] on p "(angle 2) AI triages and preps the case before I even step in." at bounding box center [969, 250] width 286 height 38
click at [903, 191] on p "(angle 2) It removes the stress of running a practice — billing, scheduling, ma…" at bounding box center [969, 202] width 286 height 57
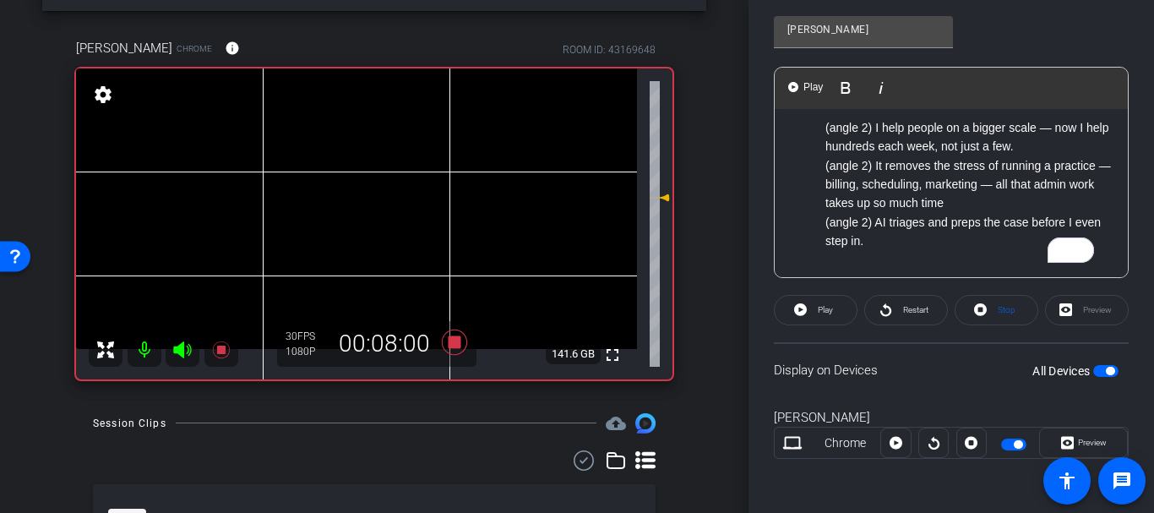
scroll to position [60, 0]
click at [900, 211] on p "(angle 2) AI triages and preps the case before I even step in." at bounding box center [969, 230] width 286 height 38
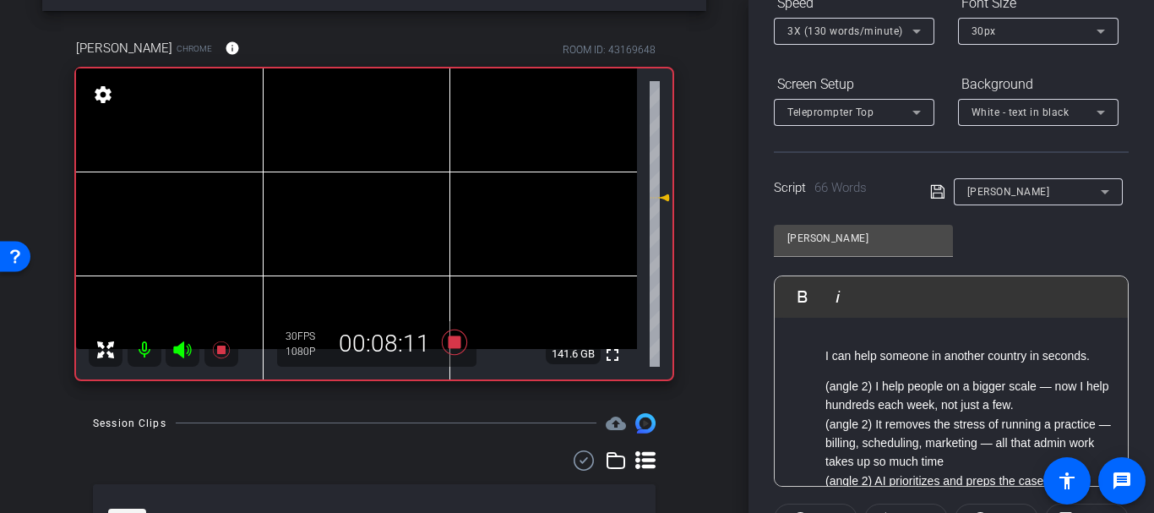
scroll to position [0, 0]
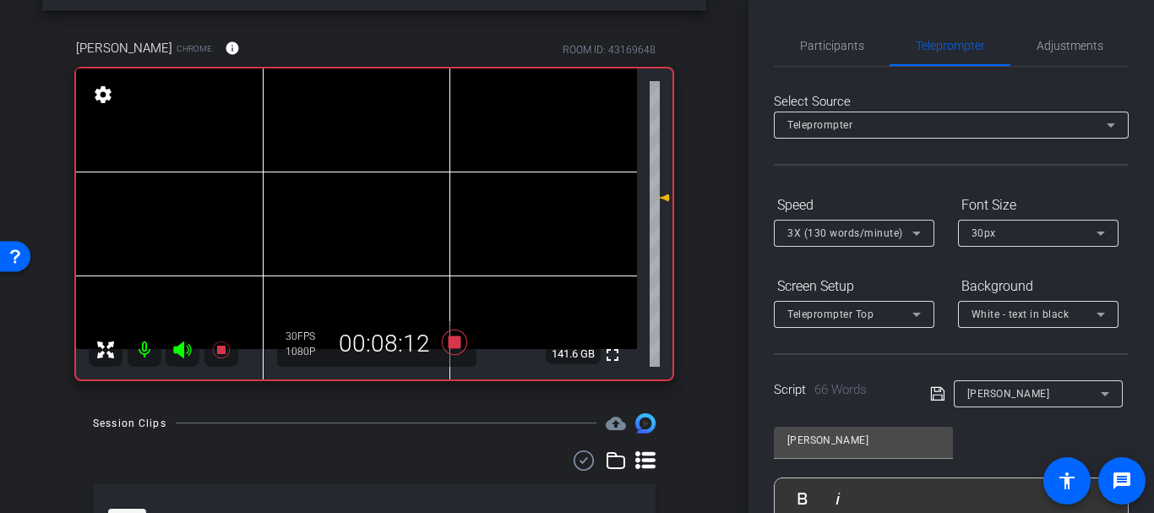
click at [936, 388] on icon at bounding box center [937, 394] width 14 height 14
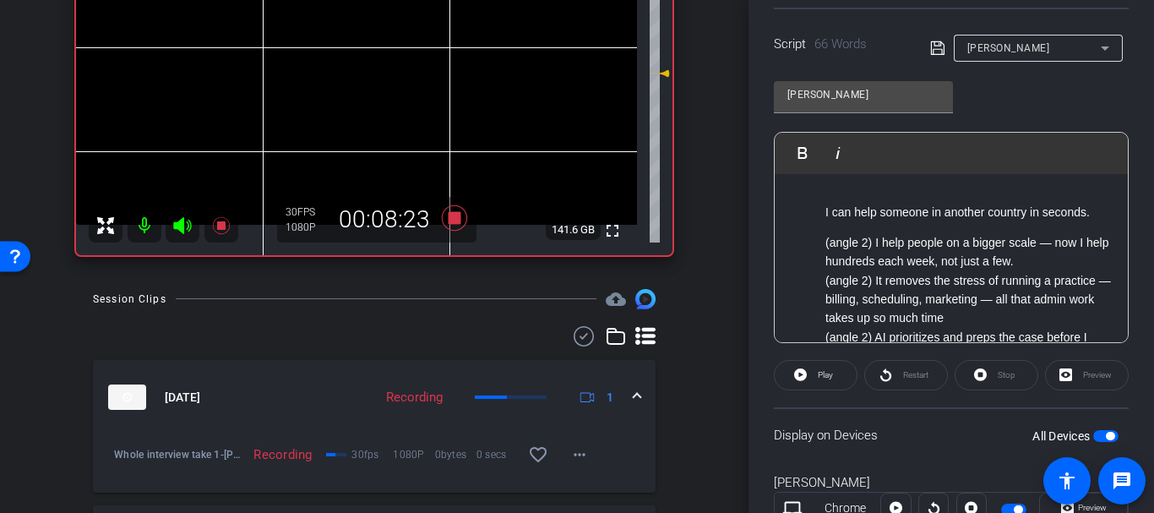
scroll to position [411, 0]
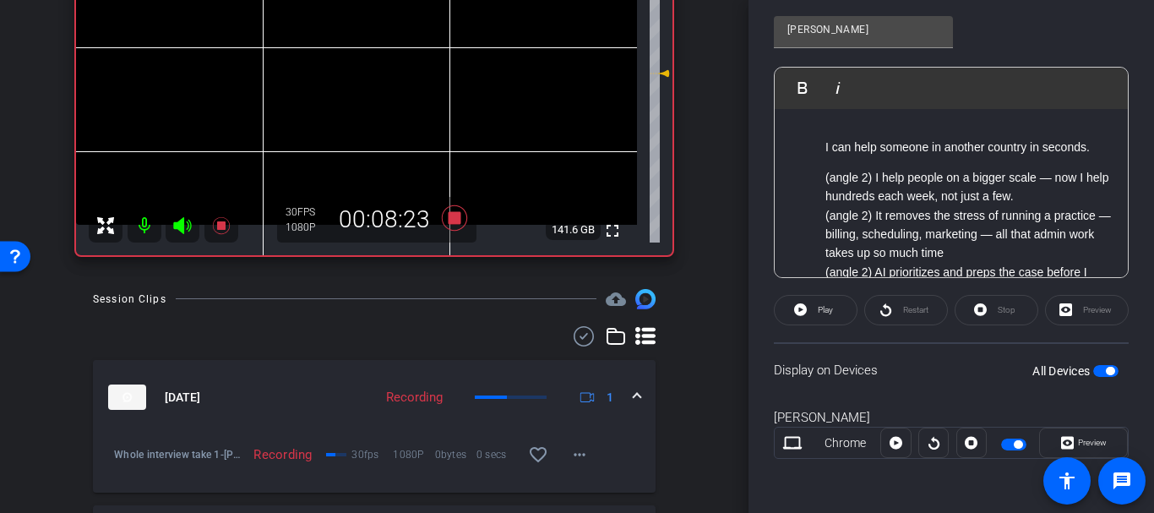
click at [889, 336] on openreel-capture-teleprompter "Speed 3X (130 words/minute) Font Size 30px Screen Setup Teleprompter Top Backgr…" at bounding box center [951, 134] width 355 height 708
click at [900, 308] on div "Restart" at bounding box center [907, 310] width 84 height 30
click at [826, 307] on span "Play" at bounding box center [825, 309] width 15 height 9
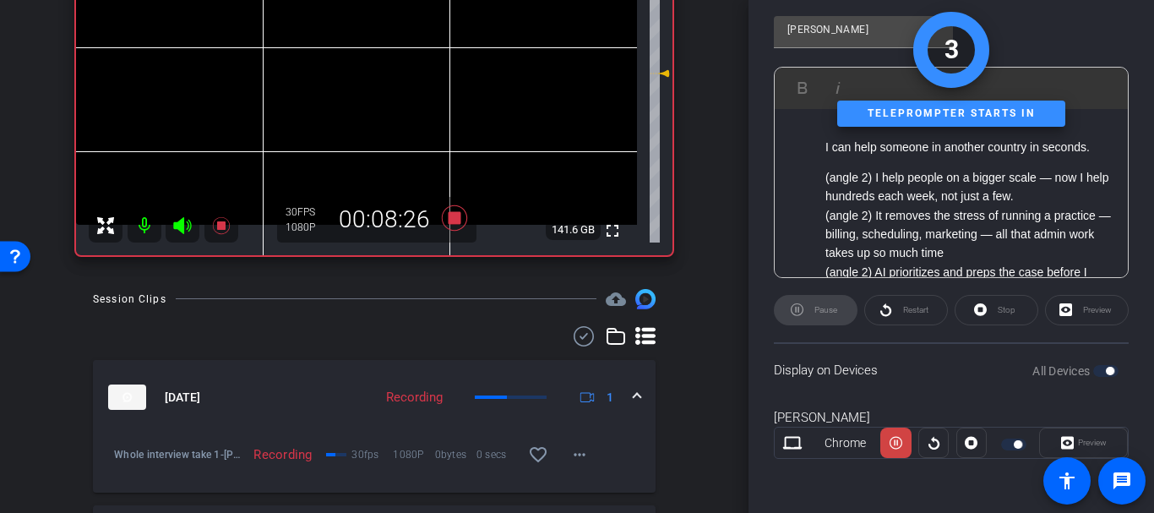
scroll to position [0, 0]
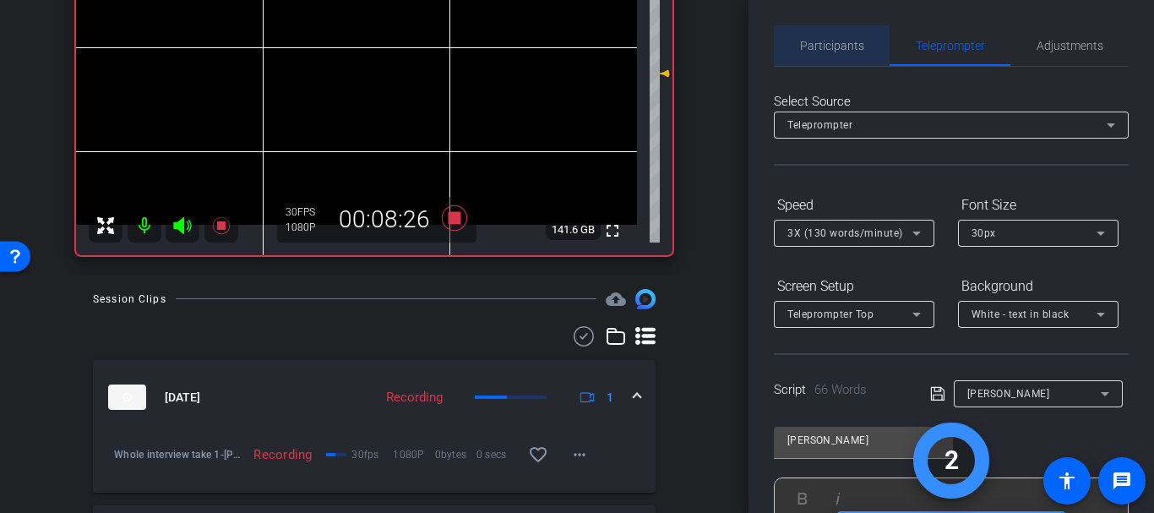
click at [854, 42] on span "Participants" at bounding box center [832, 46] width 64 height 12
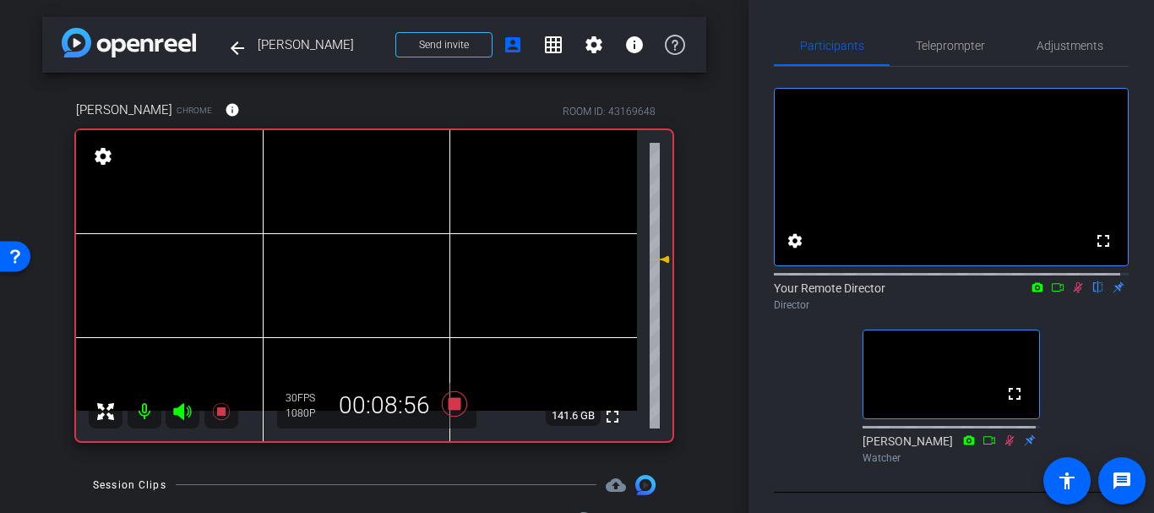
click at [968, 79] on div "fullscreen settings Your Remote Director flip Director fullscreen [PERSON_NAME]…" at bounding box center [951, 269] width 355 height 404
click at [957, 68] on div "fullscreen settings Your Remote Director flip Director fullscreen [PERSON_NAME]…" at bounding box center [951, 269] width 355 height 404
click at [950, 59] on span "Teleprompter" at bounding box center [950, 45] width 69 height 41
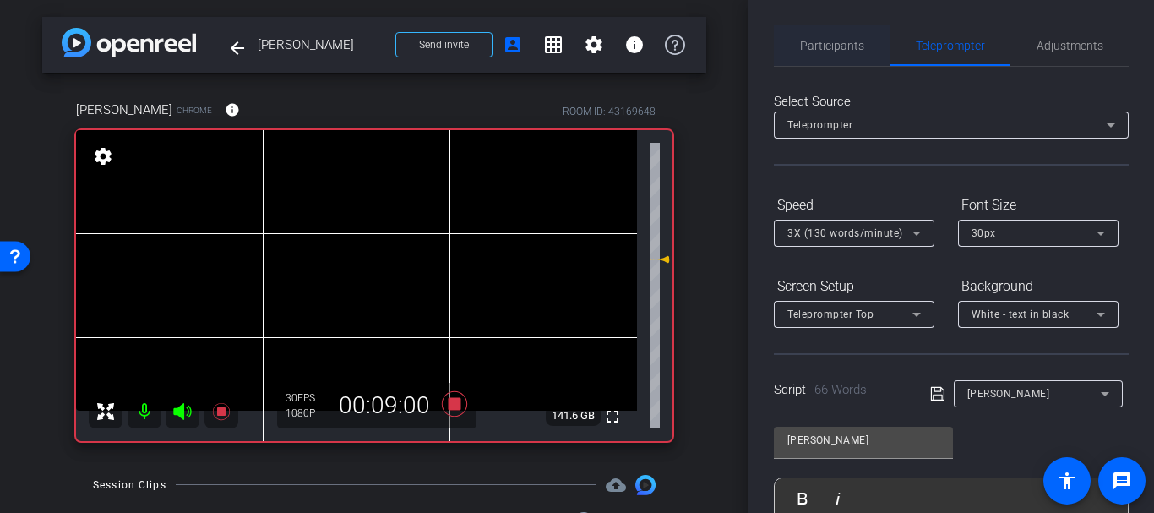
click at [808, 45] on span "Participants" at bounding box center [832, 46] width 64 height 12
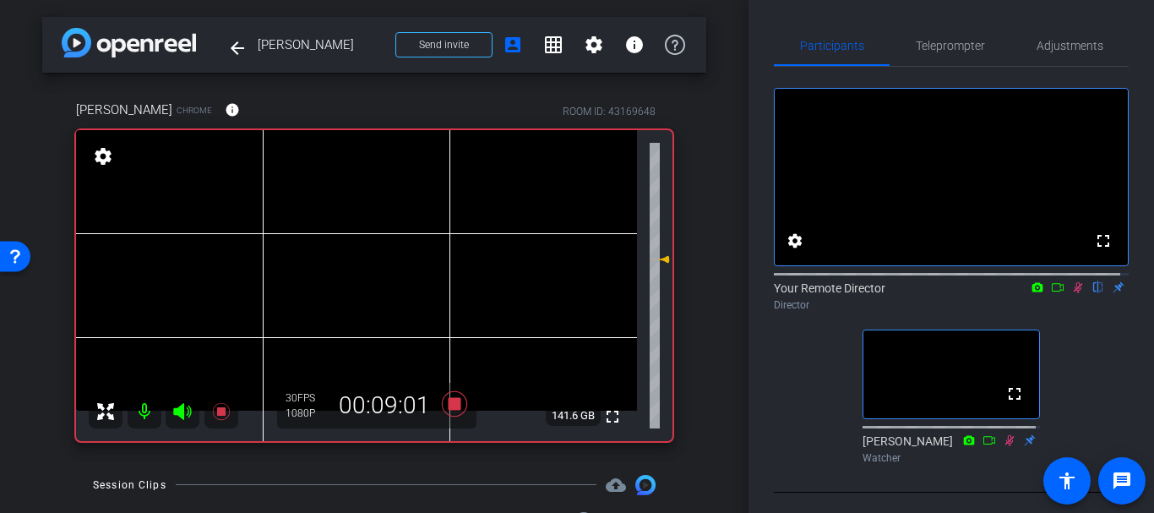
click at [1072, 293] on icon at bounding box center [1079, 287] width 14 height 12
click at [976, 28] on span "Teleprompter" at bounding box center [950, 45] width 69 height 41
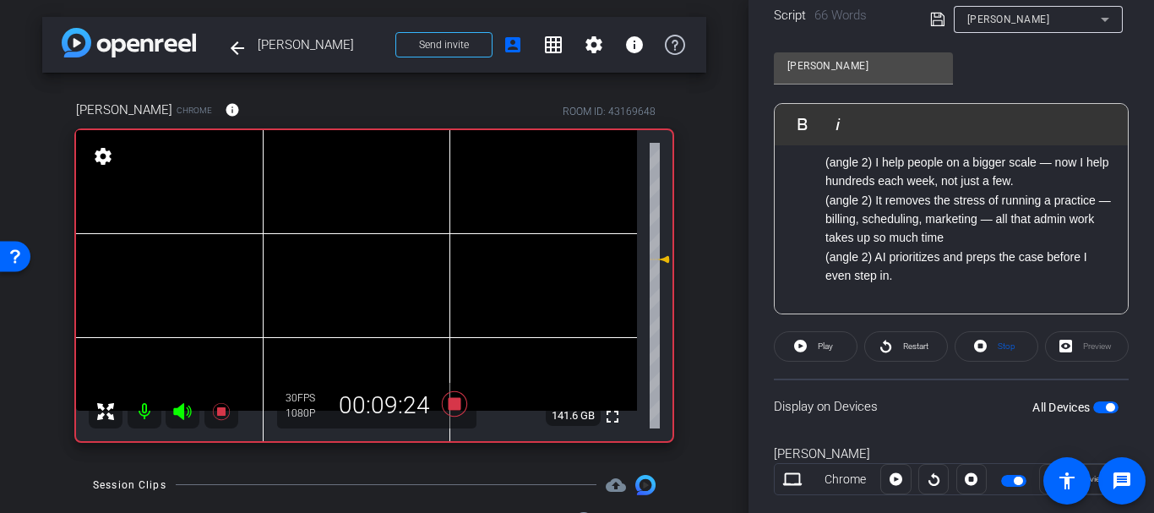
scroll to position [411, 0]
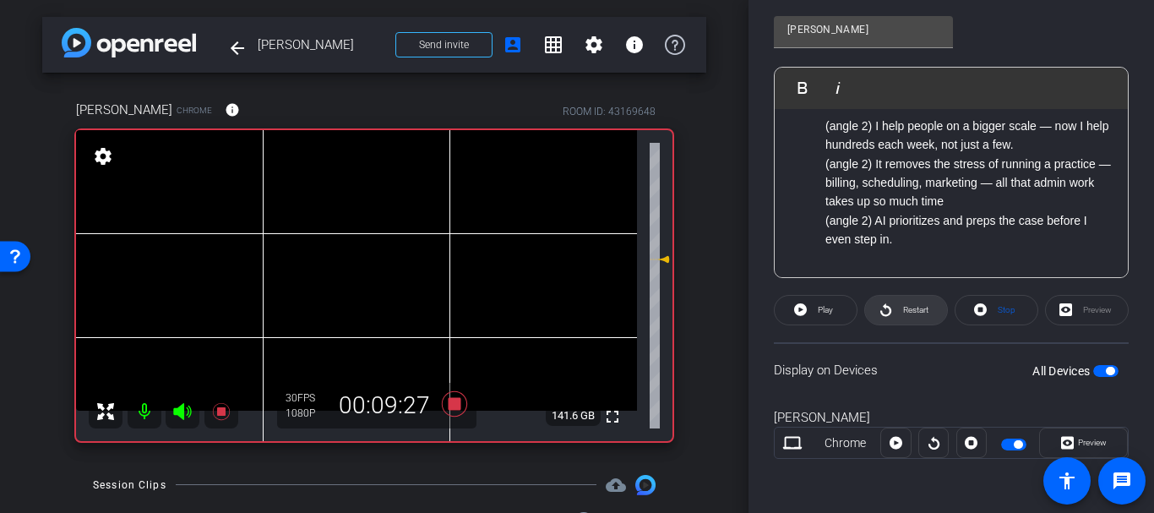
click at [910, 305] on span "Restart" at bounding box center [915, 309] width 25 height 9
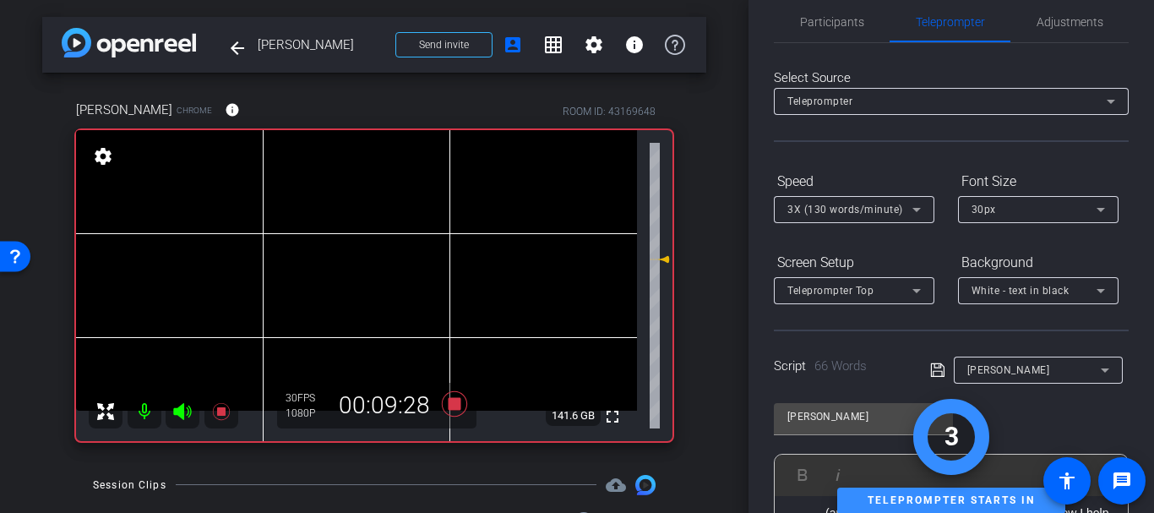
scroll to position [0, 0]
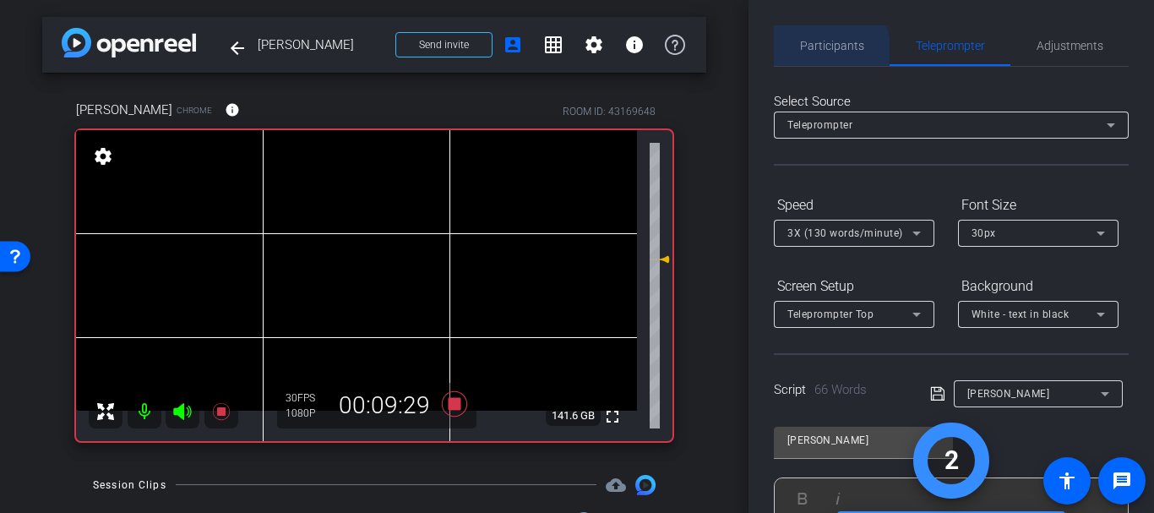
click at [816, 51] on span "Participants" at bounding box center [832, 46] width 64 height 12
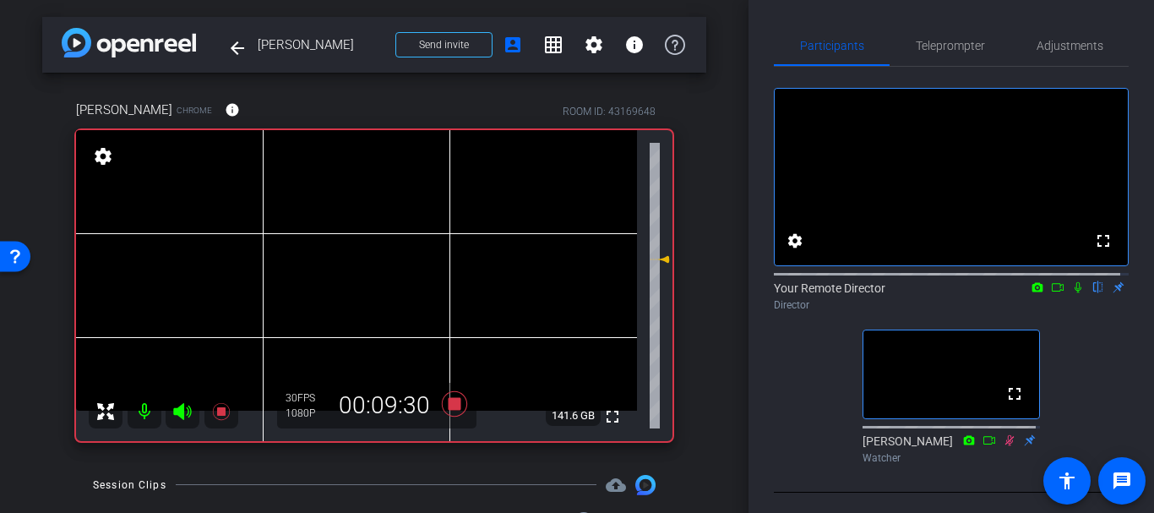
click at [1068, 295] on mat-icon at bounding box center [1078, 287] width 20 height 15
click at [916, 40] on span "Teleprompter" at bounding box center [950, 46] width 69 height 12
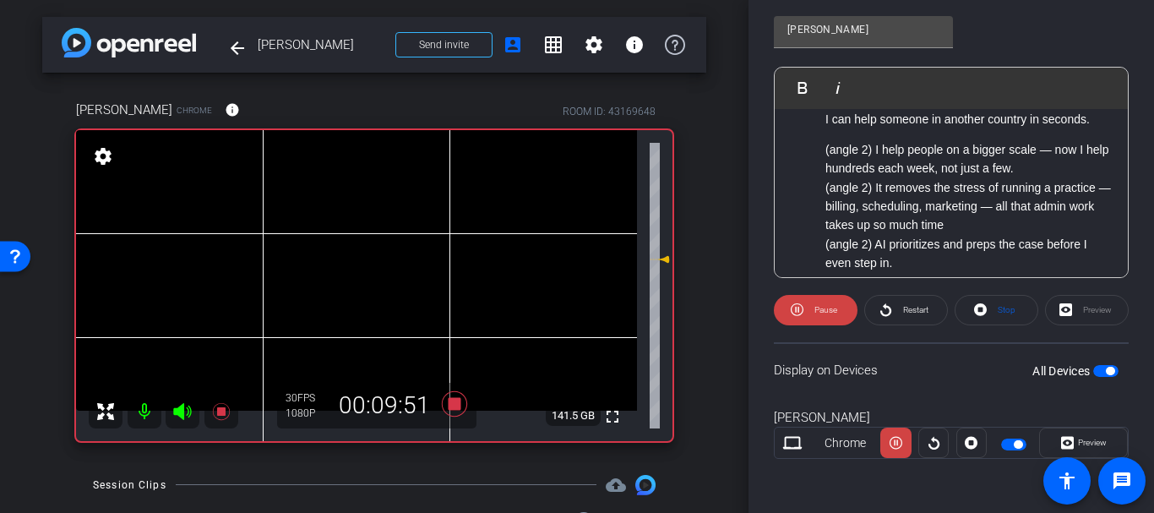
scroll to position [52, 0]
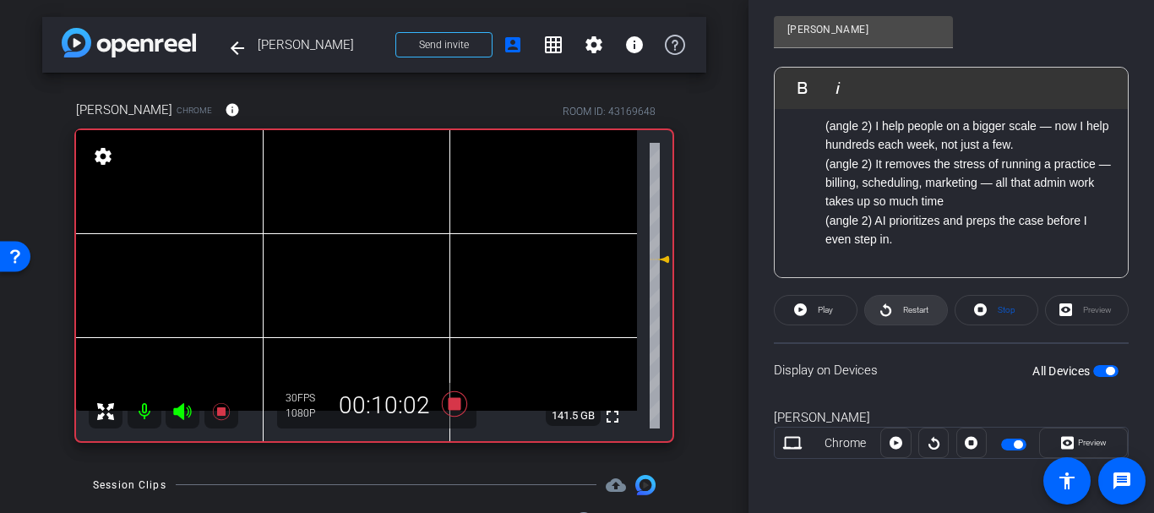
click at [875, 303] on span at bounding box center [906, 310] width 82 height 41
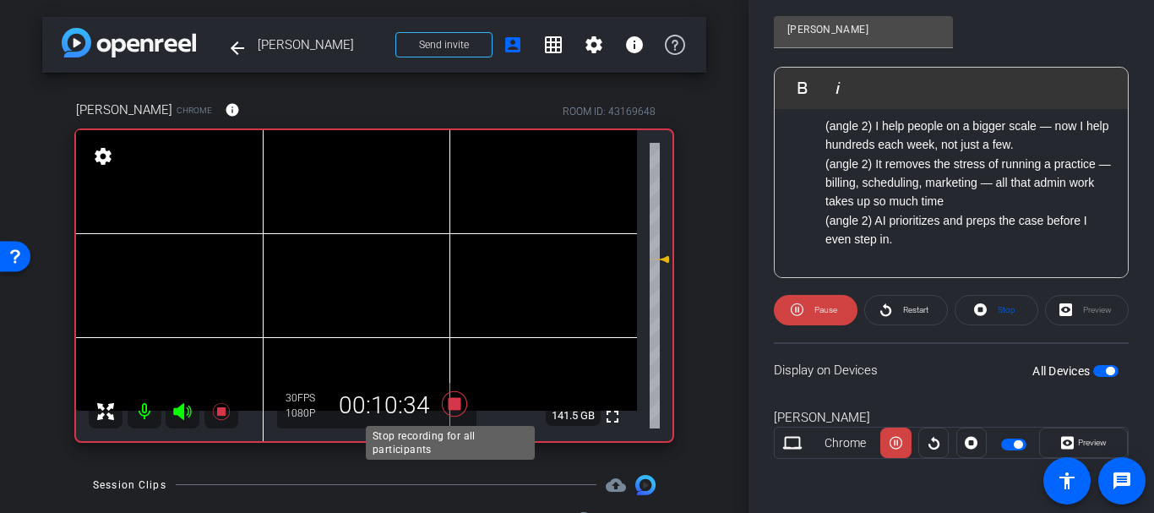
click at [449, 406] on icon at bounding box center [454, 403] width 25 height 25
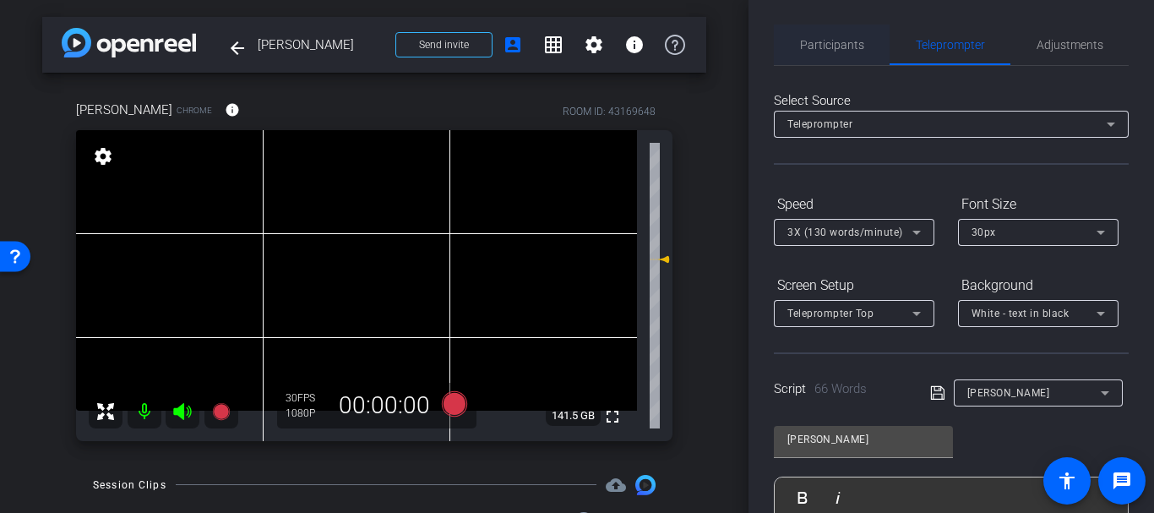
scroll to position [0, 0]
drag, startPoint x: 801, startPoint y: 52, endPoint x: 868, endPoint y: 79, distance: 71.7
click at [805, 52] on span "Participants" at bounding box center [832, 45] width 64 height 41
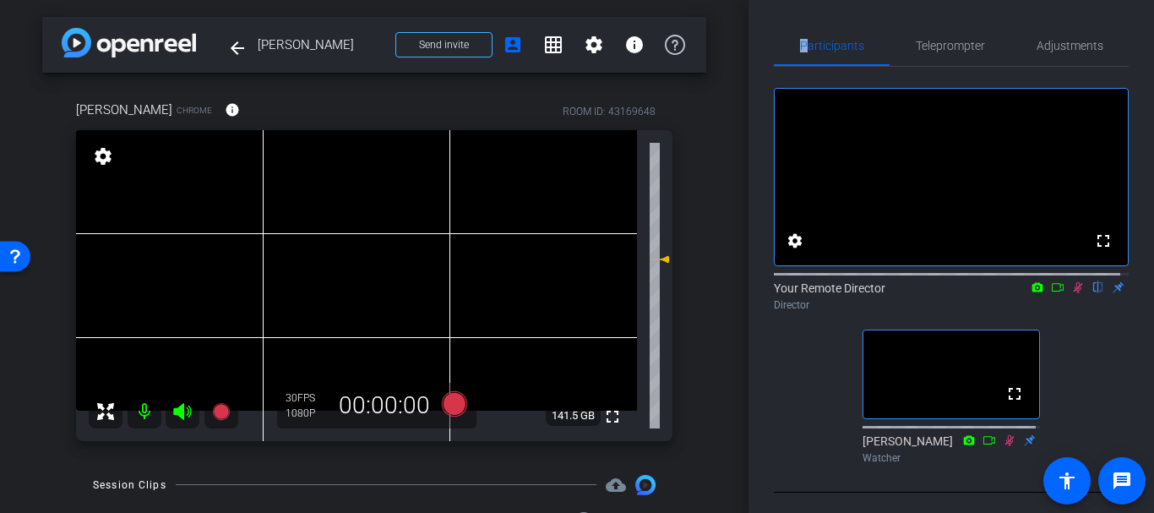
click at [1072, 293] on icon at bounding box center [1079, 287] width 14 height 12
click at [679, 213] on div "[PERSON_NAME] Chrome info ROOM ID: 43169648 fullscreen settings 141.5 GB 30 FPS…" at bounding box center [374, 265] width 664 height 385
click at [449, 400] on icon at bounding box center [454, 403] width 25 height 25
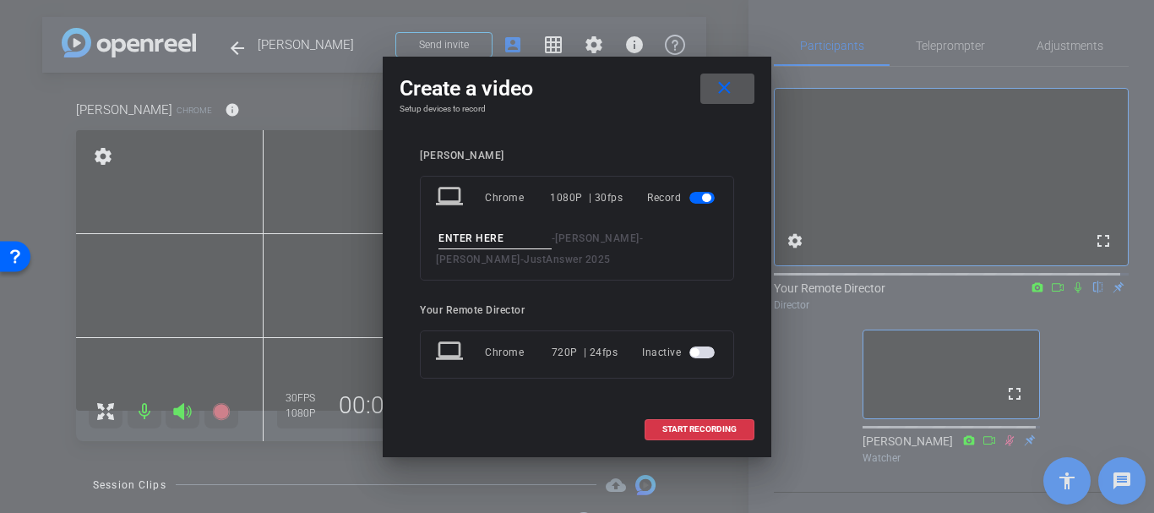
click at [457, 250] on div "- [PERSON_NAME] - [PERSON_NAME] - JustAnswer 2025" at bounding box center [577, 248] width 282 height 41
click at [451, 236] on input at bounding box center [495, 238] width 113 height 21
type input "Interview take 2"
click at [677, 425] on span "START RECORDING" at bounding box center [700, 429] width 74 height 8
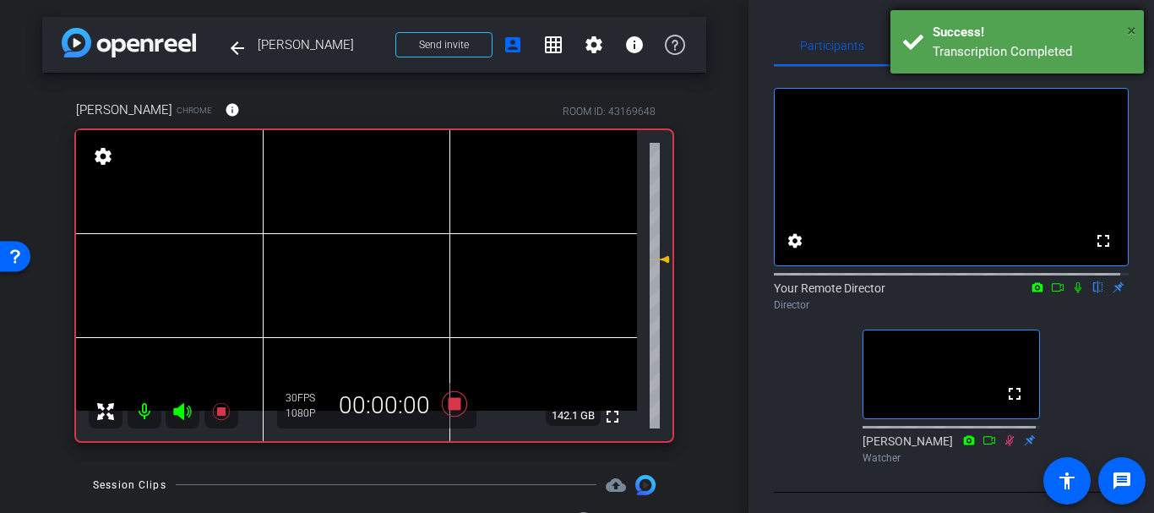
click at [1134, 26] on div "× Success! Transcription Completed" at bounding box center [1018, 41] width 254 height 63
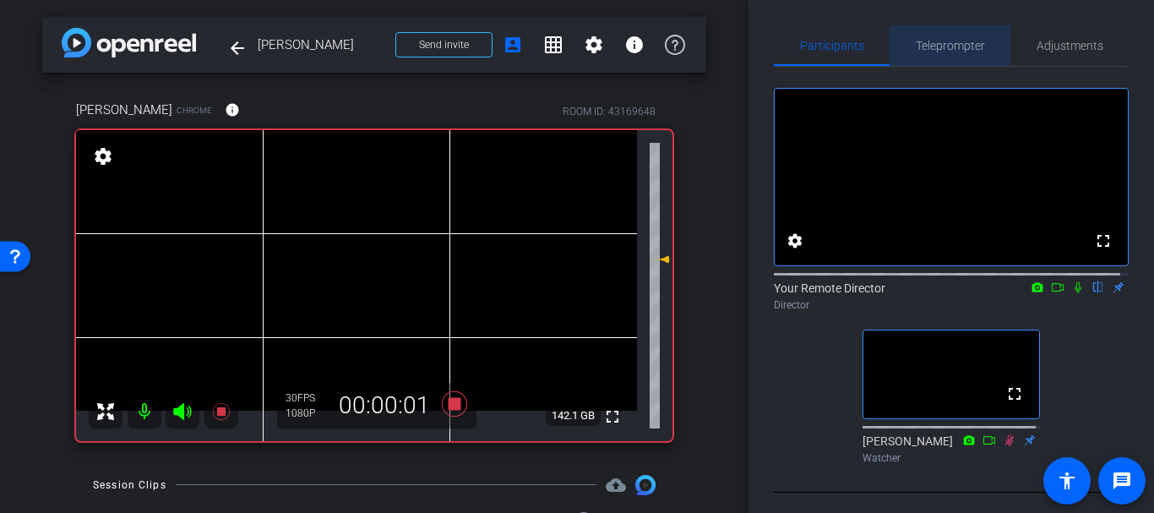
click at [947, 43] on span "Teleprompter" at bounding box center [950, 46] width 69 height 12
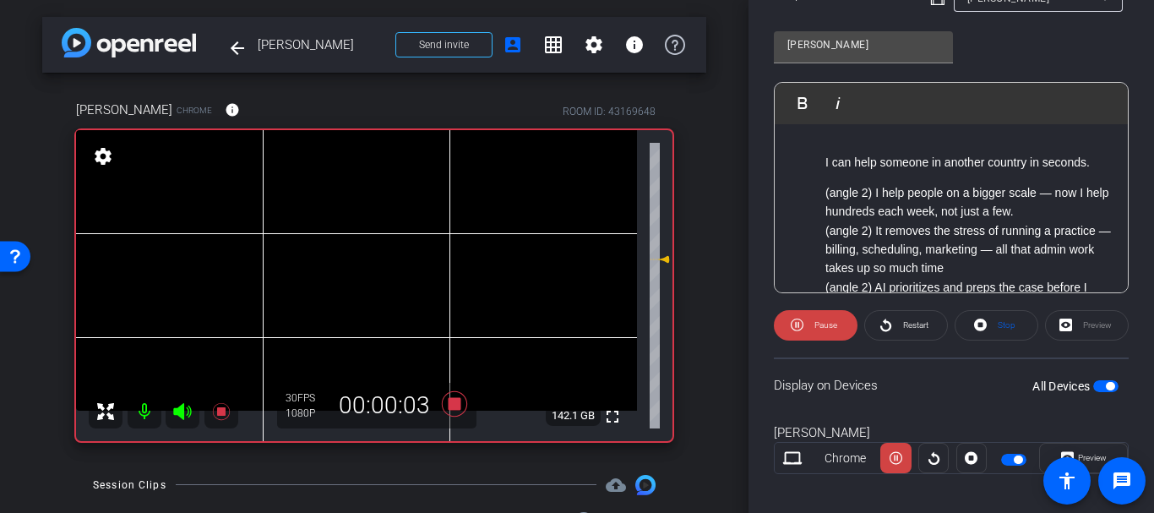
scroll to position [411, 0]
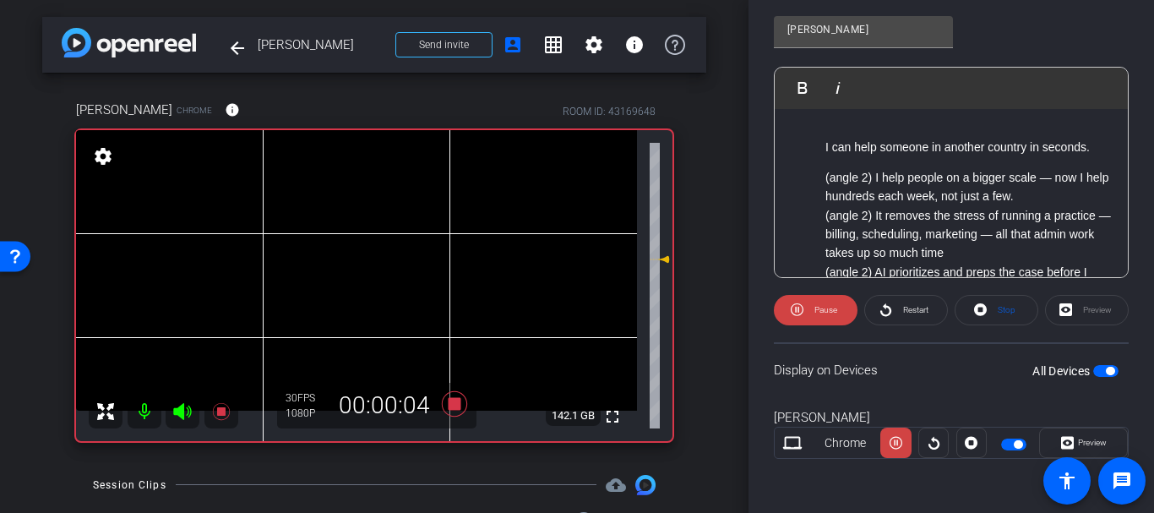
click at [1106, 371] on span "button" at bounding box center [1110, 371] width 8 height 8
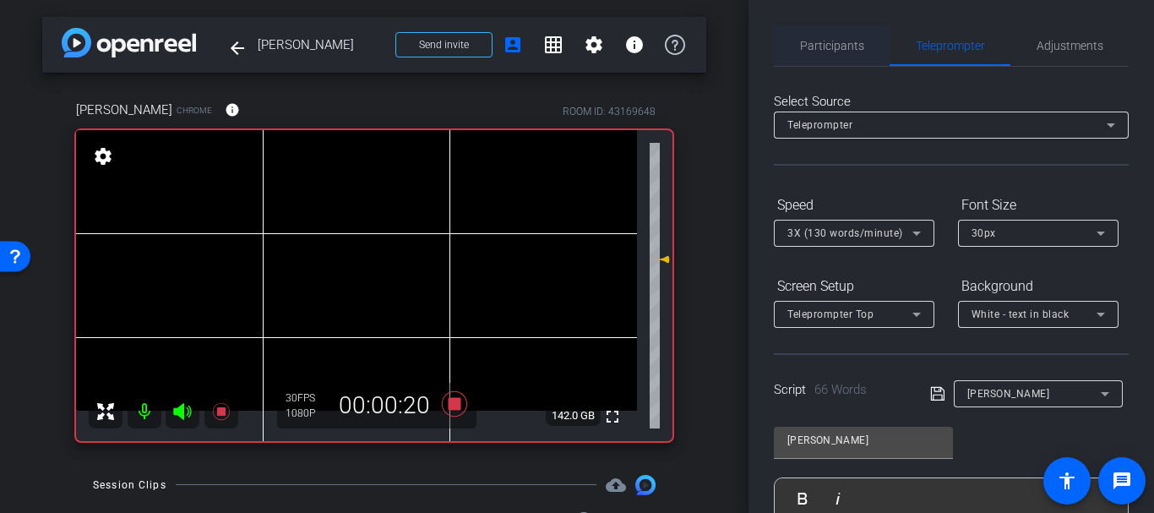
click at [855, 46] on span "Participants" at bounding box center [832, 46] width 64 height 12
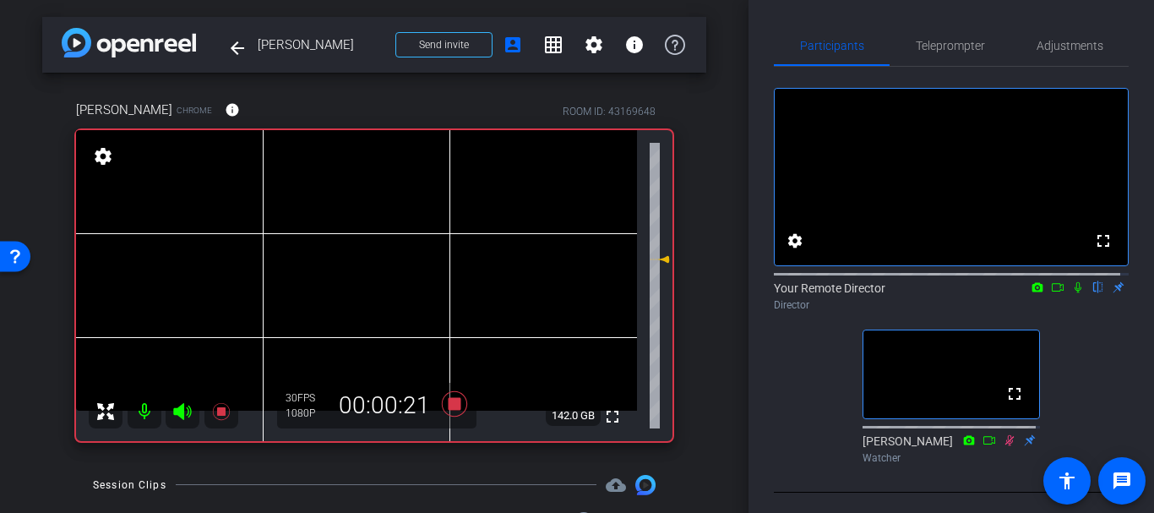
click at [1073, 293] on icon at bounding box center [1079, 287] width 14 height 12
click at [1072, 293] on icon at bounding box center [1079, 287] width 14 height 12
click at [1073, 293] on icon at bounding box center [1079, 287] width 14 height 12
click at [1072, 293] on icon at bounding box center [1079, 287] width 14 height 12
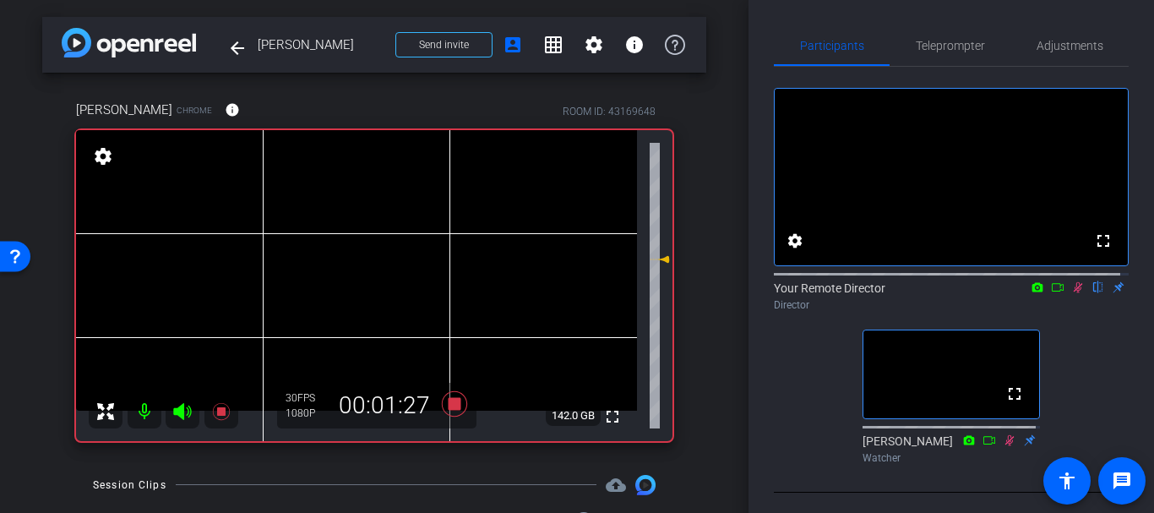
click at [1072, 293] on icon at bounding box center [1079, 287] width 14 height 12
click at [1074, 293] on icon at bounding box center [1079, 287] width 14 height 12
click at [1073, 293] on icon at bounding box center [1079, 287] width 14 height 12
click at [1074, 293] on icon at bounding box center [1079, 287] width 14 height 12
click at [1072, 293] on icon at bounding box center [1079, 287] width 14 height 12
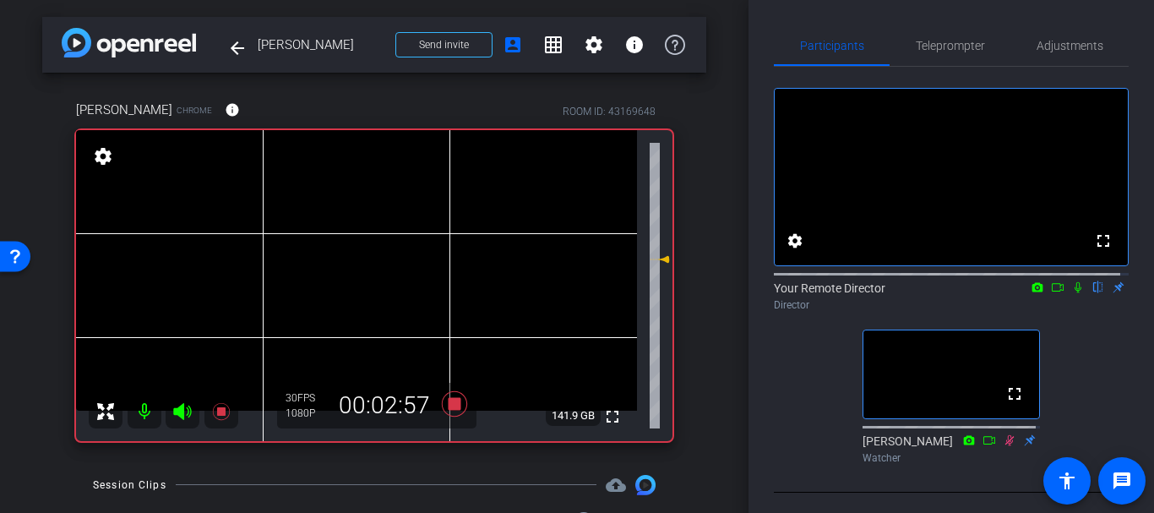
click at [1072, 293] on icon at bounding box center [1079, 287] width 14 height 12
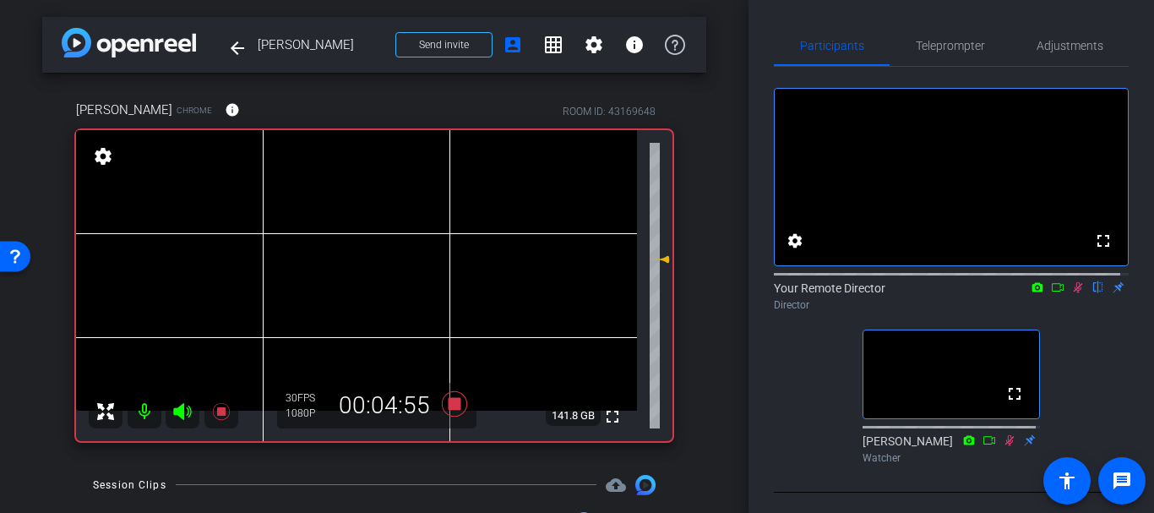
click at [1072, 293] on icon at bounding box center [1079, 287] width 14 height 12
click at [937, 46] on span "Teleprompter" at bounding box center [950, 46] width 69 height 12
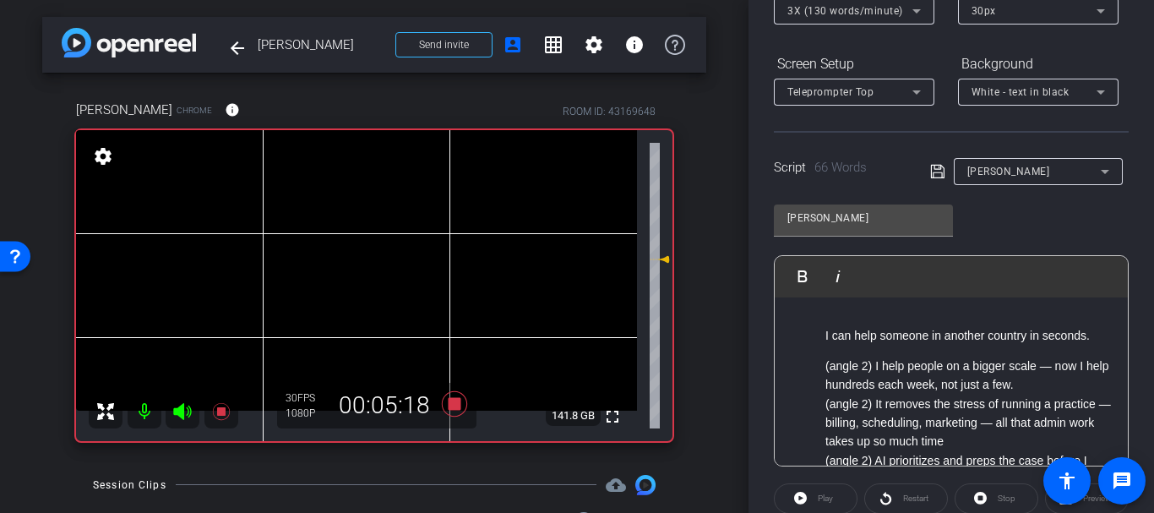
scroll to position [223, 0]
click at [853, 363] on p "(angle 2) I help people on a bigger scale — now I help hundreds each week, not …" at bounding box center [969, 375] width 286 height 38
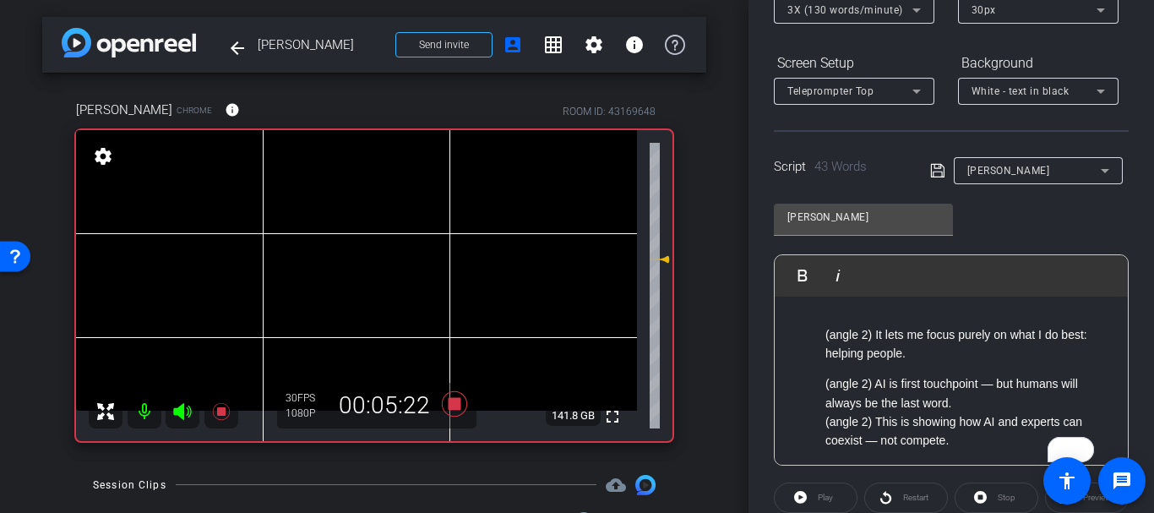
click at [930, 159] on div "[PERSON_NAME]" at bounding box center [1029, 170] width 199 height 27
click at [930, 166] on icon at bounding box center [937, 171] width 15 height 20
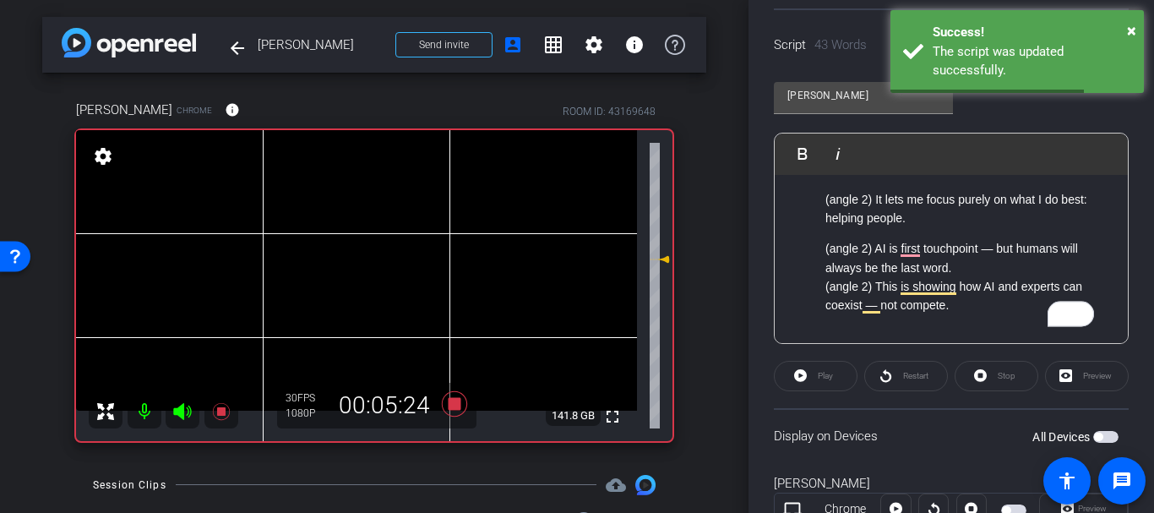
scroll to position [411, 0]
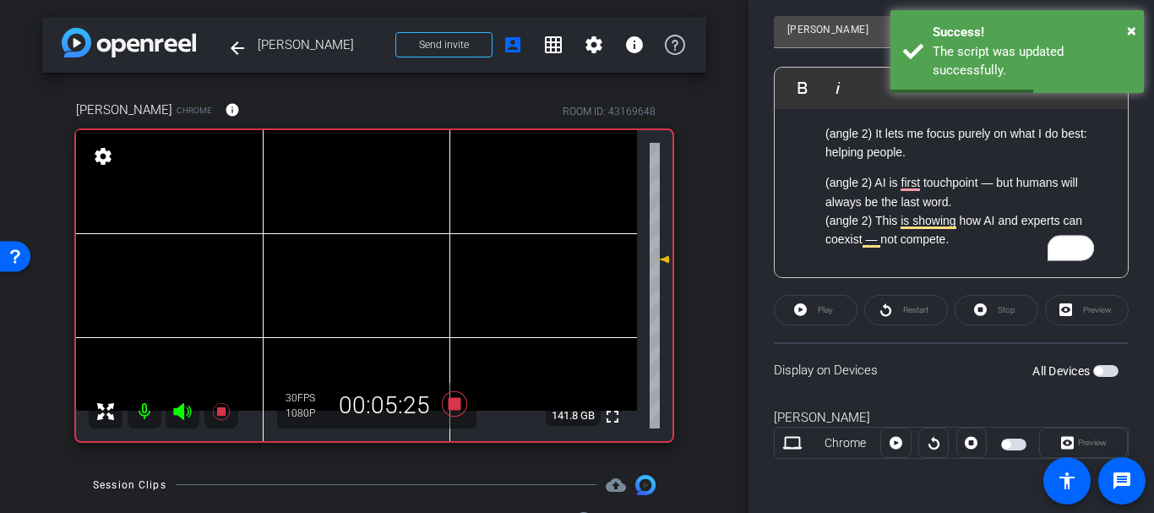
click at [1097, 372] on span "button" at bounding box center [1106, 371] width 25 height 12
click at [826, 305] on span "Play" at bounding box center [825, 309] width 15 height 9
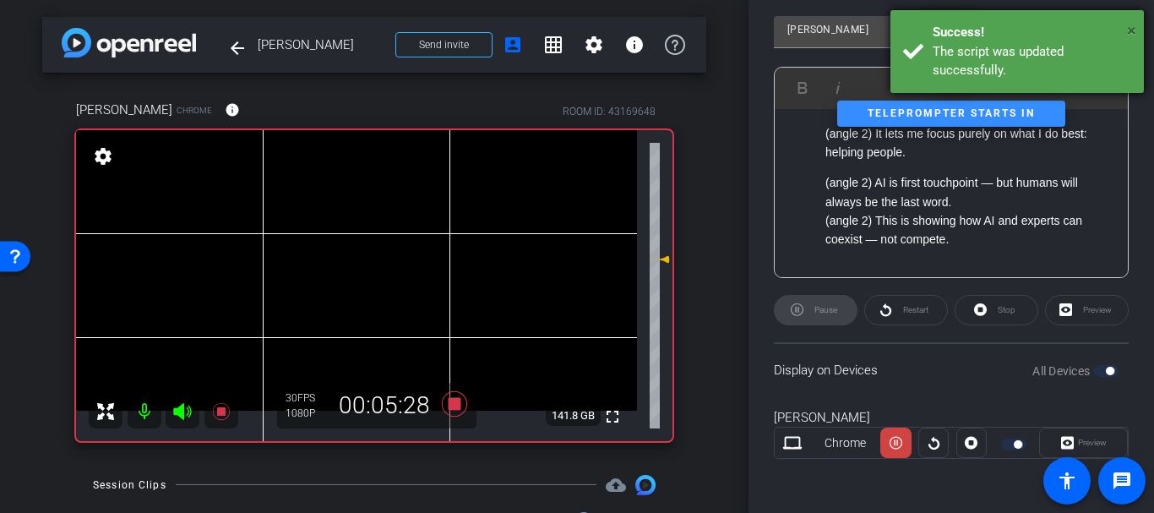
click at [1133, 27] on span "×" at bounding box center [1131, 30] width 9 height 20
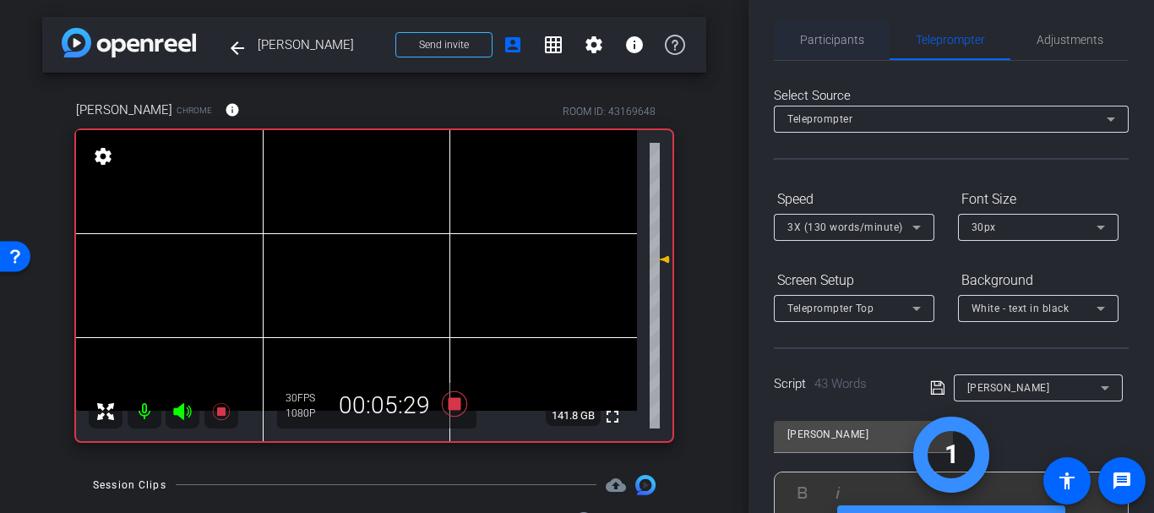
scroll to position [0, 0]
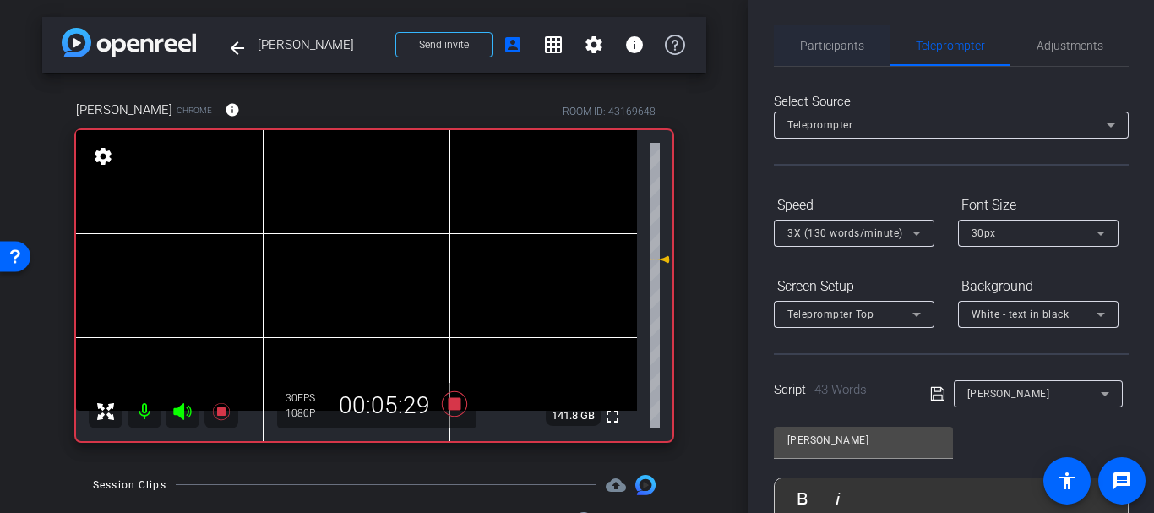
click at [797, 62] on div "Participants" at bounding box center [832, 45] width 116 height 41
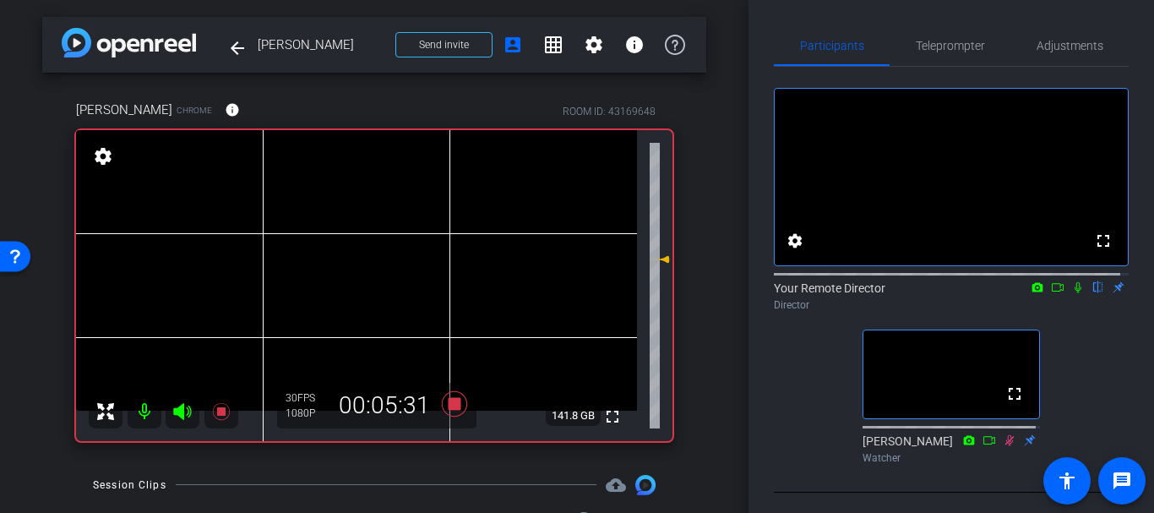
click at [1069, 295] on mat-icon at bounding box center [1078, 287] width 20 height 15
click at [954, 40] on span "Teleprompter" at bounding box center [950, 46] width 69 height 12
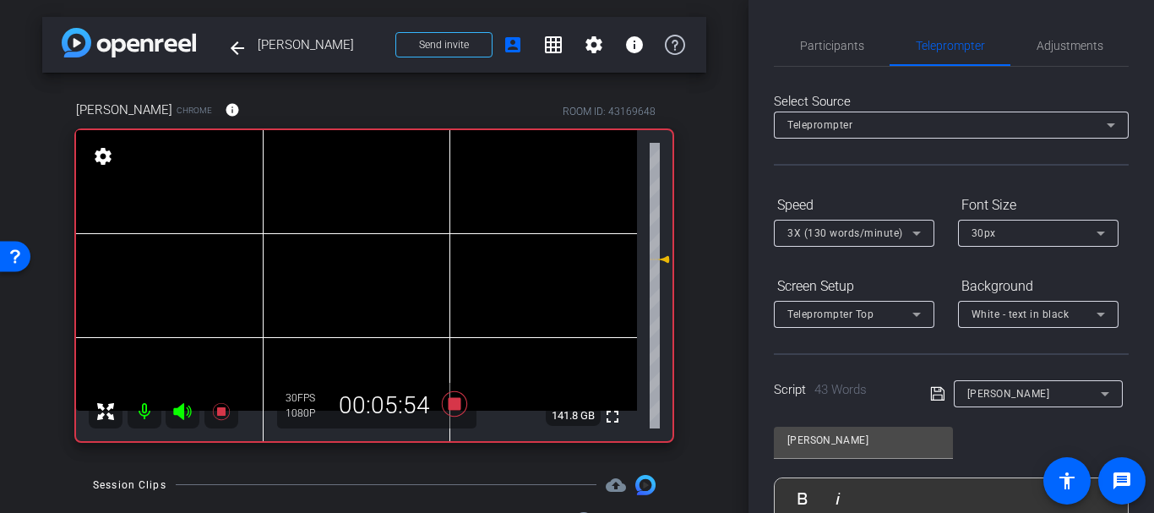
click at [821, 66] on div "Participants Teleprompter Adjustments" at bounding box center [951, 45] width 355 height 41
drag, startPoint x: 822, startPoint y: 49, endPoint x: 855, endPoint y: 56, distance: 33.6
click at [827, 50] on span "Participants" at bounding box center [832, 46] width 64 height 12
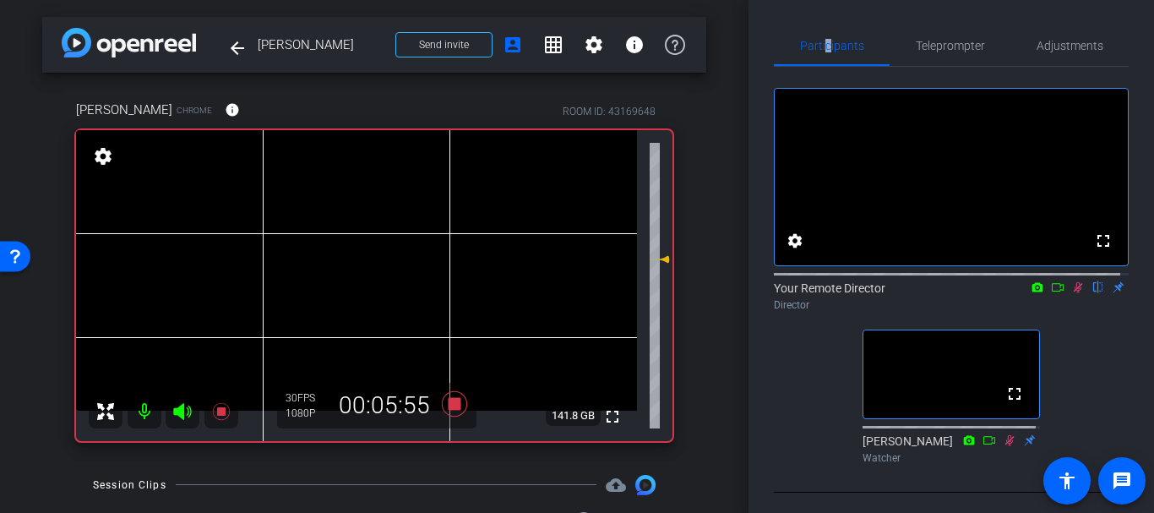
click at [1072, 293] on icon at bounding box center [1079, 287] width 14 height 12
click at [918, 53] on span "Teleprompter" at bounding box center [950, 45] width 69 height 41
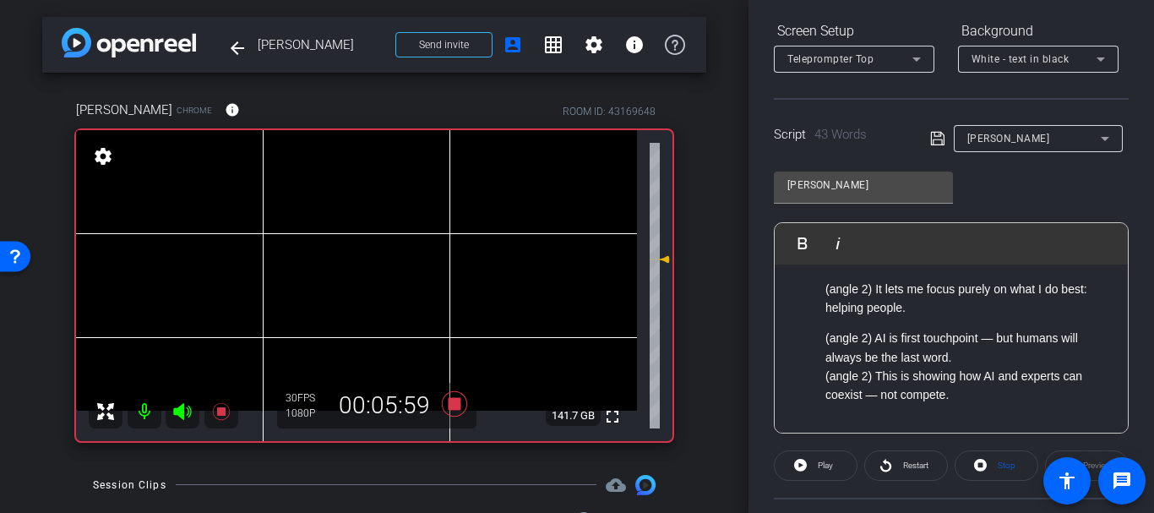
scroll to position [266, 0]
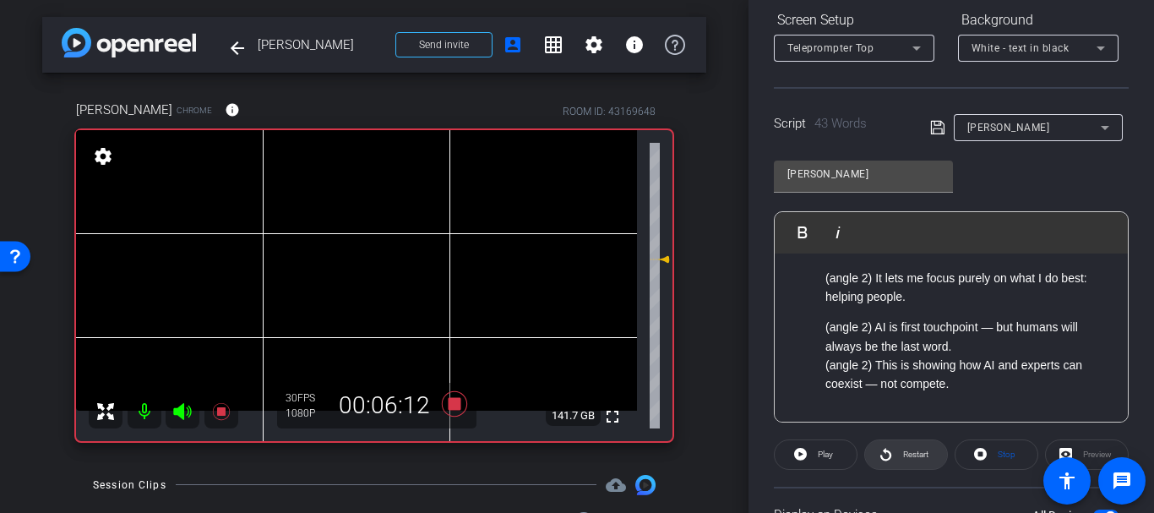
click at [884, 463] on icon at bounding box center [886, 454] width 13 height 21
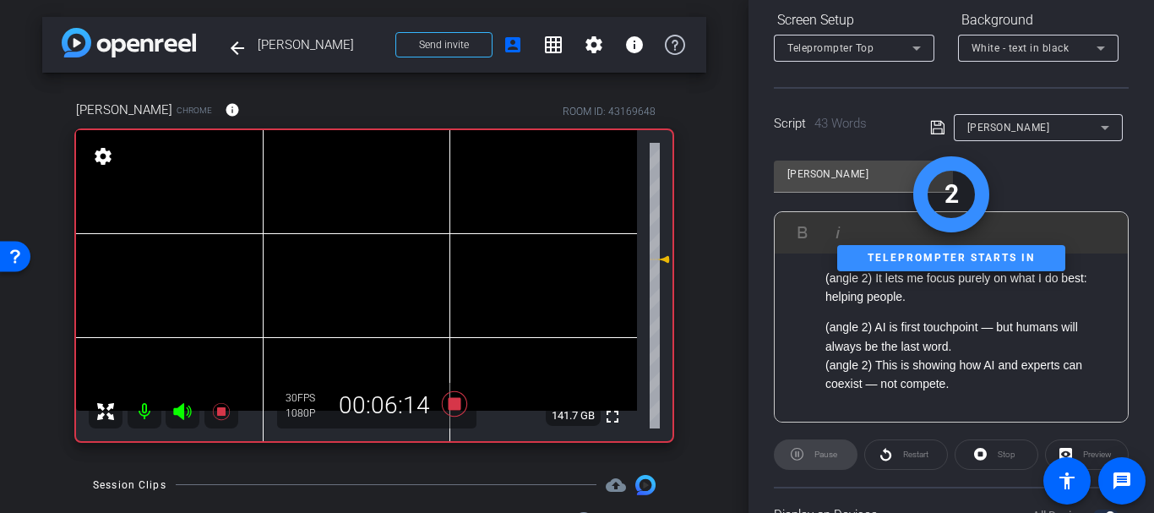
click at [732, 246] on div "arrow_back [PERSON_NAME] Back to project Send invite account_box grid_on settin…" at bounding box center [374, 256] width 749 height 513
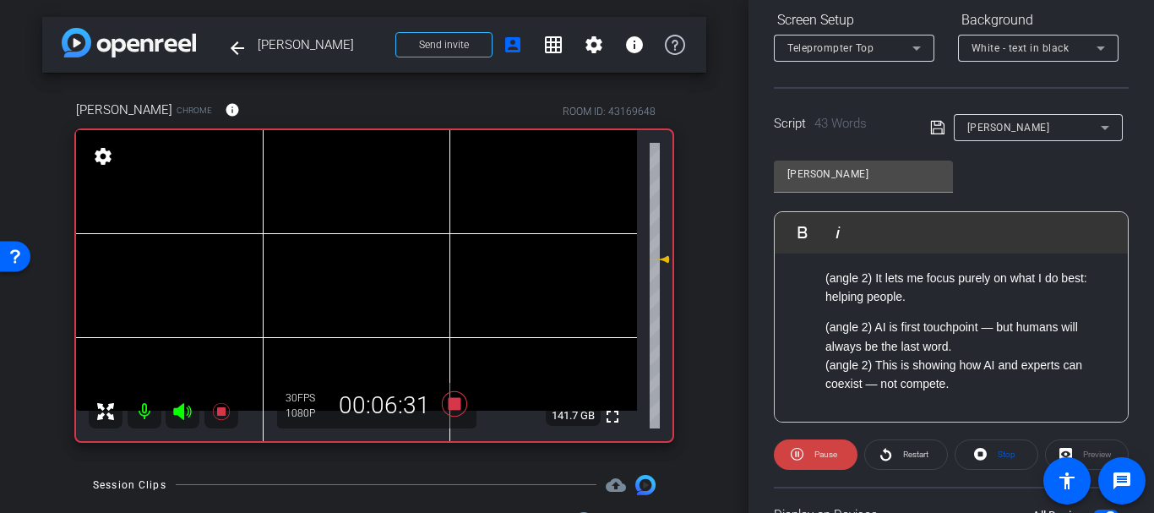
click at [713, 237] on div "arrow_back [PERSON_NAME] Back to project Send invite account_box grid_on settin…" at bounding box center [374, 256] width 749 height 513
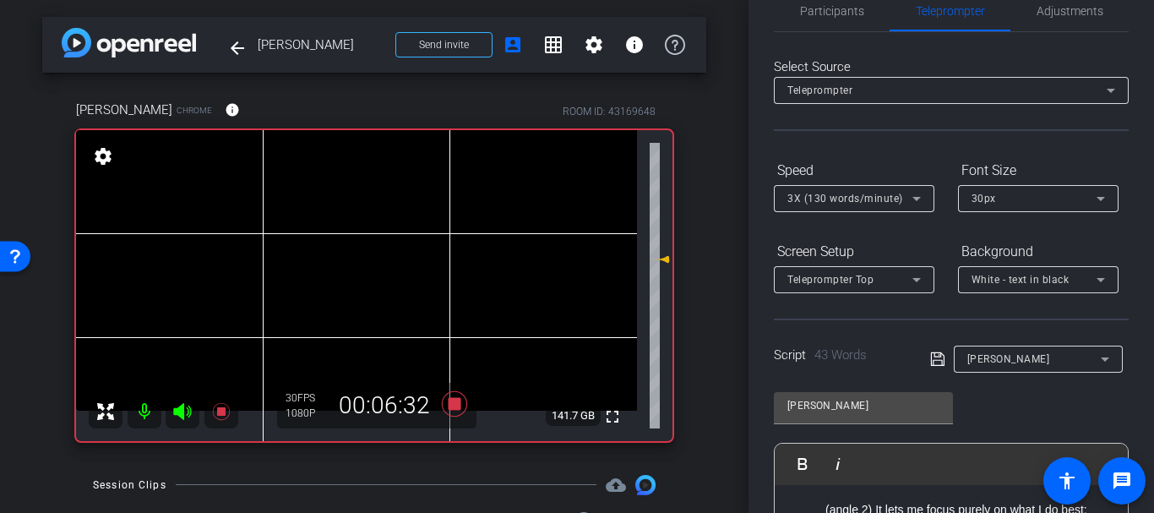
scroll to position [0, 0]
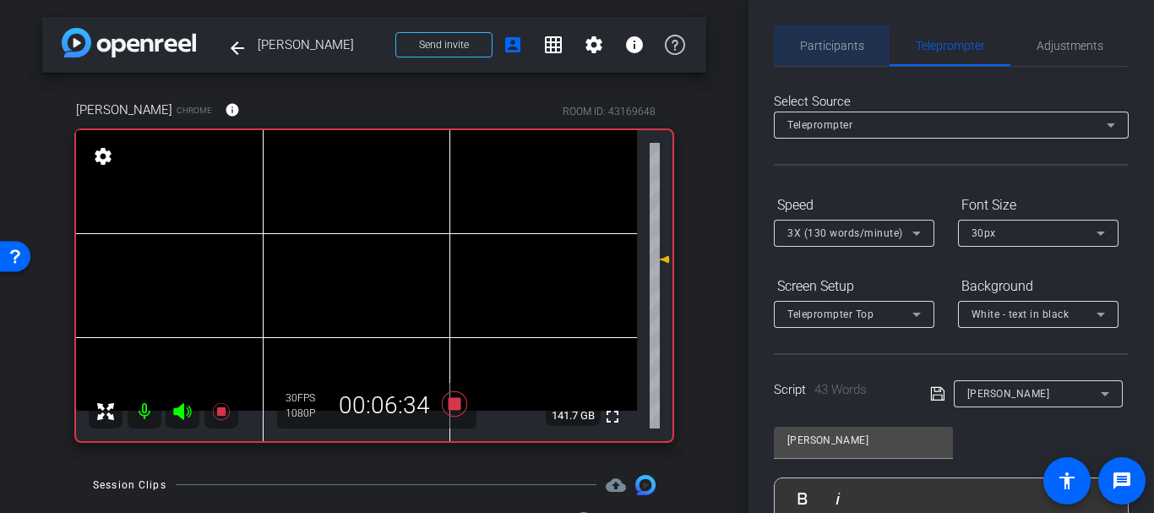
click at [848, 40] on span "Participants" at bounding box center [832, 46] width 64 height 12
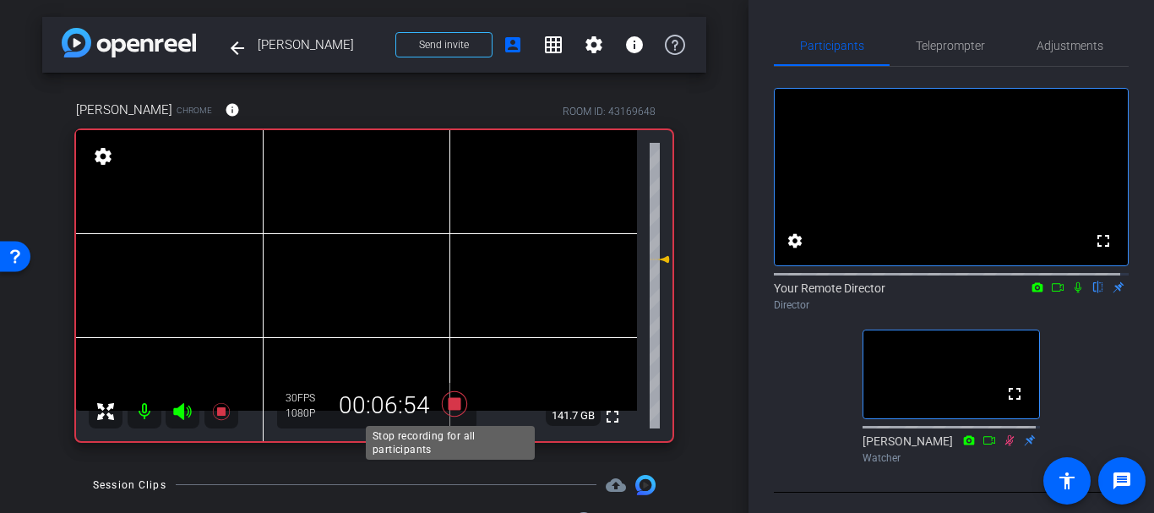
click at [448, 405] on icon at bounding box center [454, 403] width 25 height 25
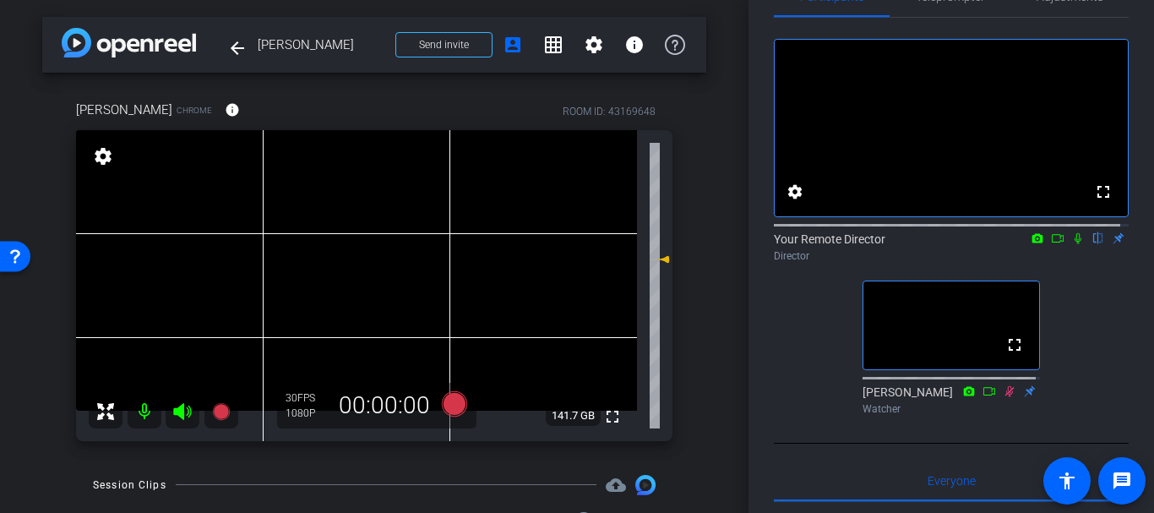
scroll to position [85, 0]
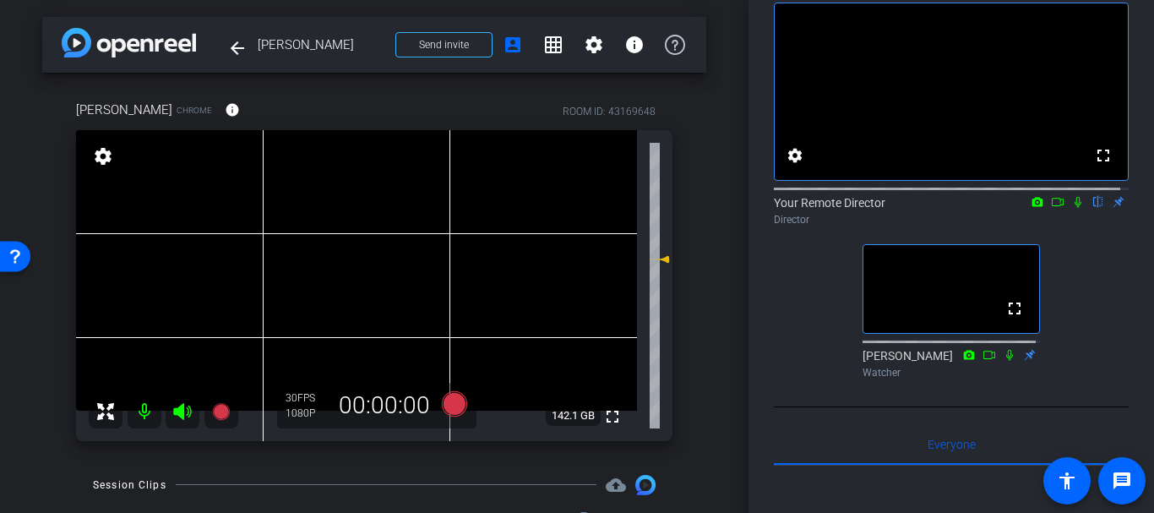
click at [813, 306] on div "fullscreen settings Your Remote Director flip Director fullscreen [PERSON_NAME]…" at bounding box center [951, 183] width 355 height 404
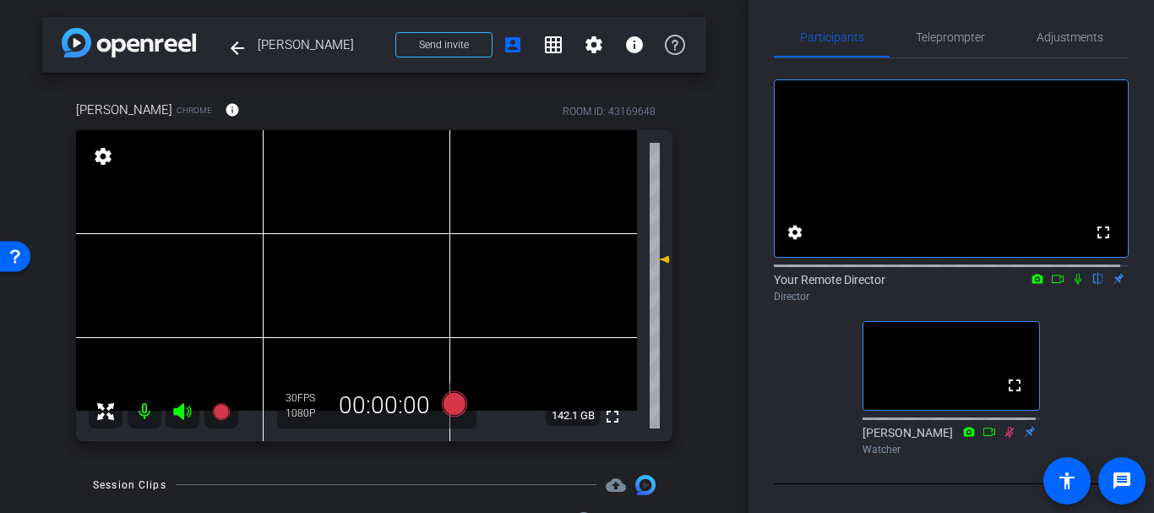
scroll to position [0, 0]
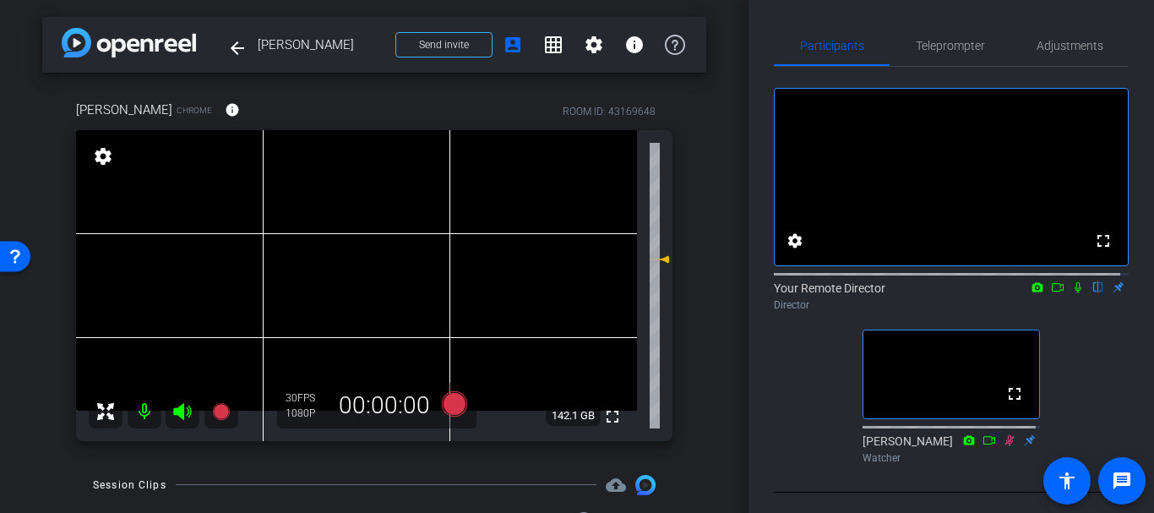
drag, startPoint x: 954, startPoint y: 68, endPoint x: 935, endPoint y: 48, distance: 28.1
click at [954, 68] on div "fullscreen settings Your Remote Director flip Director fullscreen [PERSON_NAME]…" at bounding box center [951, 269] width 355 height 404
click at [935, 43] on span "Teleprompter" at bounding box center [950, 46] width 69 height 12
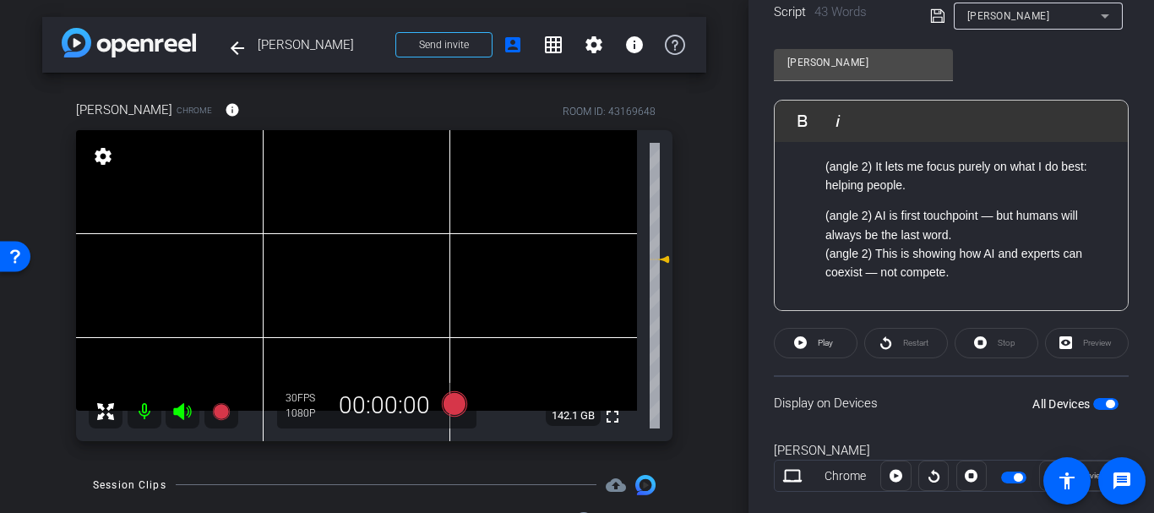
scroll to position [411, 0]
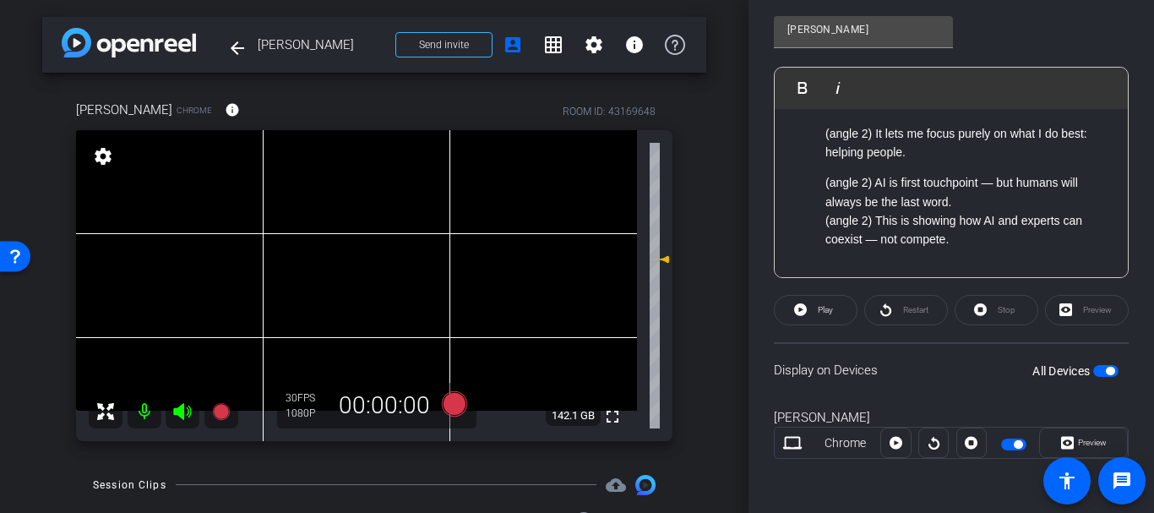
click at [1106, 369] on span "button" at bounding box center [1110, 371] width 8 height 8
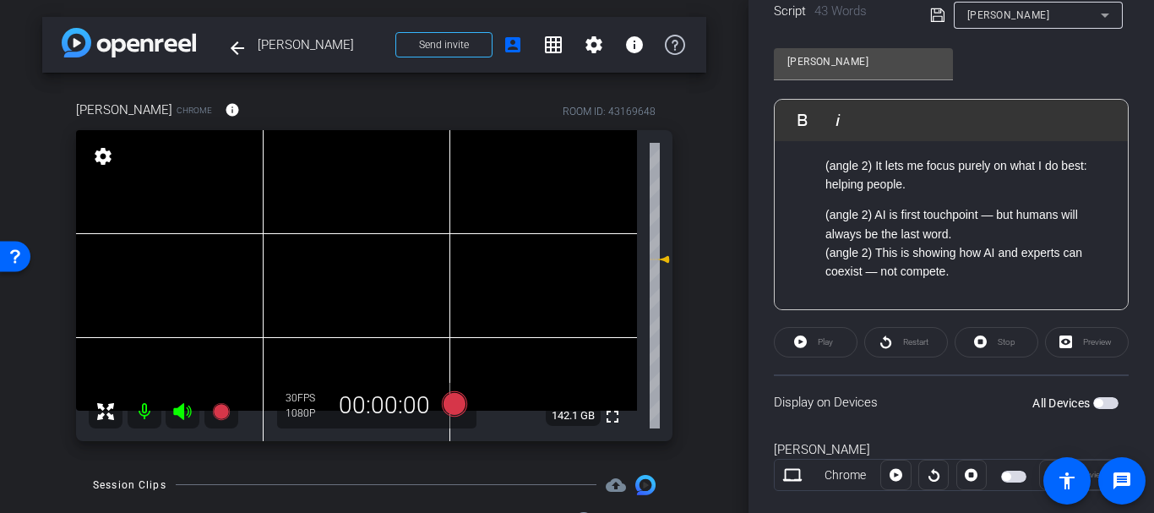
scroll to position [378, 0]
click at [445, 401] on icon at bounding box center [454, 403] width 25 height 25
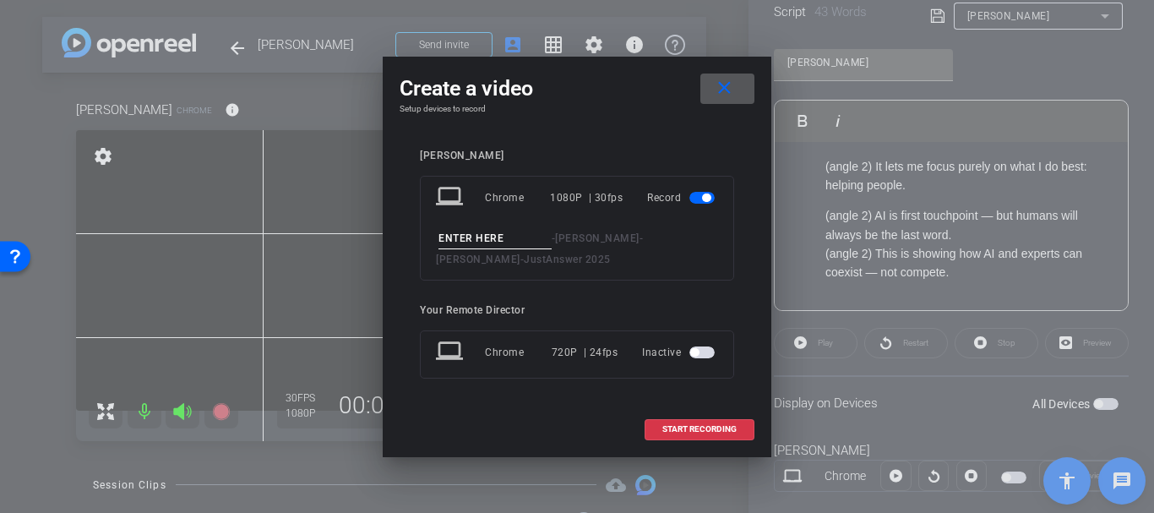
click at [447, 229] on input at bounding box center [495, 238] width 113 height 21
type input "Interview alternate angle"
click at [726, 428] on span "START RECORDING" at bounding box center [700, 429] width 74 height 8
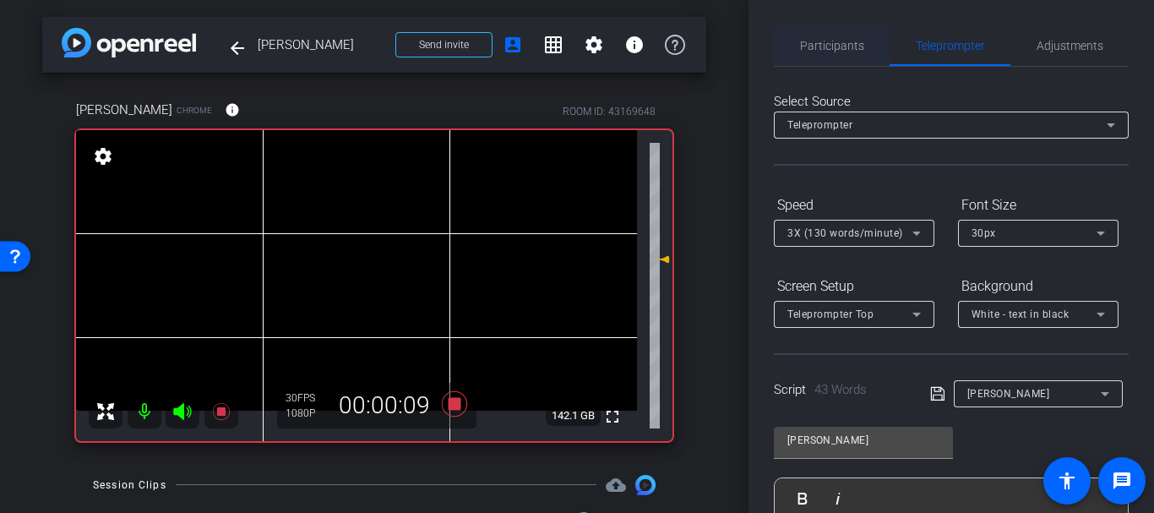
click at [795, 63] on div "Participants" at bounding box center [832, 45] width 116 height 41
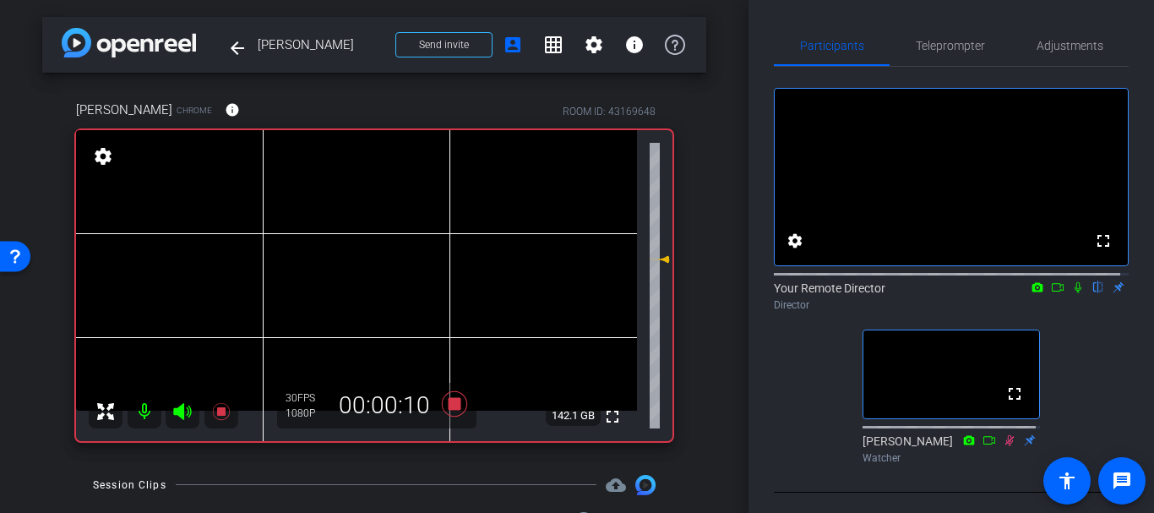
click at [1072, 293] on icon at bounding box center [1079, 287] width 14 height 12
click at [1075, 293] on icon at bounding box center [1078, 287] width 7 height 11
click at [1074, 293] on icon at bounding box center [1078, 287] width 9 height 11
click at [1075, 293] on icon at bounding box center [1079, 287] width 14 height 12
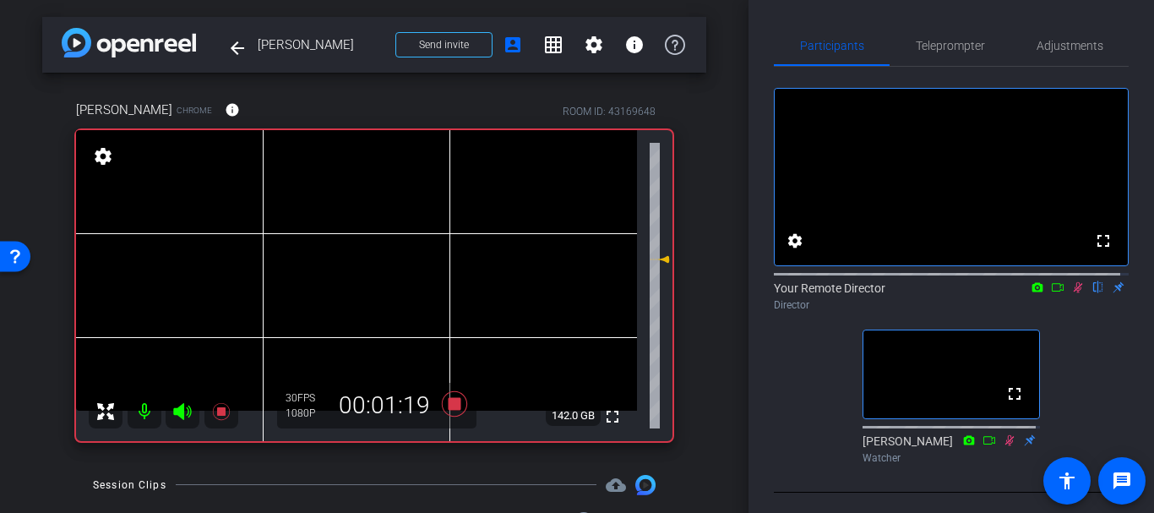
click at [1072, 293] on icon at bounding box center [1079, 287] width 14 height 12
click at [1074, 293] on icon at bounding box center [1078, 287] width 9 height 11
click at [1075, 293] on icon at bounding box center [1078, 287] width 7 height 11
click at [1074, 293] on icon at bounding box center [1078, 287] width 9 height 11
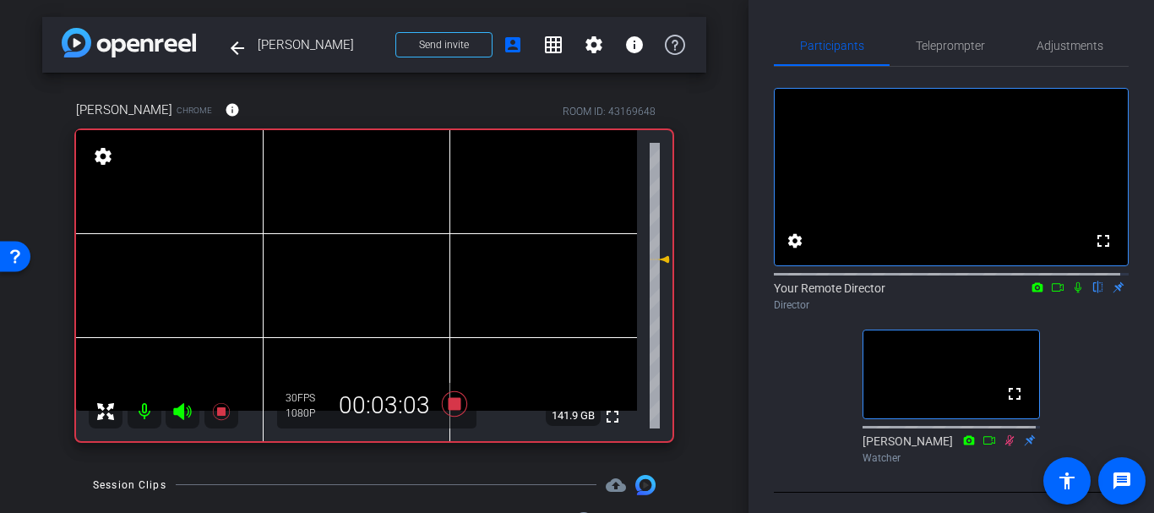
click at [1075, 293] on icon at bounding box center [1078, 287] width 7 height 11
click at [1074, 293] on icon at bounding box center [1078, 287] width 9 height 11
click at [1075, 293] on icon at bounding box center [1078, 287] width 7 height 11
click at [1074, 293] on icon at bounding box center [1078, 287] width 9 height 11
click at [1072, 293] on icon at bounding box center [1079, 287] width 14 height 12
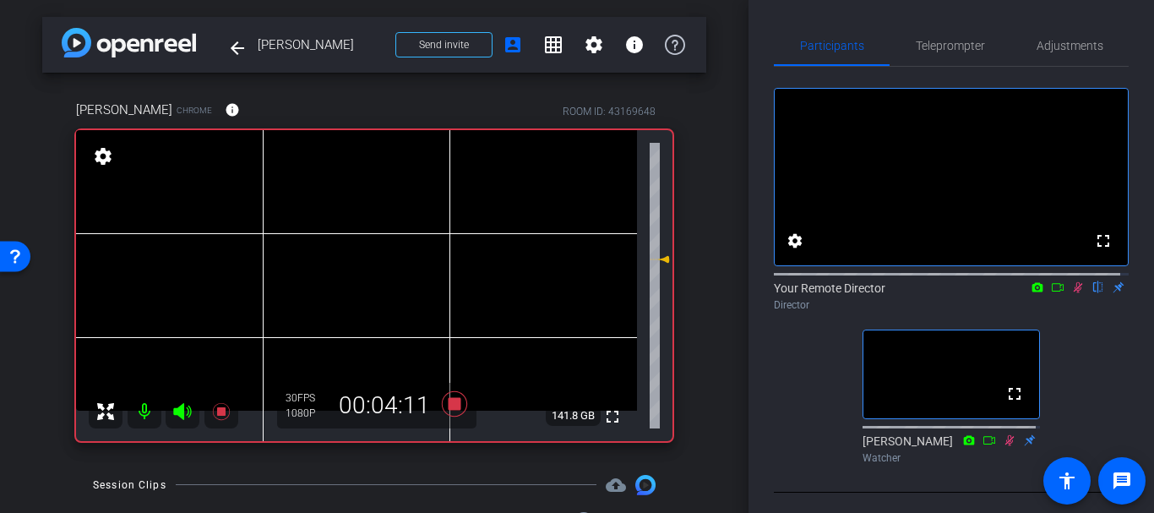
click at [1072, 293] on icon at bounding box center [1079, 287] width 14 height 12
click at [1074, 295] on mat-icon at bounding box center [1078, 287] width 20 height 15
click at [1074, 293] on icon at bounding box center [1079, 287] width 14 height 12
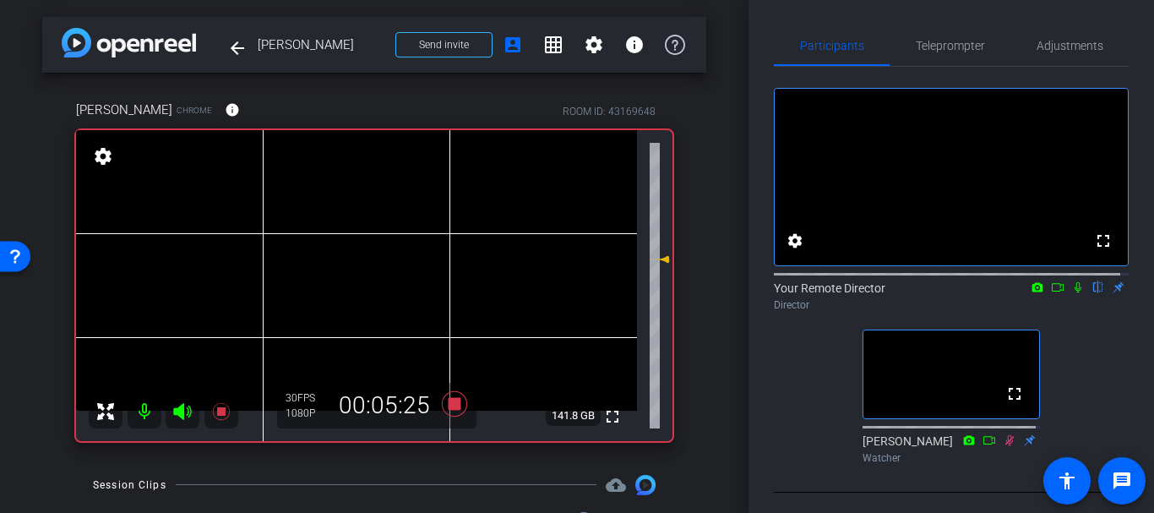
click at [1068, 295] on mat-icon at bounding box center [1078, 287] width 20 height 15
click at [1072, 293] on icon at bounding box center [1079, 287] width 14 height 12
click at [1076, 293] on icon at bounding box center [1079, 287] width 14 height 12
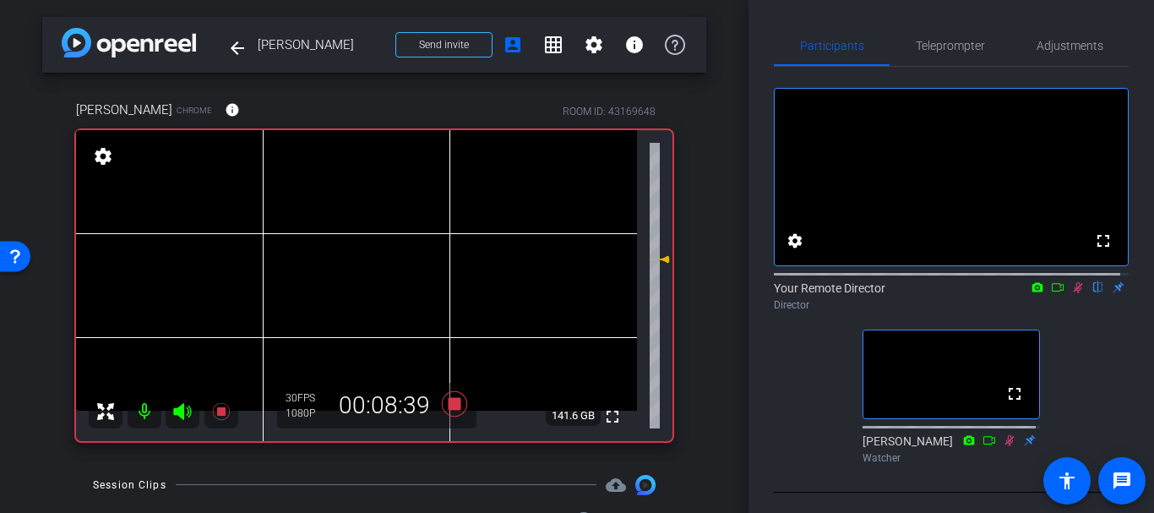
click at [1075, 293] on icon at bounding box center [1079, 287] width 14 height 12
click at [1075, 293] on icon at bounding box center [1078, 287] width 7 height 11
click at [1074, 293] on icon at bounding box center [1078, 287] width 9 height 11
click at [1072, 293] on icon at bounding box center [1079, 287] width 14 height 12
click at [1079, 295] on mat-icon at bounding box center [1078, 287] width 20 height 15
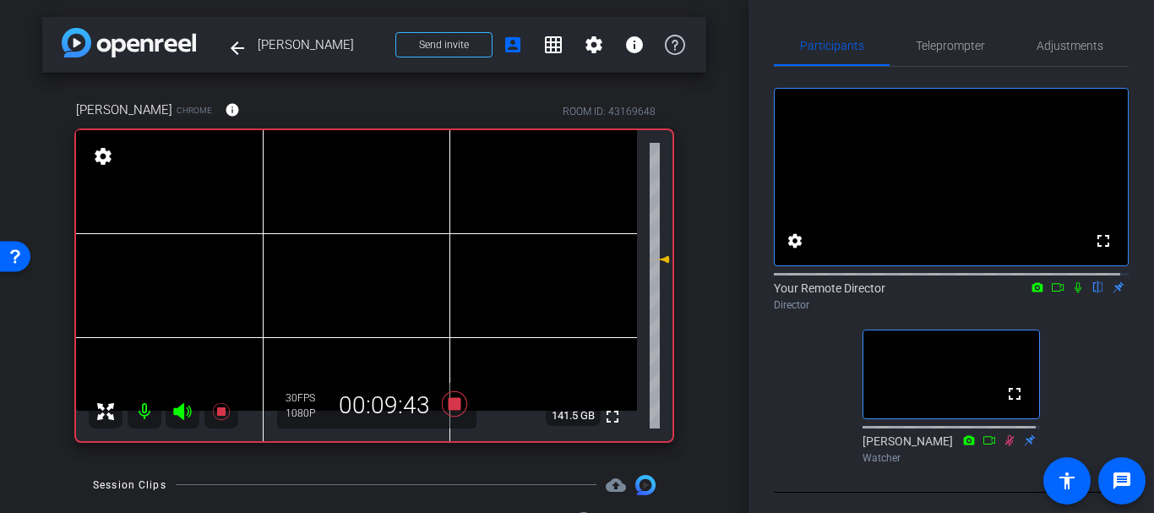
click at [1072, 293] on icon at bounding box center [1079, 287] width 14 height 12
click at [1068, 295] on mat-icon at bounding box center [1078, 287] width 20 height 15
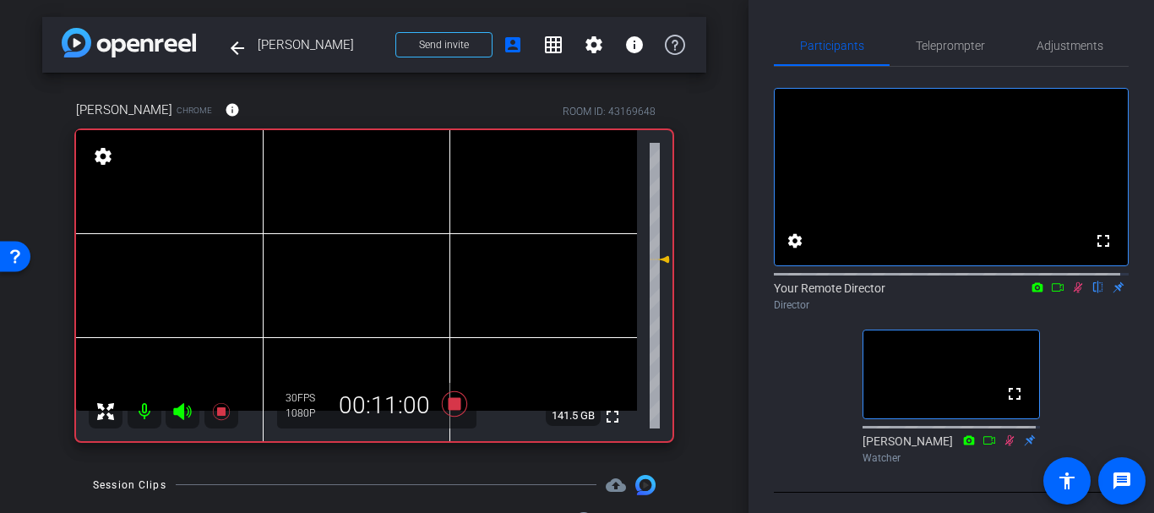
click at [1072, 293] on icon at bounding box center [1079, 287] width 14 height 12
click at [1074, 293] on icon at bounding box center [1078, 287] width 9 height 11
click at [1078, 295] on mat-icon at bounding box center [1078, 287] width 20 height 15
click at [1072, 293] on icon at bounding box center [1079, 287] width 14 height 12
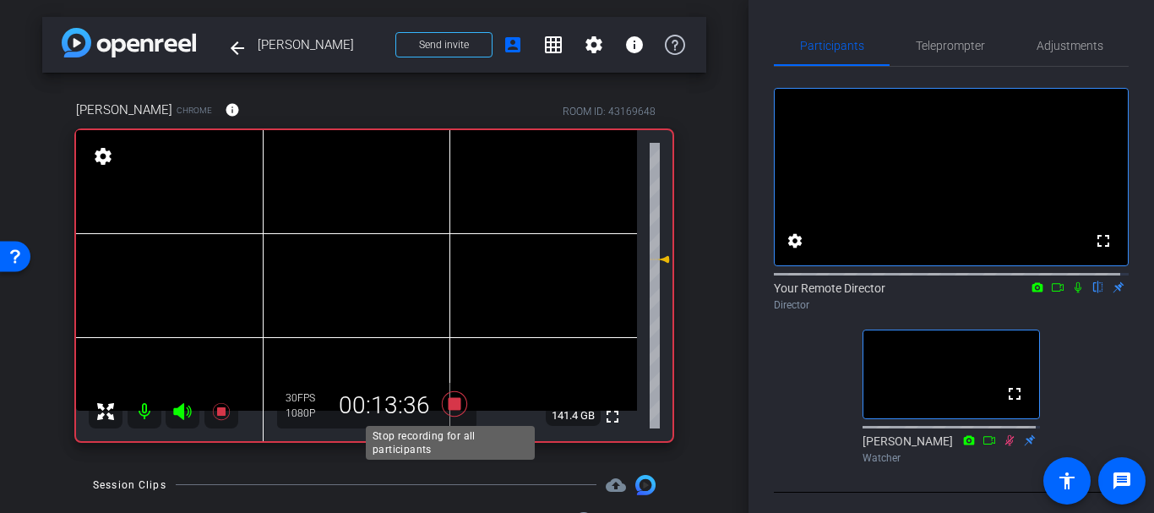
click at [450, 400] on icon at bounding box center [454, 403] width 25 height 25
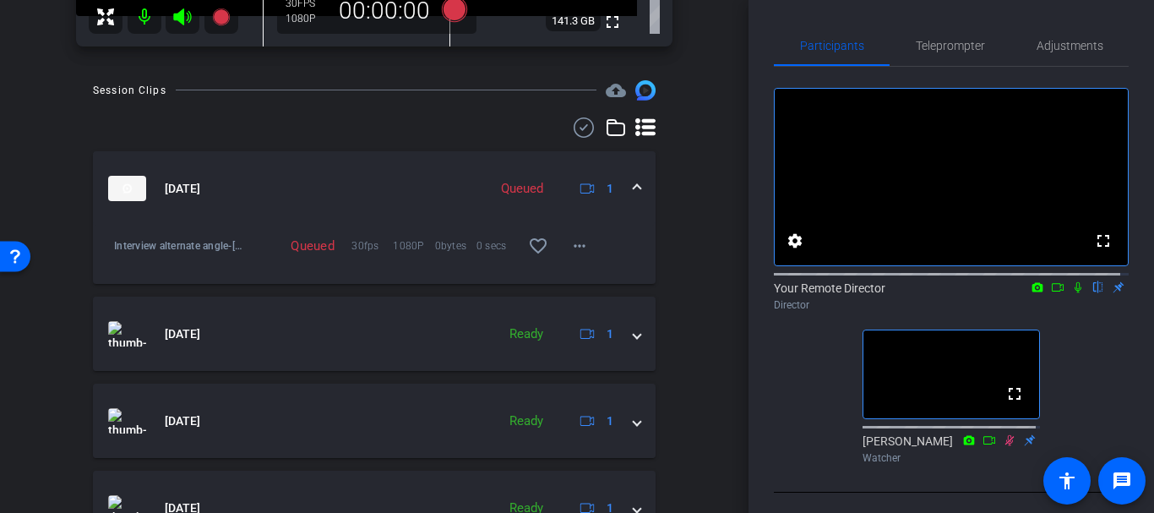
scroll to position [487, 0]
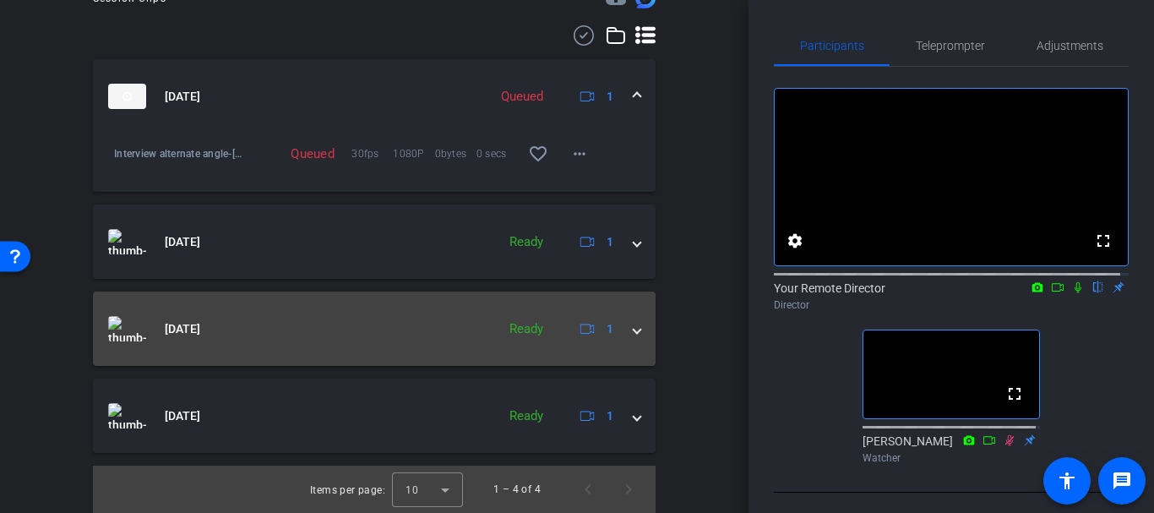
click at [314, 334] on mat-panel-title "[DATE]" at bounding box center [297, 328] width 379 height 25
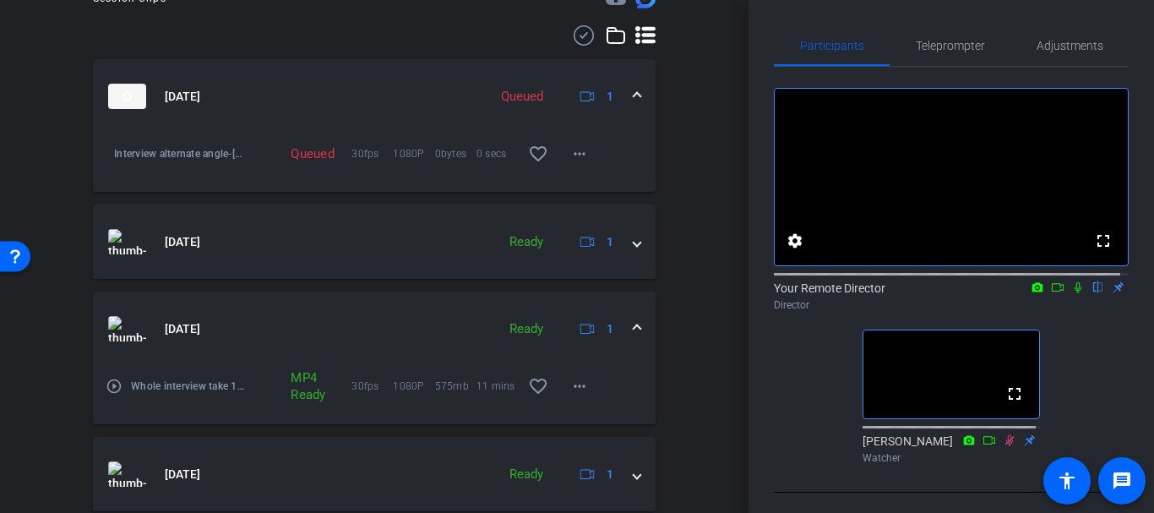
click at [109, 385] on mat-icon "play_circle_outline" at bounding box center [114, 386] width 17 height 17
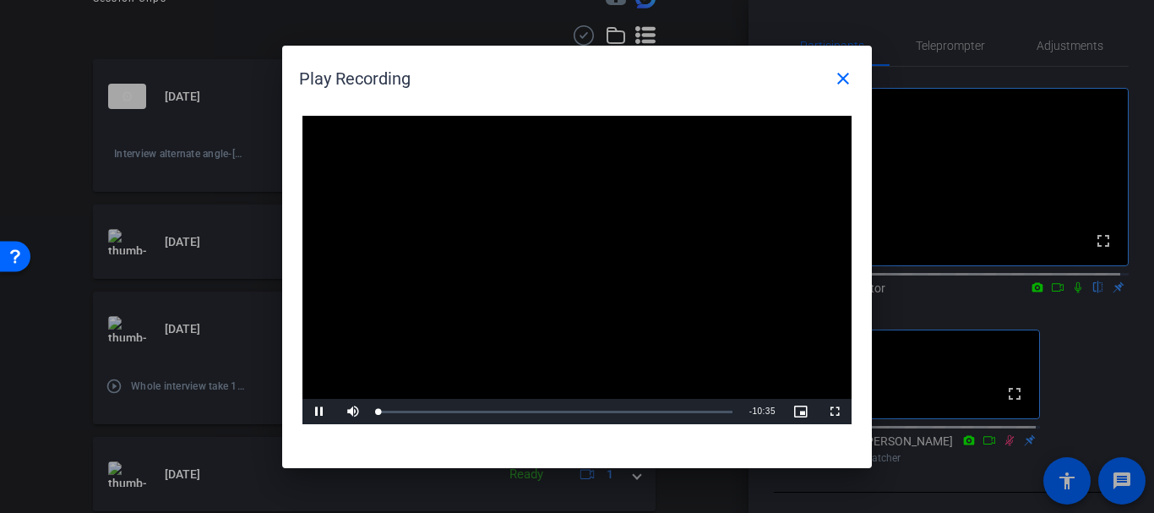
click at [505, 276] on video "Video Player" at bounding box center [577, 270] width 549 height 309
drag, startPoint x: 667, startPoint y: 413, endPoint x: 684, endPoint y: 407, distance: 17.9
click at [683, 407] on div "Loaded : 100.00% 08:37 08:37" at bounding box center [558, 411] width 376 height 25
click at [683, 410] on div "08:58" at bounding box center [531, 412] width 304 height 4
drag, startPoint x: 690, startPoint y: 408, endPoint x: 705, endPoint y: 411, distance: 15.4
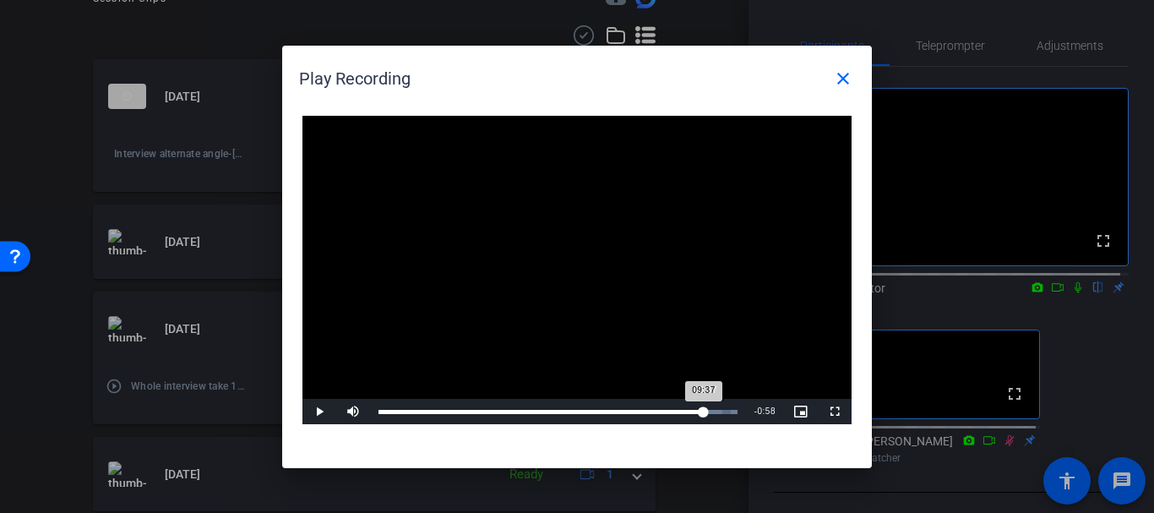
click at [704, 411] on div "09:37" at bounding box center [541, 412] width 325 height 4
click at [627, 294] on video "Video Player" at bounding box center [577, 270] width 549 height 309
click at [843, 78] on mat-icon "close" at bounding box center [843, 78] width 20 height 20
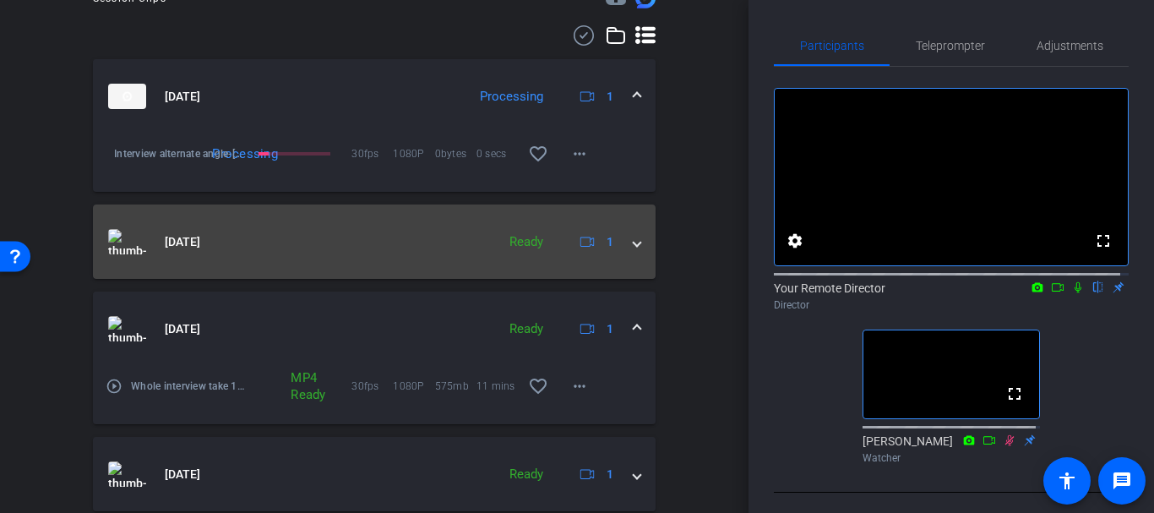
click at [303, 243] on mat-panel-title "[DATE]" at bounding box center [297, 241] width 379 height 25
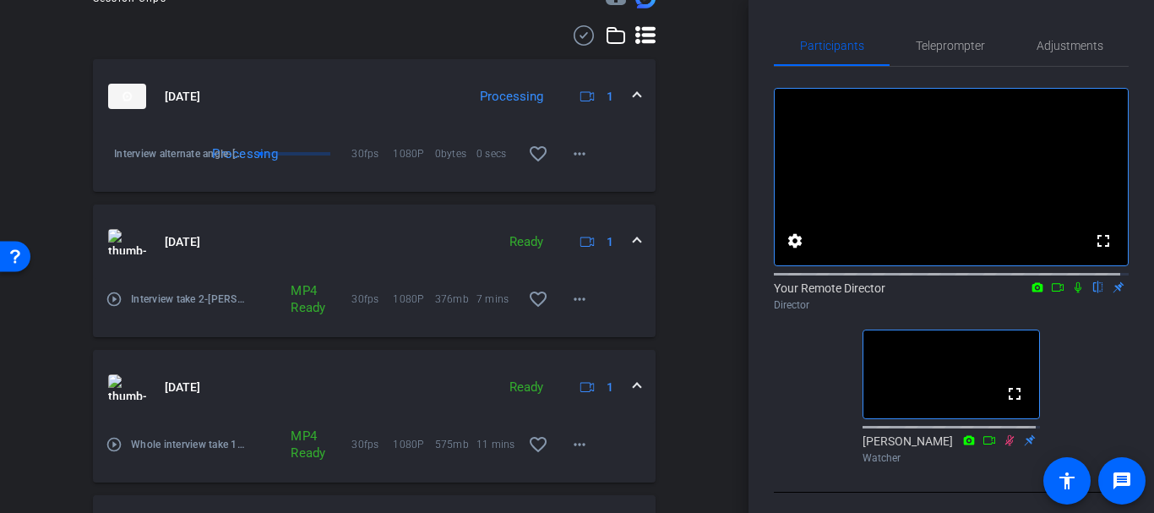
click at [117, 298] on mat-icon "play_circle_outline" at bounding box center [114, 299] width 17 height 17
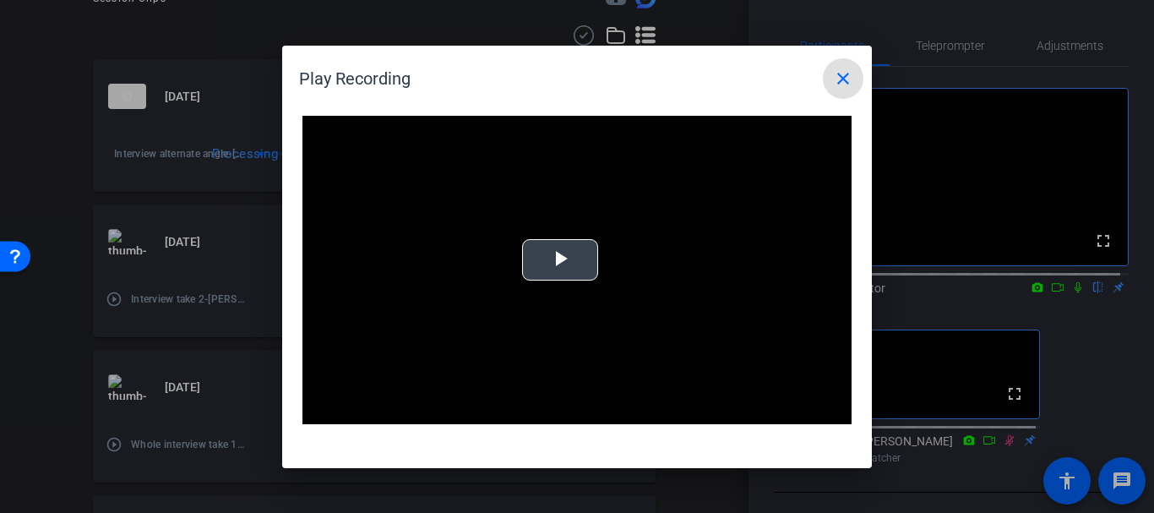
click at [494, 265] on video "Video Player" at bounding box center [577, 270] width 549 height 309
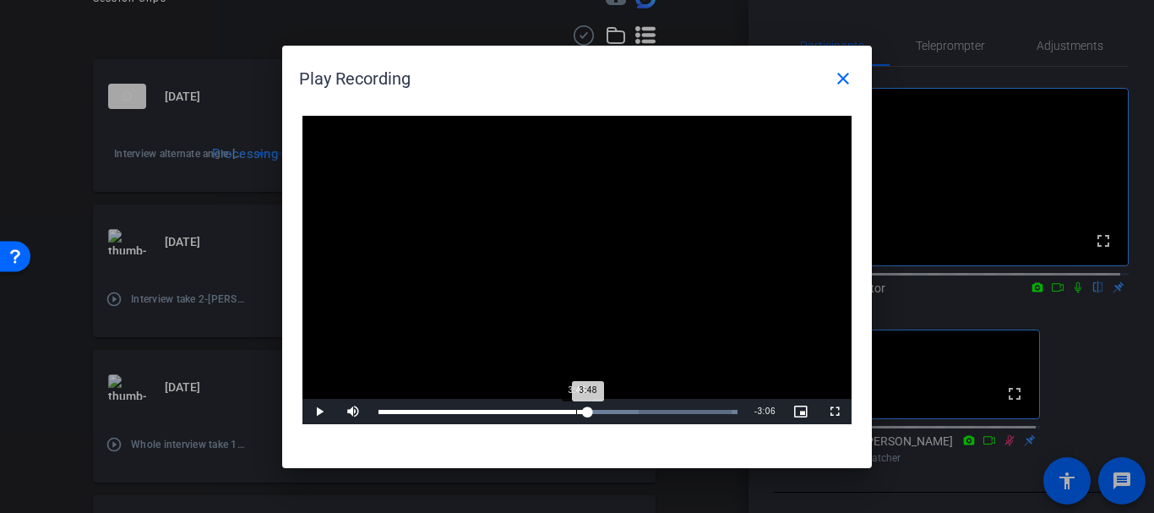
drag, startPoint x: 586, startPoint y: 402, endPoint x: 576, endPoint y: 410, distance: 12.0
click at [576, 410] on div "Loaded : 100.00% 3:48 3:48" at bounding box center [558, 411] width 376 height 25
drag, startPoint x: 576, startPoint y: 410, endPoint x: 534, endPoint y: 409, distance: 41.4
click at [534, 410] on div "2:59" at bounding box center [458, 412] width 159 height 4
click at [663, 210] on video "Video Player" at bounding box center [577, 270] width 549 height 309
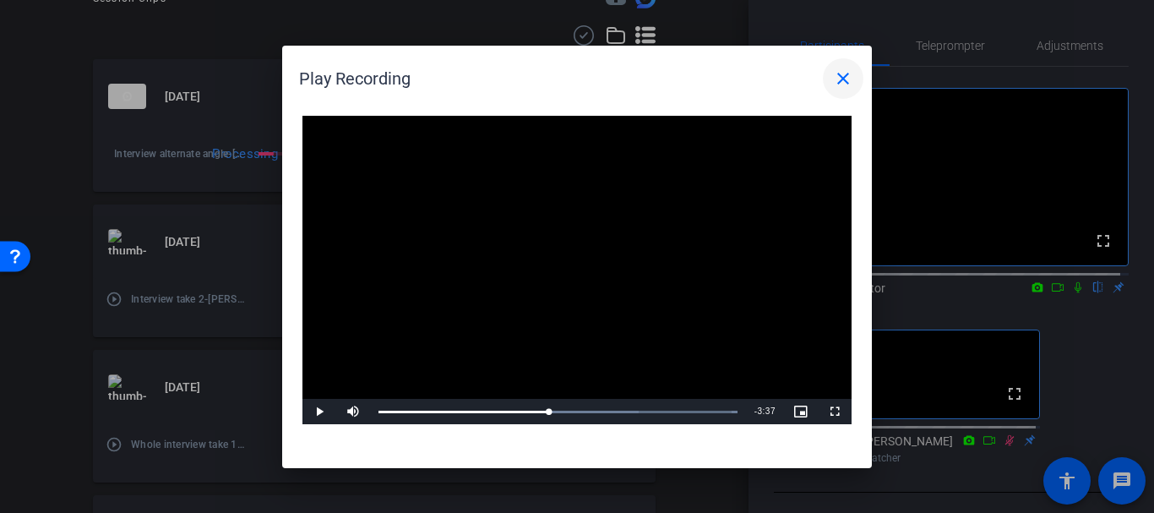
click at [844, 74] on mat-icon "close" at bounding box center [843, 78] width 20 height 20
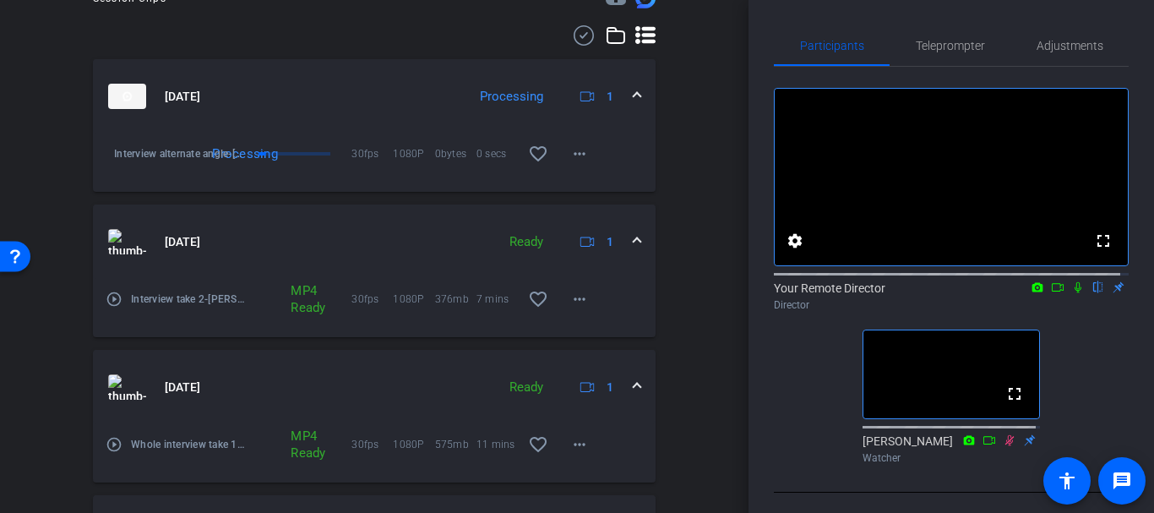
click at [655, 249] on div "Session Clips cloud_upload [DATE] Processing 1 Interview alternate angle-[PERSO…" at bounding box center [374, 308] width 664 height 641
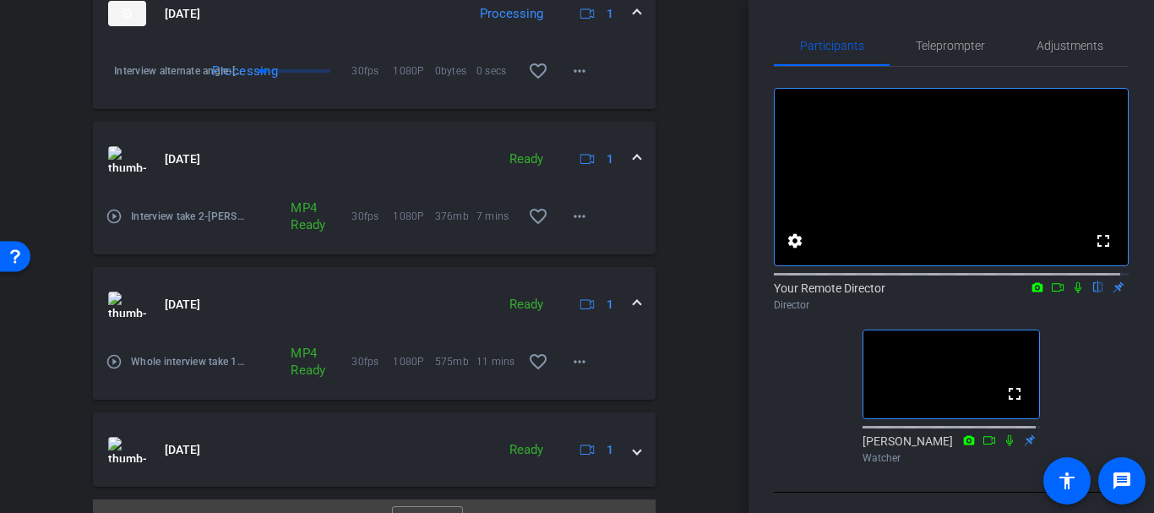
scroll to position [121, 0]
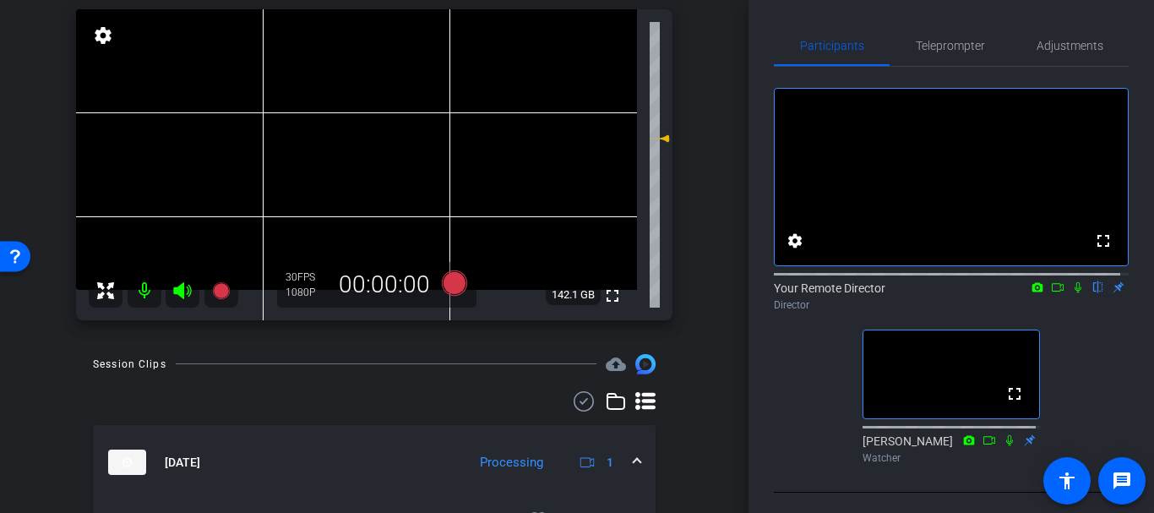
click at [383, 442] on mat-expansion-panel-header "[DATE] Processing 1" at bounding box center [374, 462] width 563 height 74
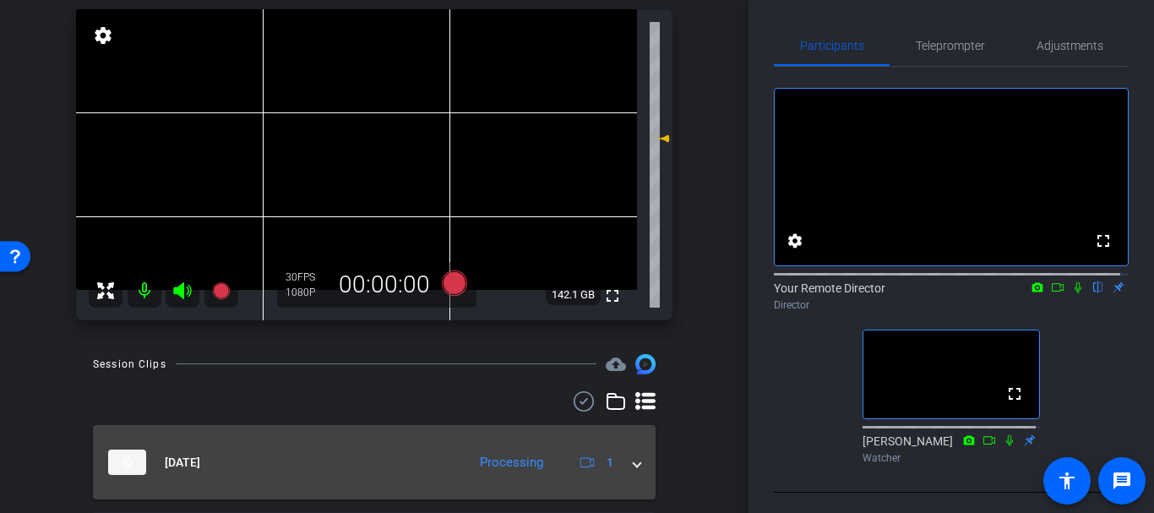
click at [381, 441] on mat-expansion-panel-header "[DATE] Processing 1" at bounding box center [374, 462] width 563 height 74
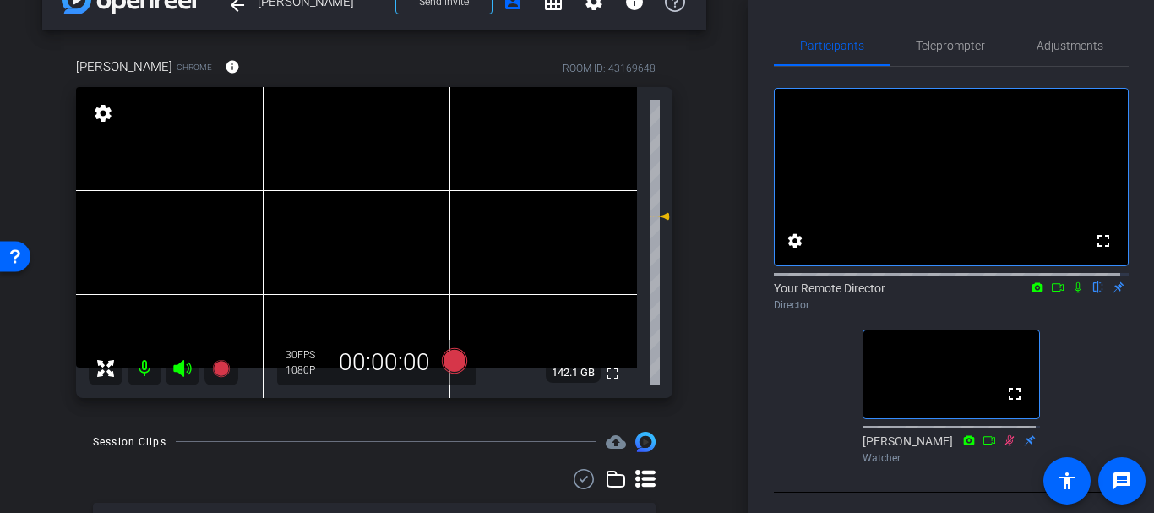
scroll to position [9, 0]
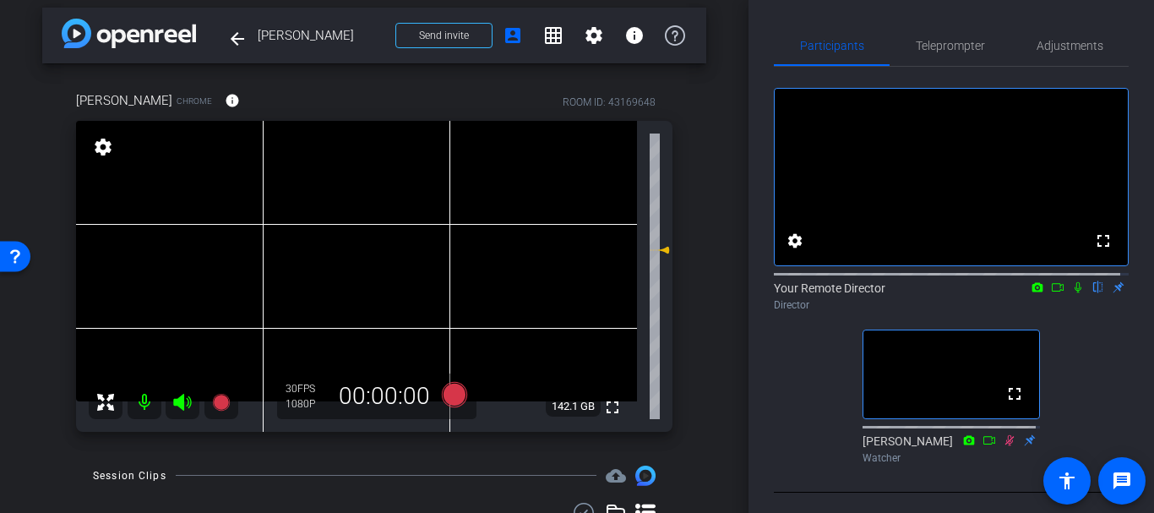
click at [717, 287] on div "arrow_back [PERSON_NAME] Back to project Send invite account_box grid_on settin…" at bounding box center [374, 247] width 749 height 513
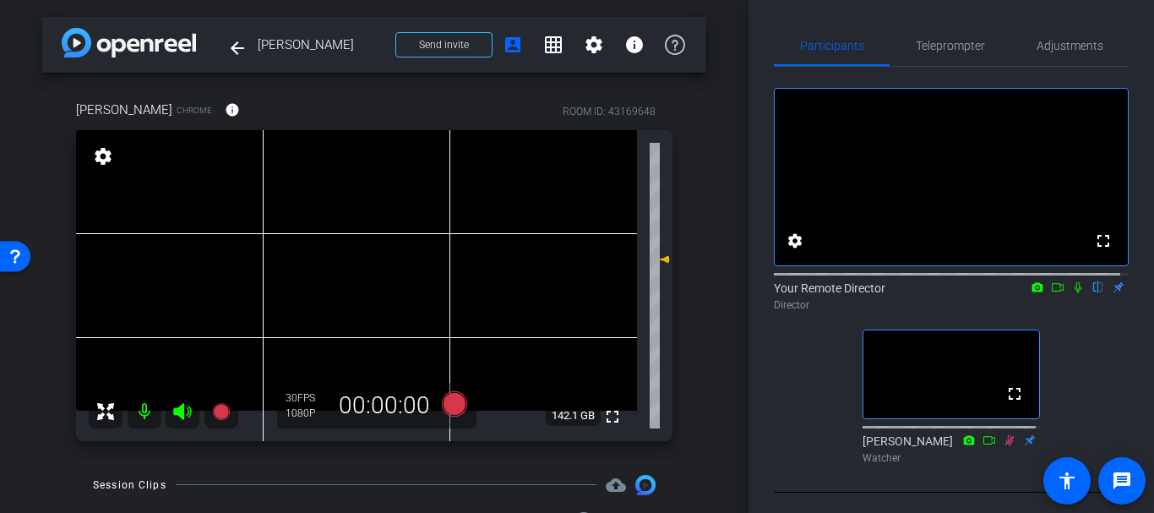
click at [717, 286] on div "arrow_back [PERSON_NAME] Back to project Send invite account_box grid_on settin…" at bounding box center [374, 256] width 749 height 513
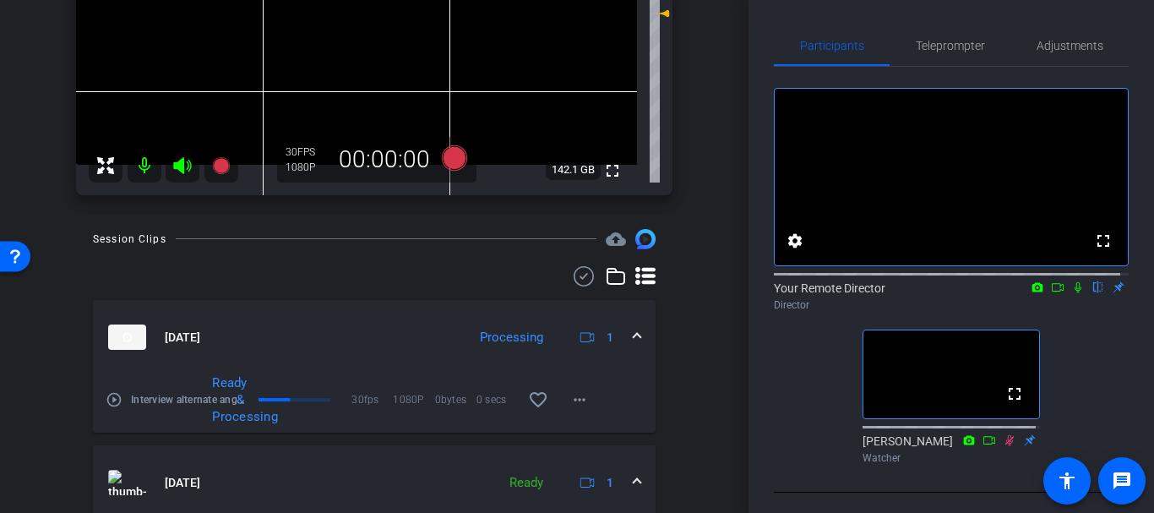
scroll to position [270, 0]
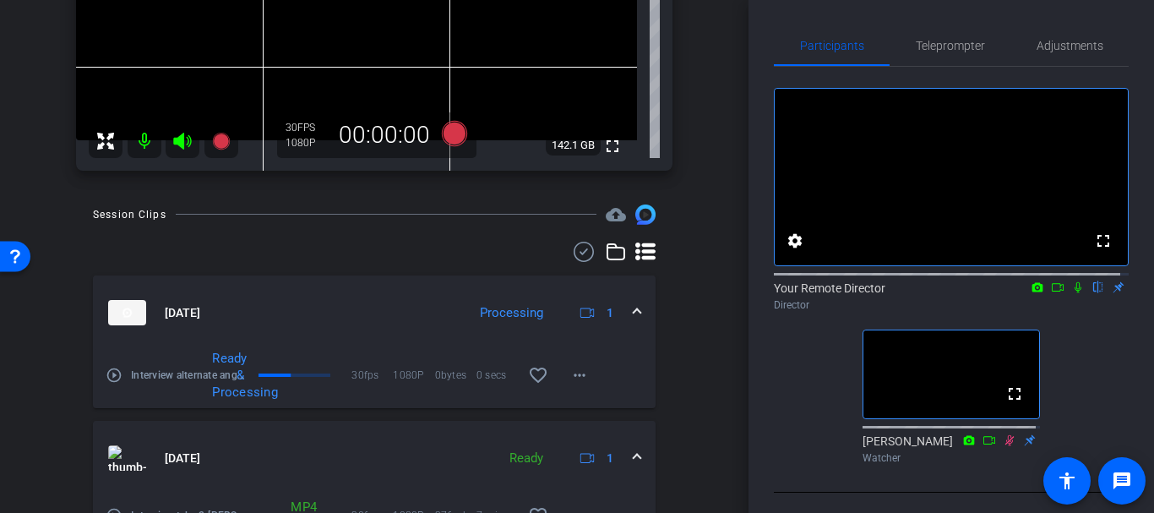
click at [112, 378] on mat-icon "play_circle_outline" at bounding box center [114, 375] width 17 height 17
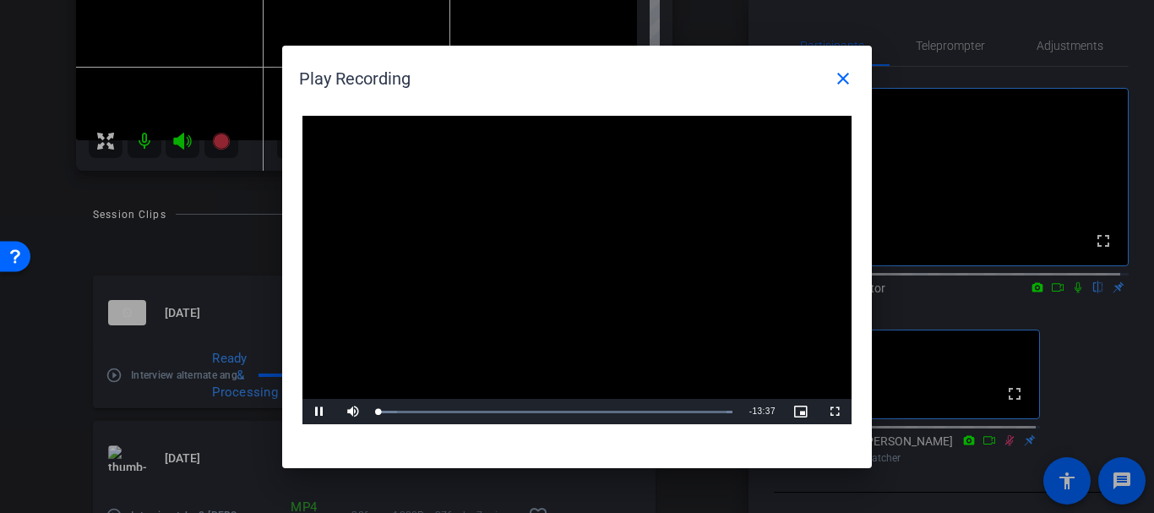
click at [540, 276] on video "Video Player" at bounding box center [577, 270] width 549 height 309
click at [537, 288] on video "Video Player" at bounding box center [577, 270] width 549 height 309
click at [443, 412] on div "02:28" at bounding box center [443, 412] width 1 height 4
click at [506, 415] on div "Loaded : 100.00% 04:56 02:27" at bounding box center [555, 411] width 371 height 25
click at [854, 82] on span at bounding box center [843, 78] width 41 height 41
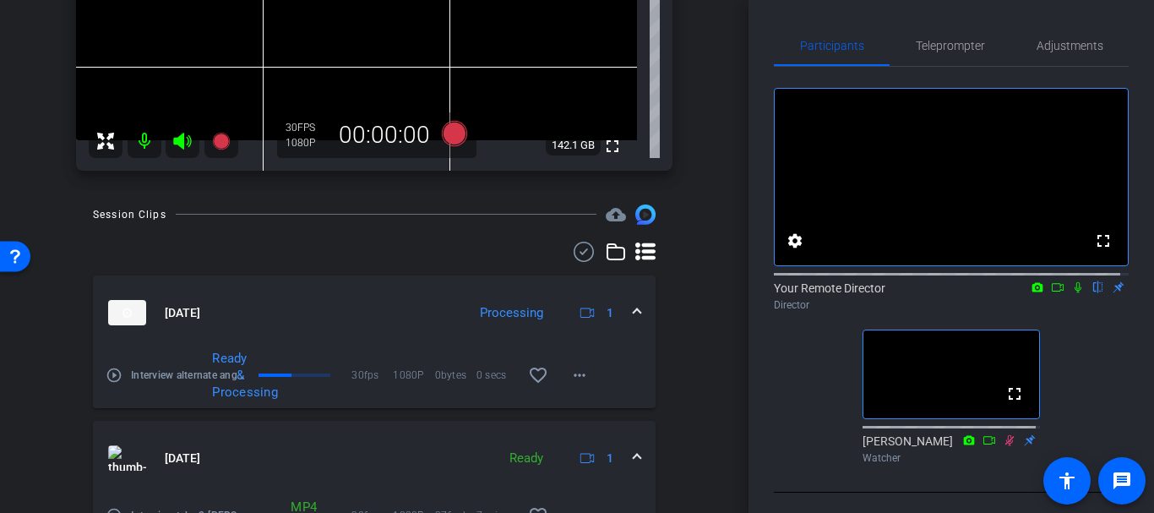
click at [723, 270] on div "arrow_back [PERSON_NAME] Back to project Send invite account_box grid_on settin…" at bounding box center [374, 256] width 749 height 513
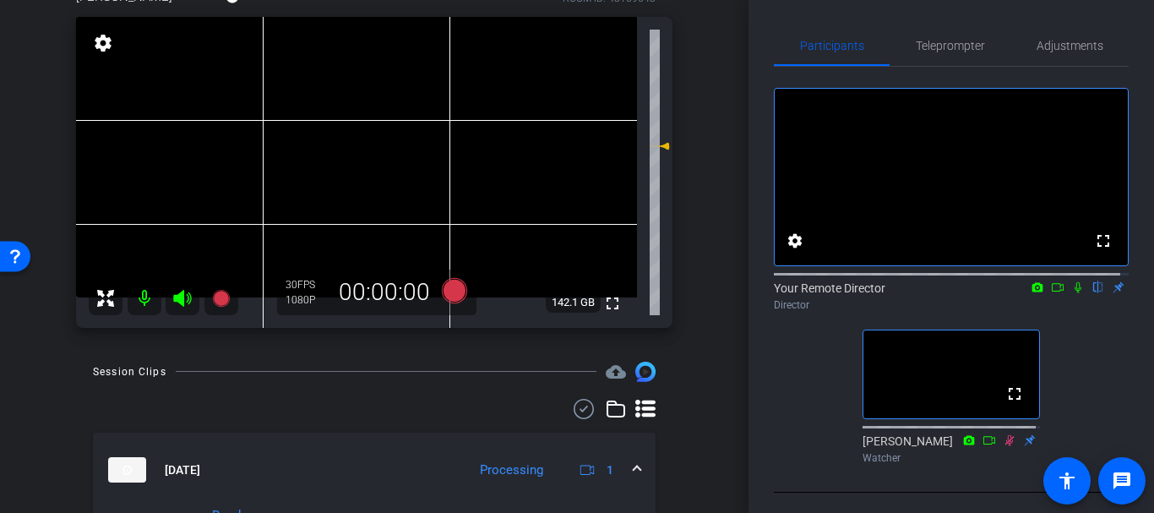
scroll to position [0, 0]
